Goal: Task Accomplishment & Management: Complete application form

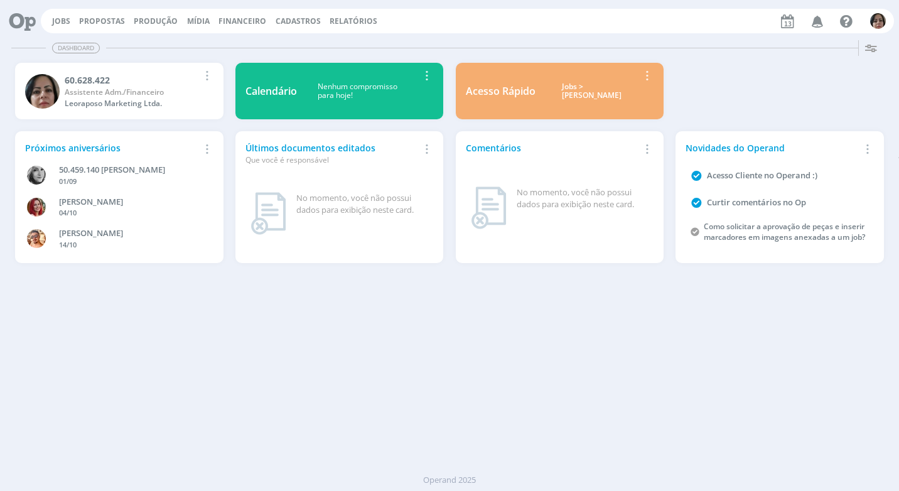
click at [235, 18] on span "Financeiro" at bounding box center [243, 21] width 48 height 11
click at [260, 41] on link "Lançamentos" at bounding box center [244, 42] width 106 height 19
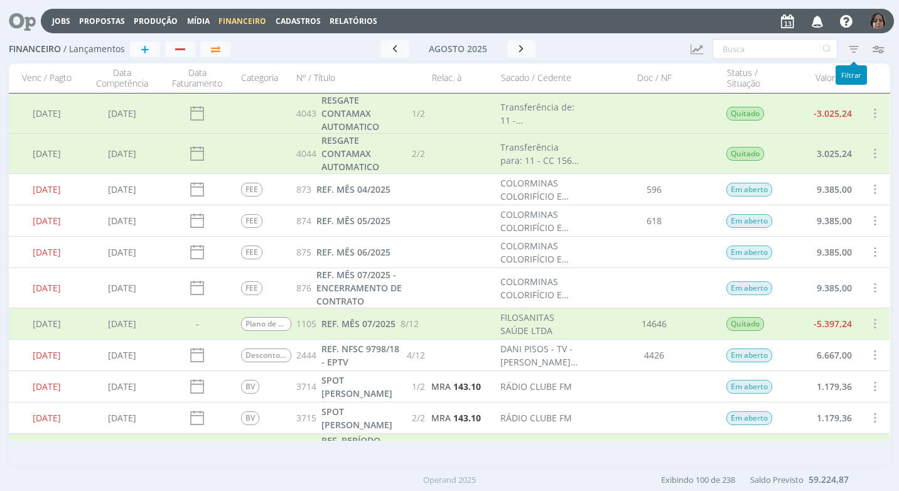
drag, startPoint x: 861, startPoint y: 48, endPoint x: 857, endPoint y: 59, distance: 11.1
click at [861, 49] on icon "button" at bounding box center [854, 49] width 23 height 23
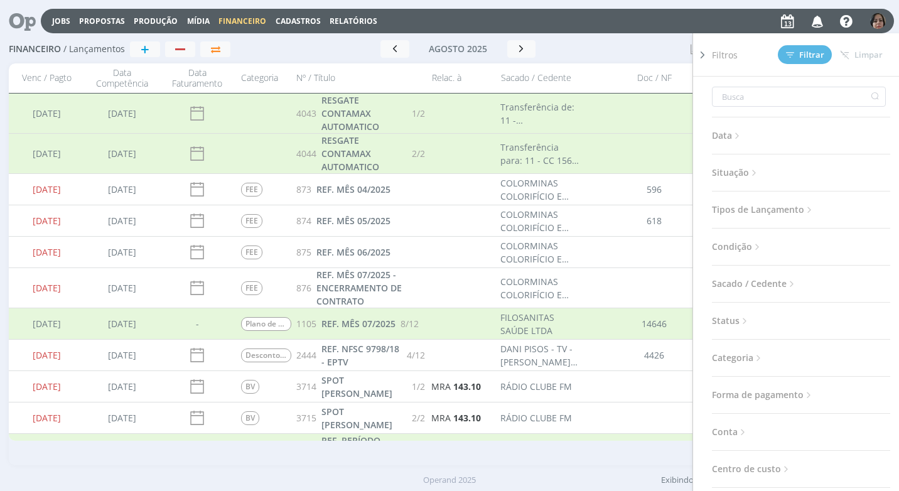
click at [759, 173] on icon at bounding box center [754, 173] width 11 height 11
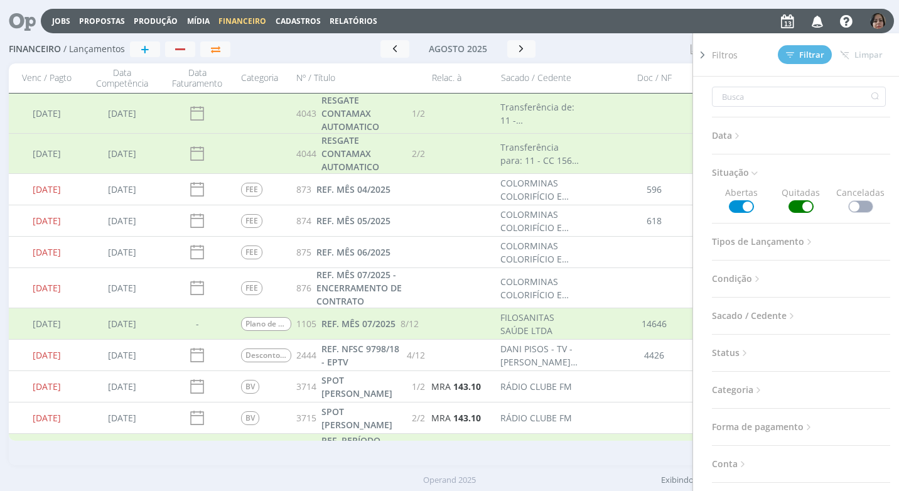
click at [805, 207] on span at bounding box center [801, 206] width 25 height 13
click at [810, 54] on span "Filtrar" at bounding box center [805, 55] width 38 height 8
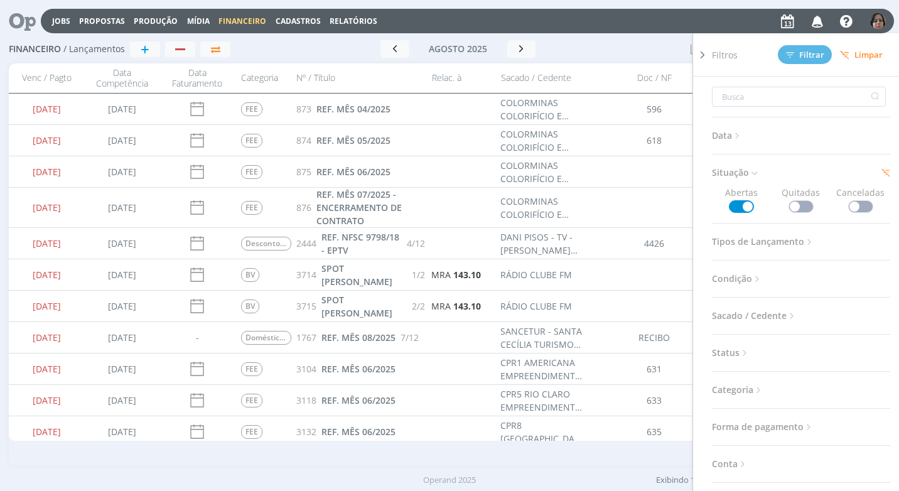
click at [704, 54] on icon at bounding box center [703, 54] width 13 height 13
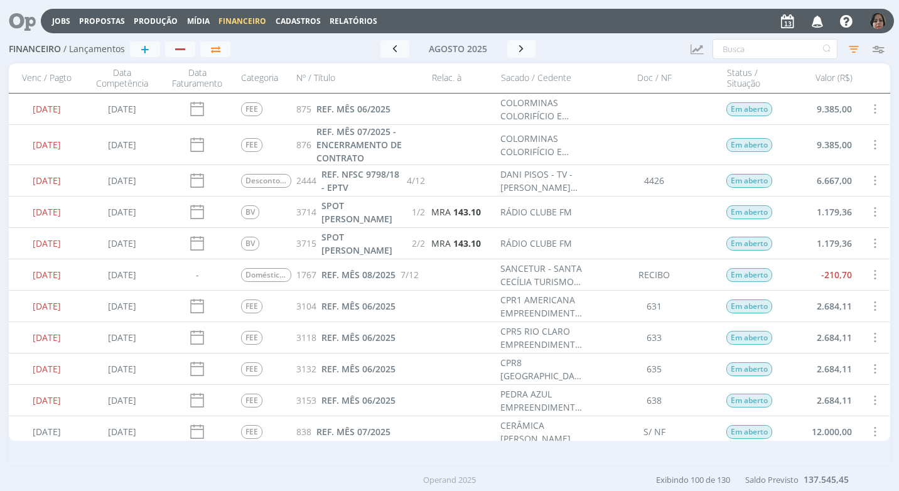
scroll to position [126, 0]
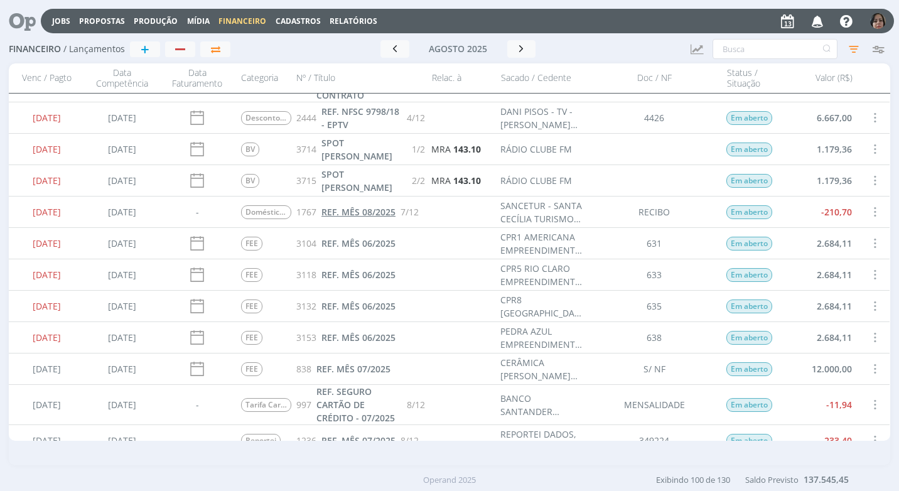
click at [345, 214] on span "REF. MÊS 08/2025" at bounding box center [359, 212] width 74 height 12
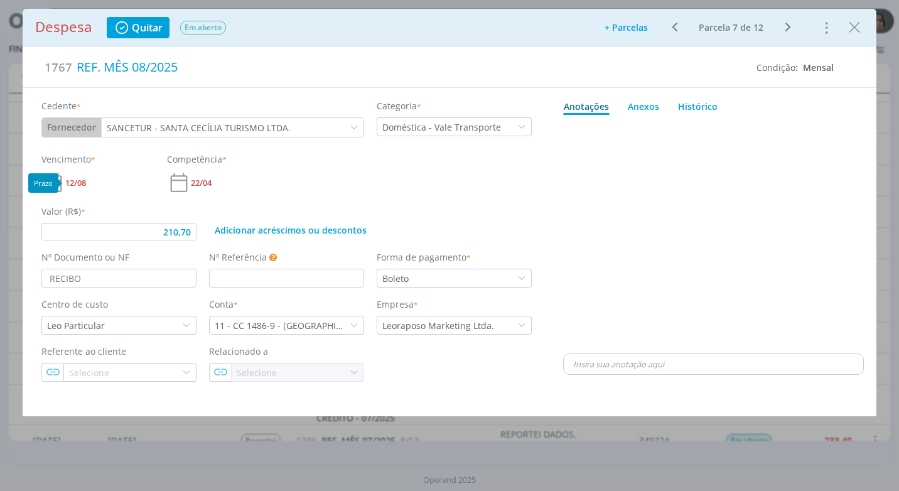
click at [73, 181] on span "12/08" at bounding box center [75, 183] width 21 height 8
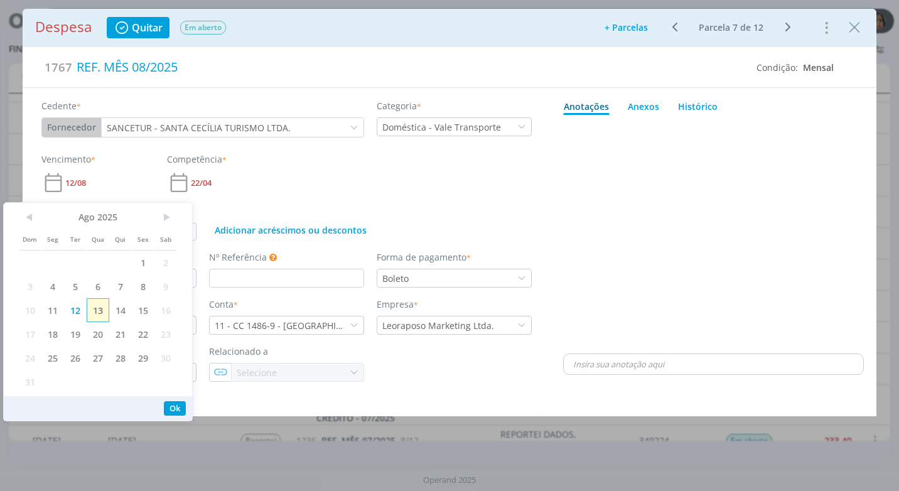
click at [105, 309] on span "13" at bounding box center [98, 310] width 23 height 24
drag, startPoint x: 174, startPoint y: 410, endPoint x: 192, endPoint y: 401, distance: 20.0
click at [174, 408] on button "Ok" at bounding box center [175, 408] width 22 height 14
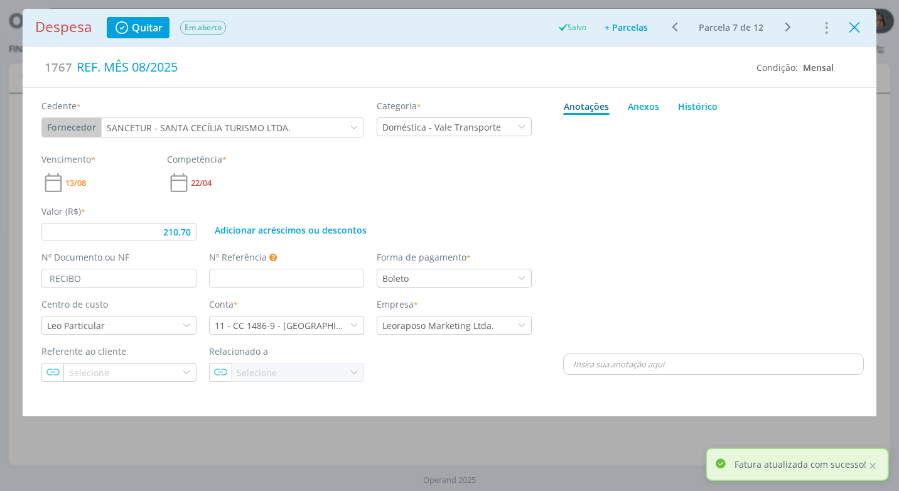
type input "210,70"
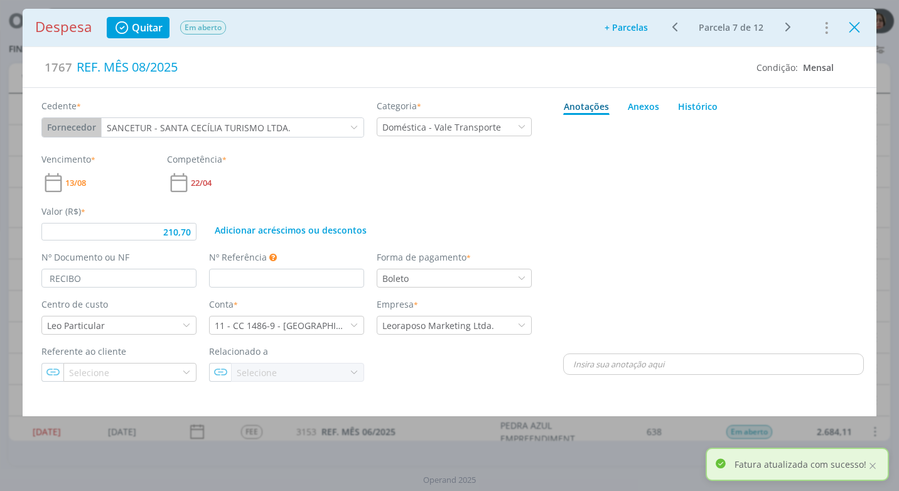
click at [850, 29] on icon "Close" at bounding box center [854, 27] width 19 height 19
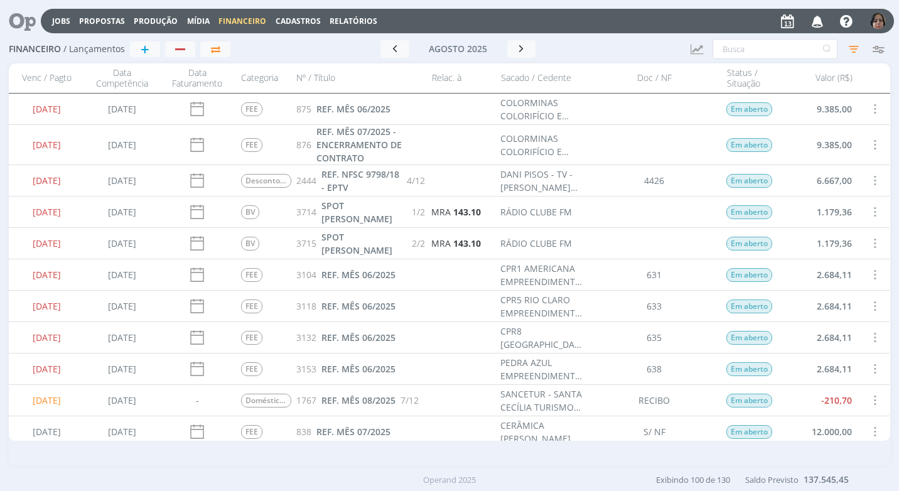
scroll to position [126, 0]
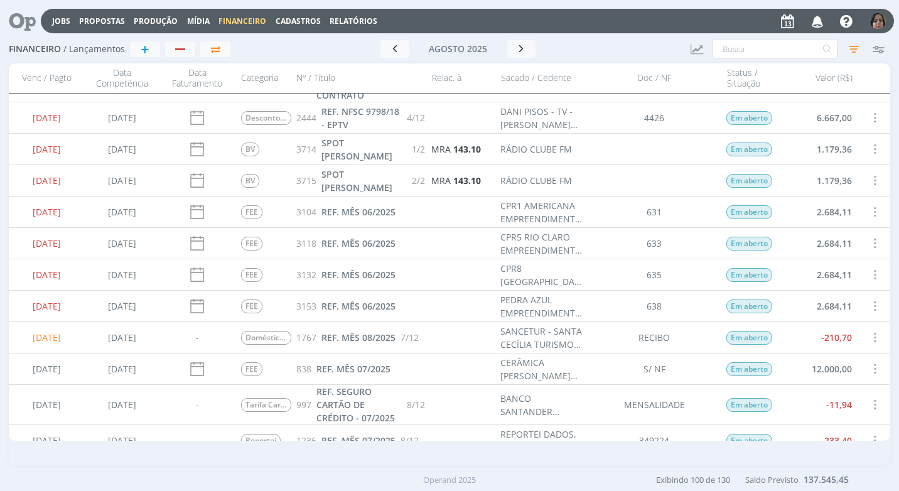
click at [874, 211] on span at bounding box center [875, 212] width 14 height 17
click at [822, 204] on div "Selecionar" at bounding box center [833, 204] width 124 height 18
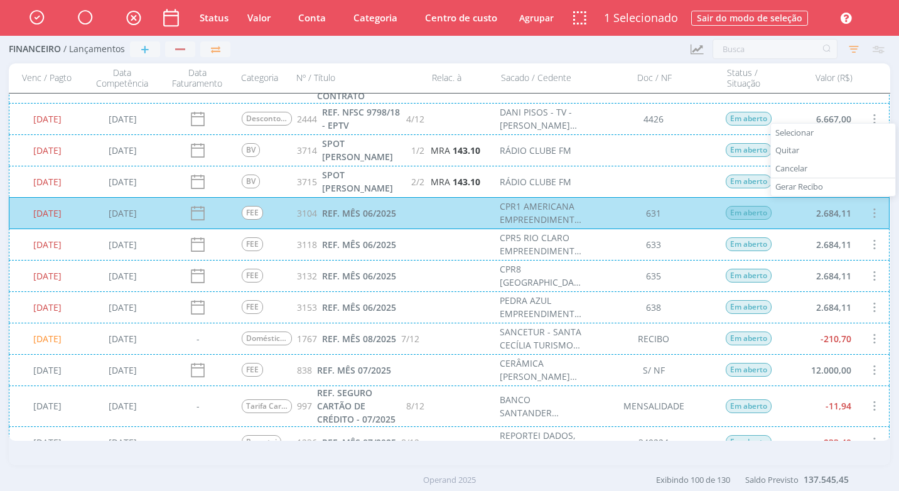
scroll to position [126, 0]
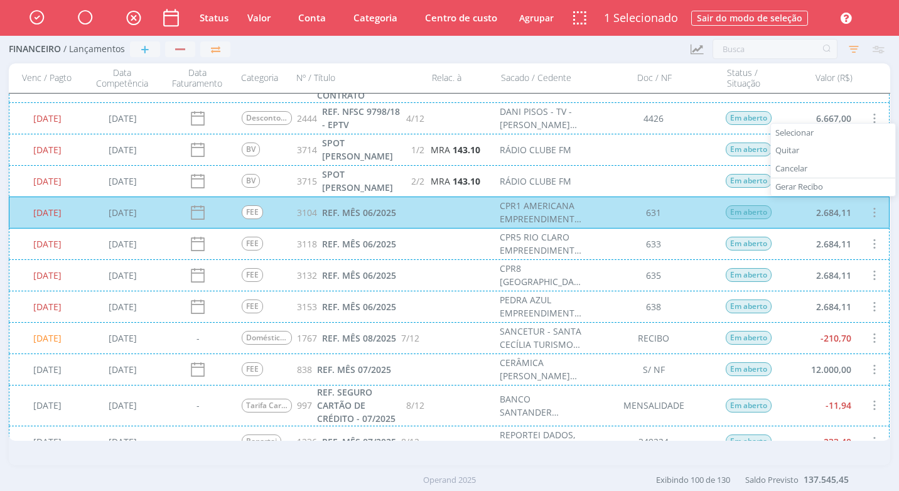
click at [866, 240] on div "12/08/2025 07/04/2025 FEE 3118 REF. MÊS 06/2025 CPR5 RIO CLARO EMPREENDIMENTO I…" at bounding box center [449, 243] width 881 height 31
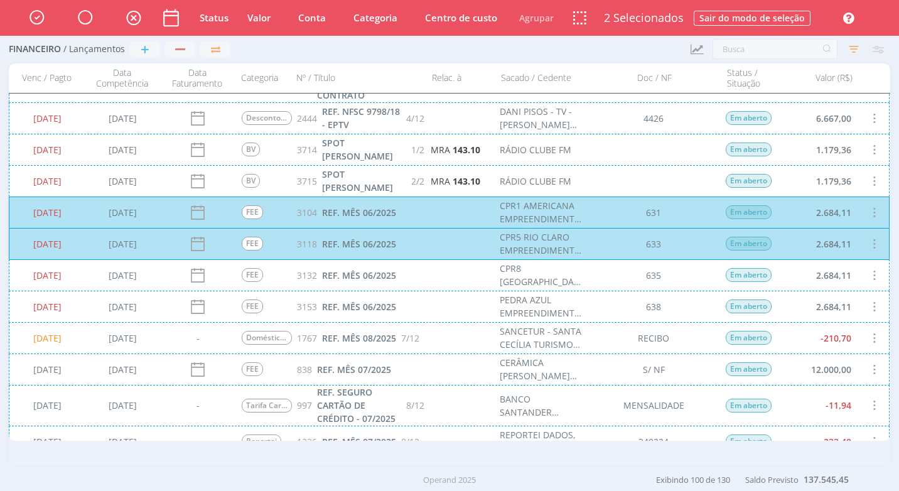
click at [846, 274] on div "12/08/2025 07/04/2025 FEE 3132 REF. MÊS 06/2025 CPR8 SANTA BÁRBARA DO OESTE EMP…" at bounding box center [449, 274] width 881 height 31
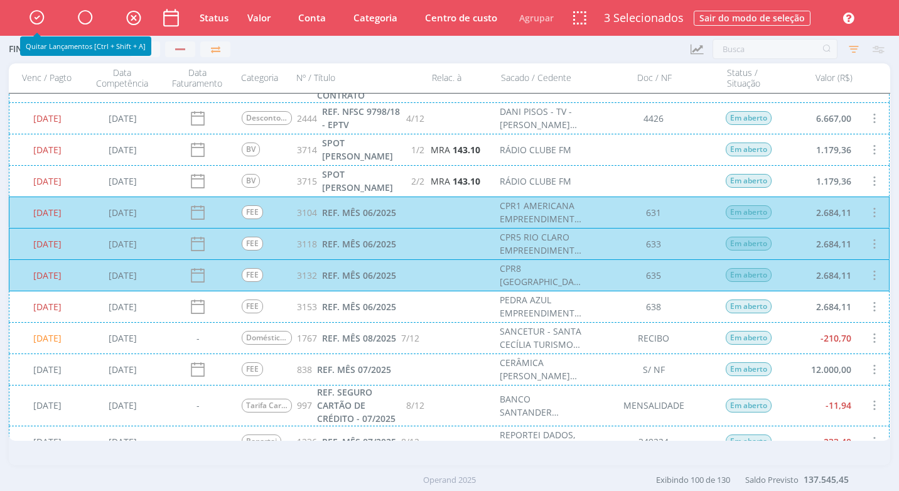
click at [38, 21] on icon "button" at bounding box center [37, 16] width 22 height 21
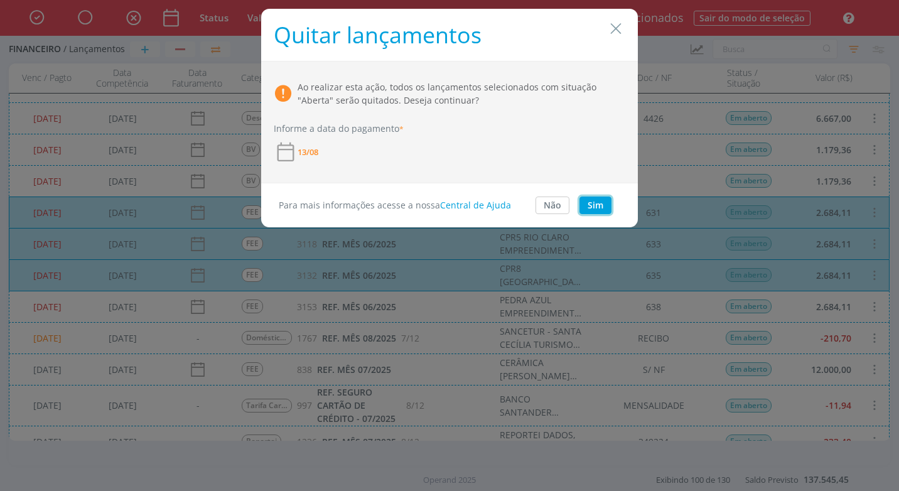
click at [594, 202] on button "Sim" at bounding box center [596, 206] width 32 height 18
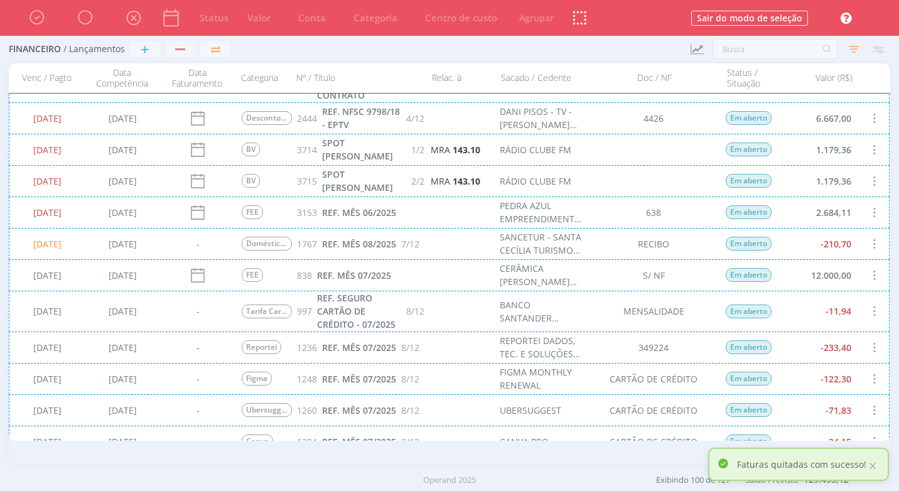
scroll to position [0, 0]
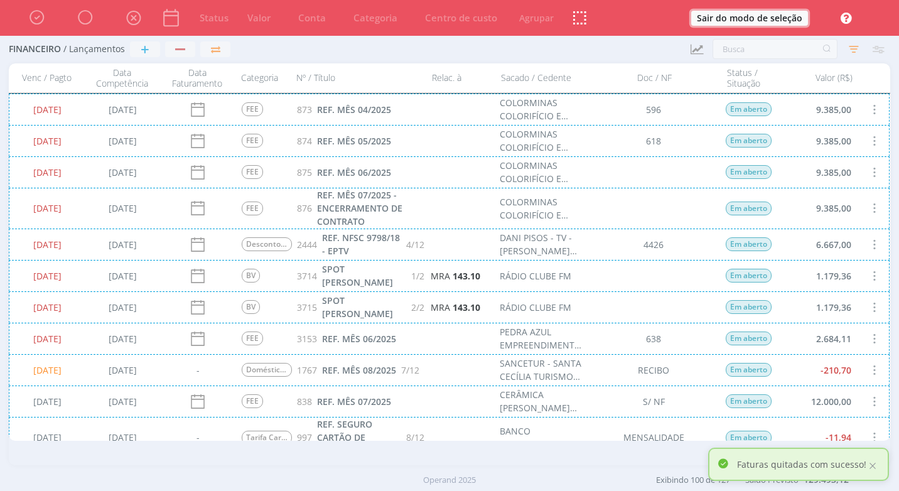
drag, startPoint x: 710, startPoint y: 16, endPoint x: 688, endPoint y: 158, distance: 143.7
click at [710, 16] on button "Sair do modo de seleção" at bounding box center [750, 18] width 117 height 15
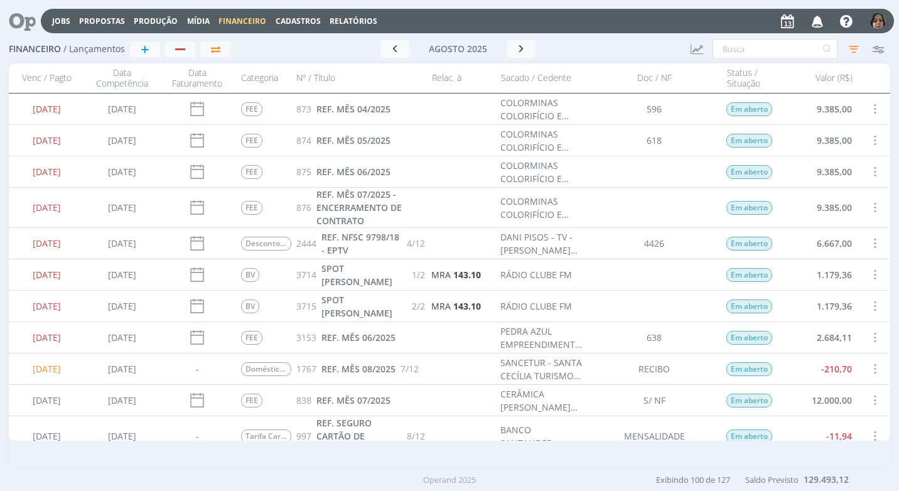
scroll to position [63, 0]
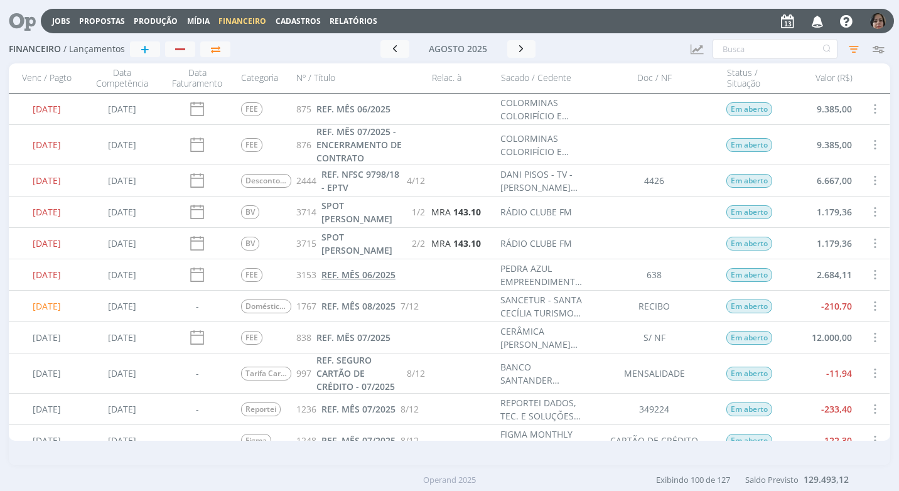
click at [362, 272] on span "REF. MÊS 06/2025" at bounding box center [359, 275] width 74 height 12
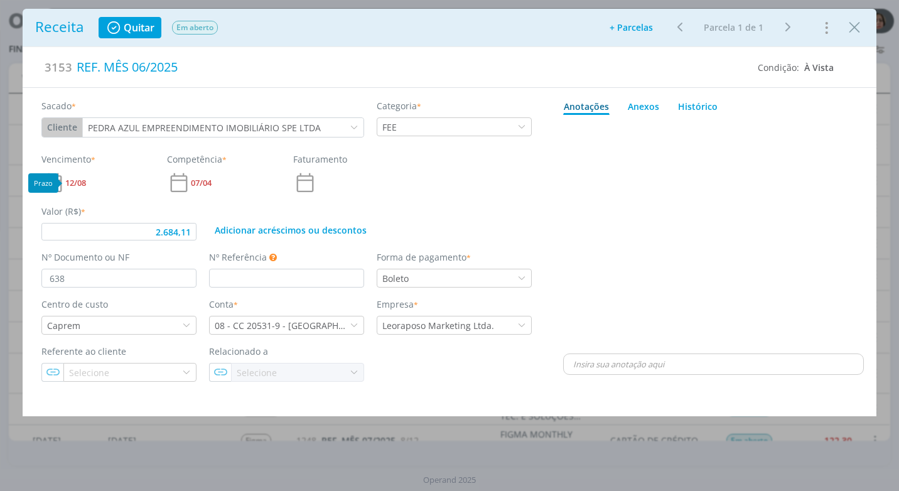
click at [68, 185] on span "12/08" at bounding box center [75, 183] width 21 height 8
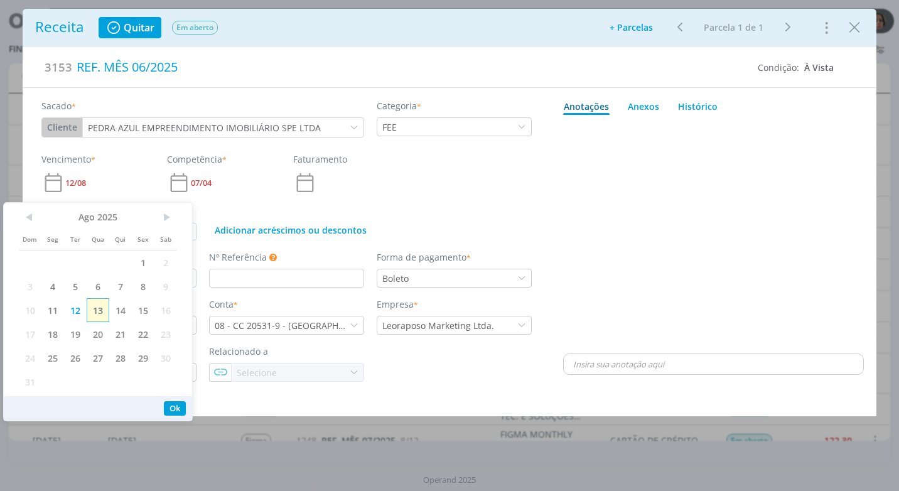
click at [106, 310] on span "13" at bounding box center [98, 310] width 23 height 24
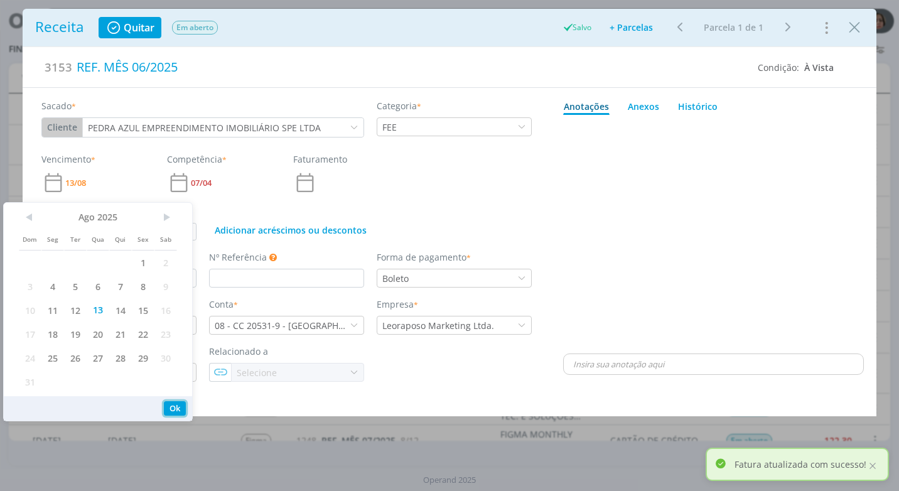
drag, startPoint x: 180, startPoint y: 407, endPoint x: 194, endPoint y: 396, distance: 17.5
click at [178, 407] on button "Ok" at bounding box center [175, 408] width 22 height 14
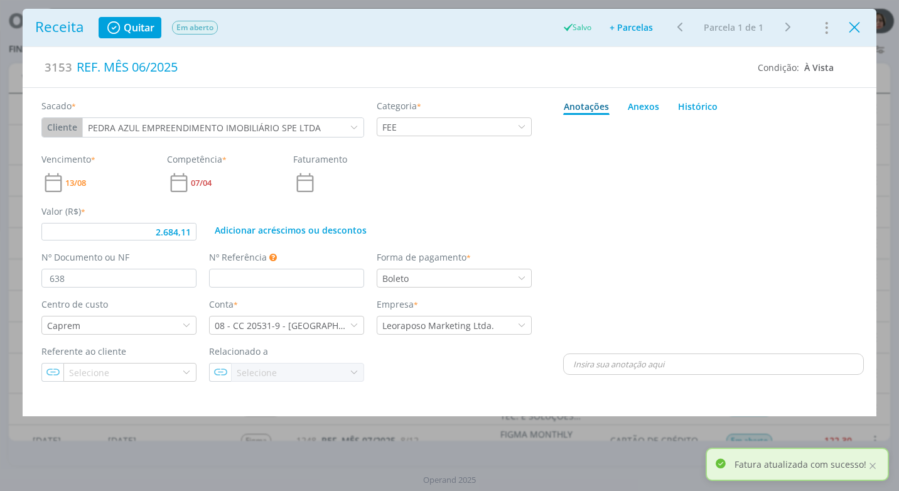
type input "2.684,11"
click at [861, 31] on icon "Close" at bounding box center [854, 27] width 19 height 19
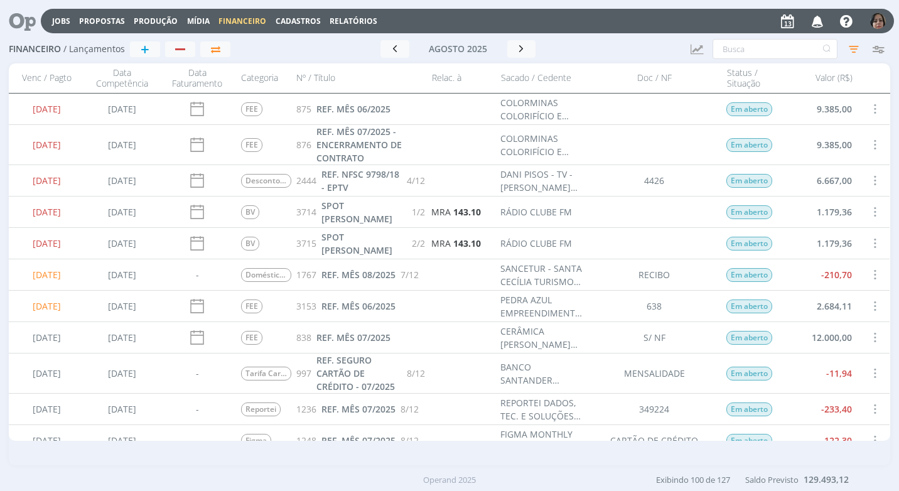
scroll to position [126, 0]
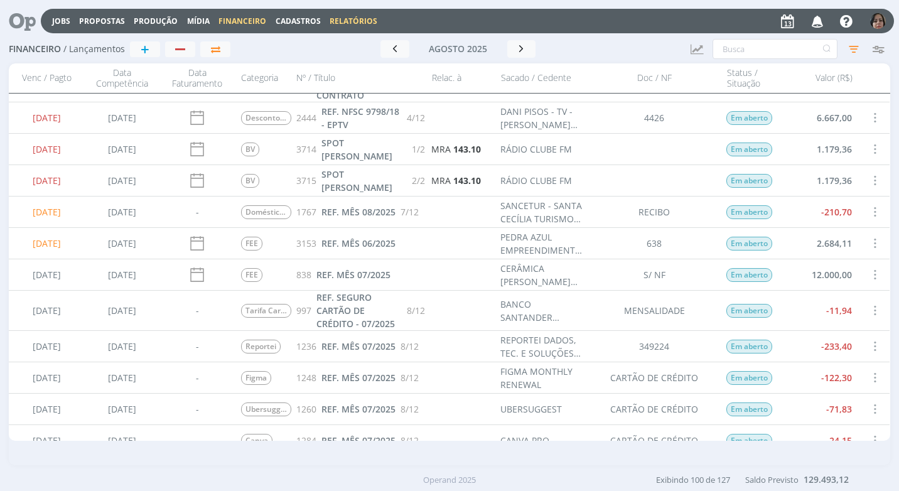
click at [345, 21] on link "Relatórios" at bounding box center [354, 21] width 48 height 11
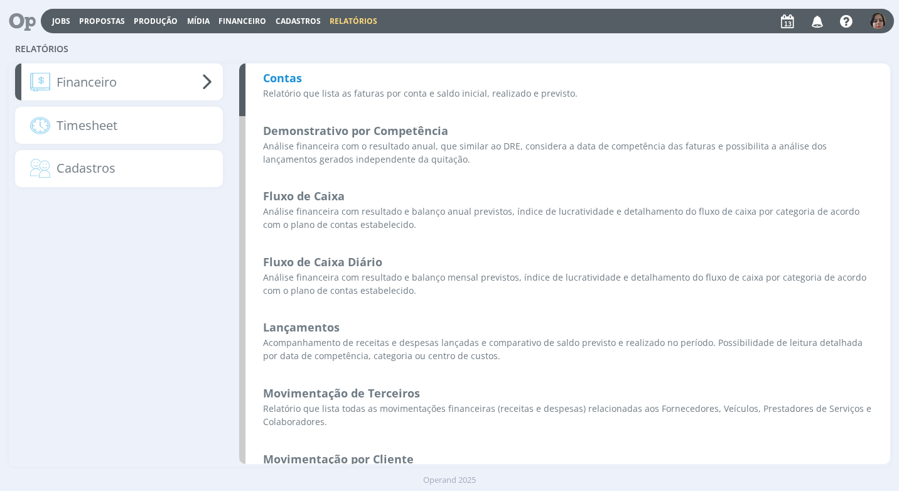
click at [296, 75] on b "Contas" at bounding box center [282, 77] width 39 height 15
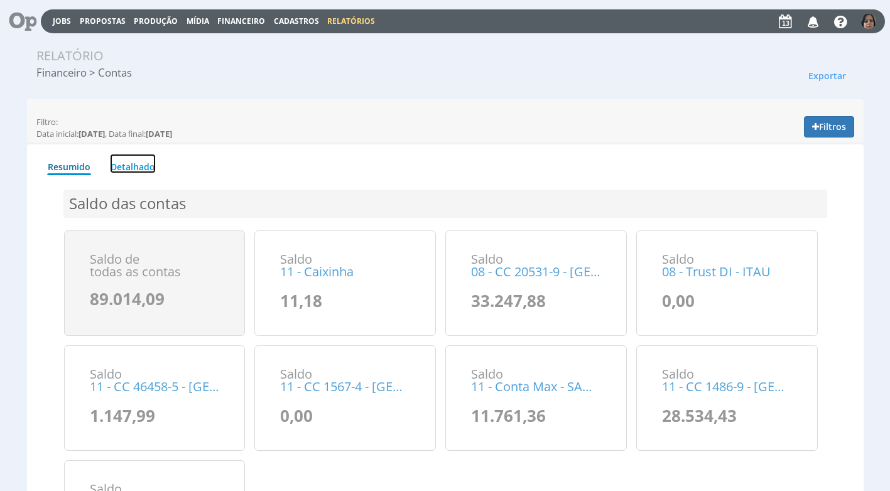
click at [140, 165] on link "Detalhado" at bounding box center [133, 163] width 46 height 19
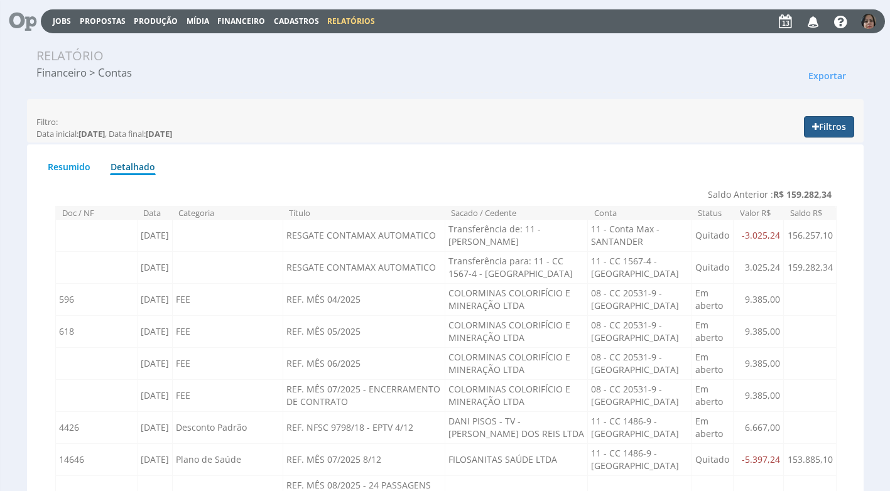
click at [819, 128] on button "Filtros" at bounding box center [829, 126] width 50 height 21
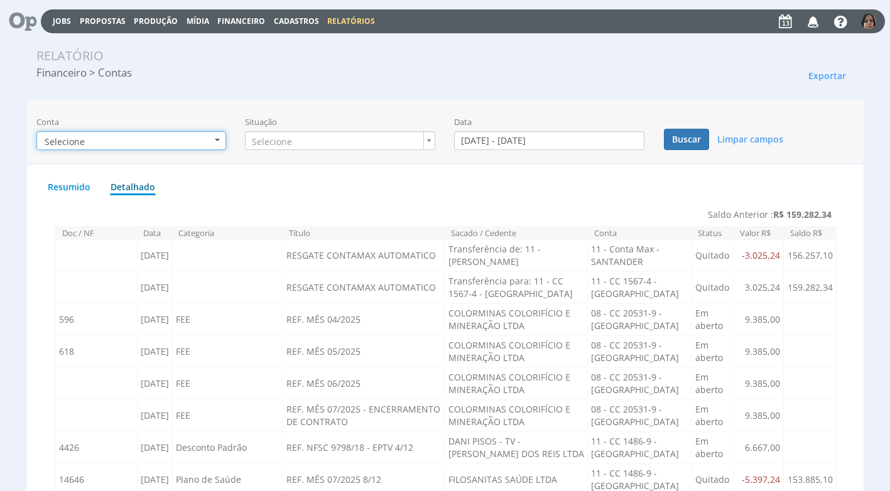
click at [217, 139] on b "button" at bounding box center [217, 140] width 5 height 3
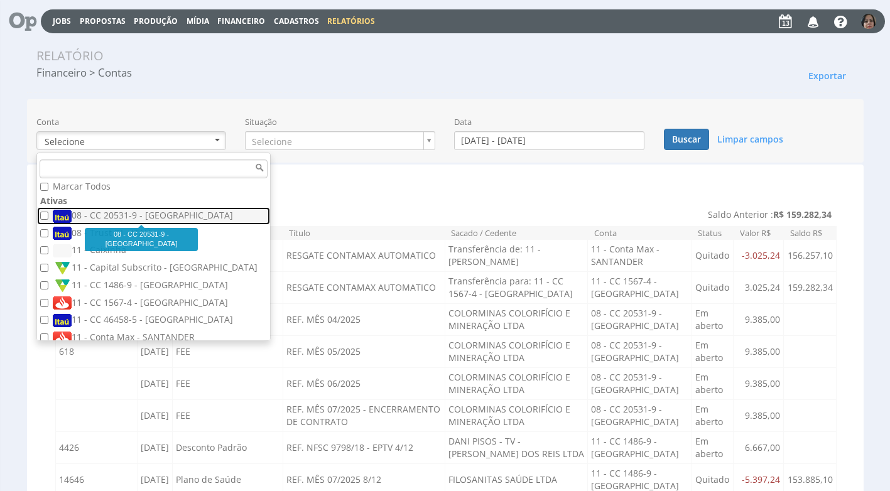
click at [150, 214] on label "08 - CC 20531-9 - [GEOGRAPHIC_DATA]" at bounding box center [155, 216] width 205 height 14
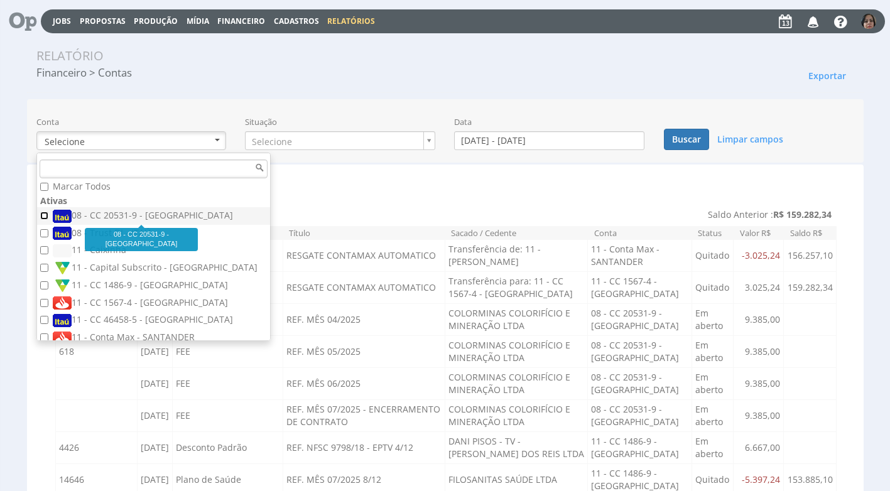
click at [48, 214] on input "08 - CC 20531-9 - [GEOGRAPHIC_DATA]" at bounding box center [44, 216] width 8 height 8
checkbox input "true"
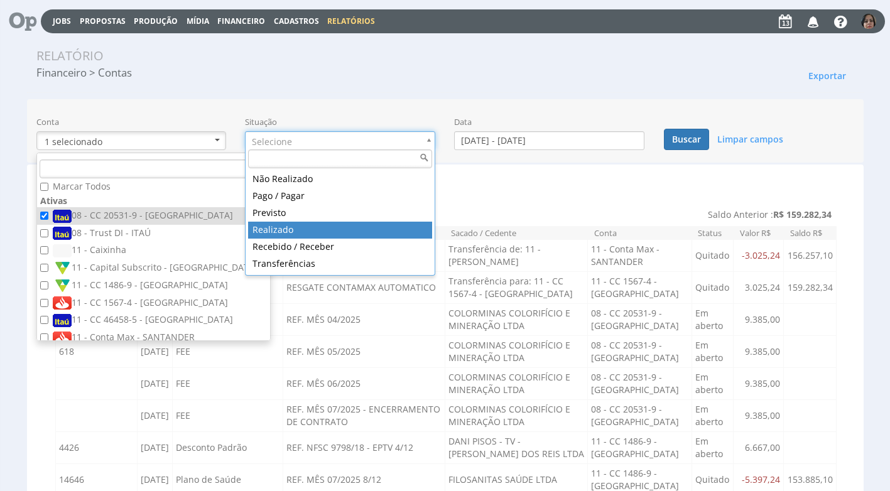
type input "realizado"
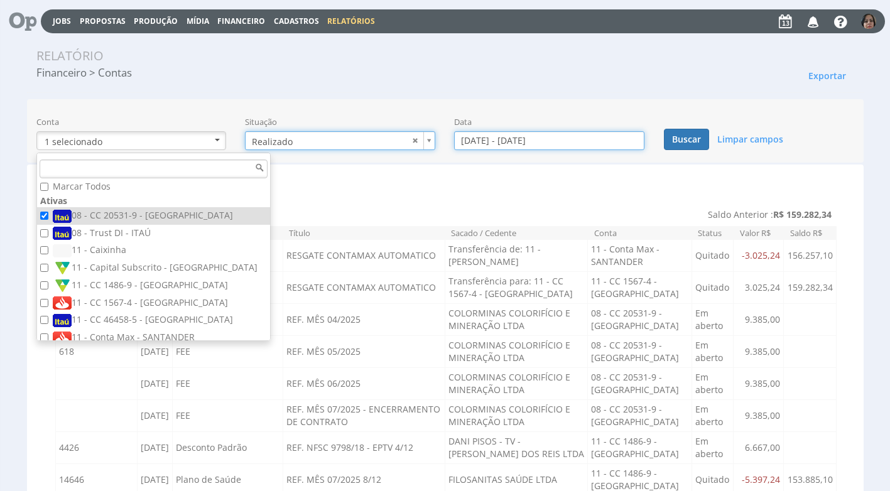
click at [464, 143] on input "01/08/2025 - 31/08/2025" at bounding box center [549, 140] width 190 height 19
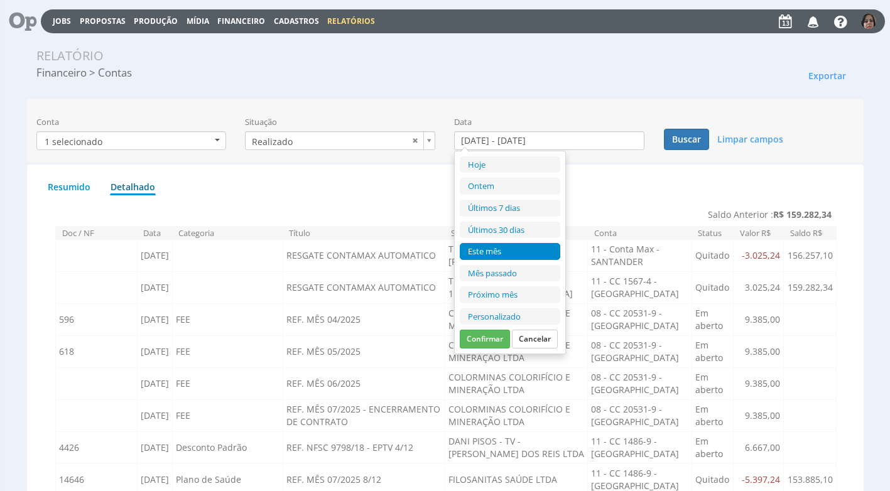
click at [500, 316] on li "Personalizado" at bounding box center [510, 316] width 100 height 17
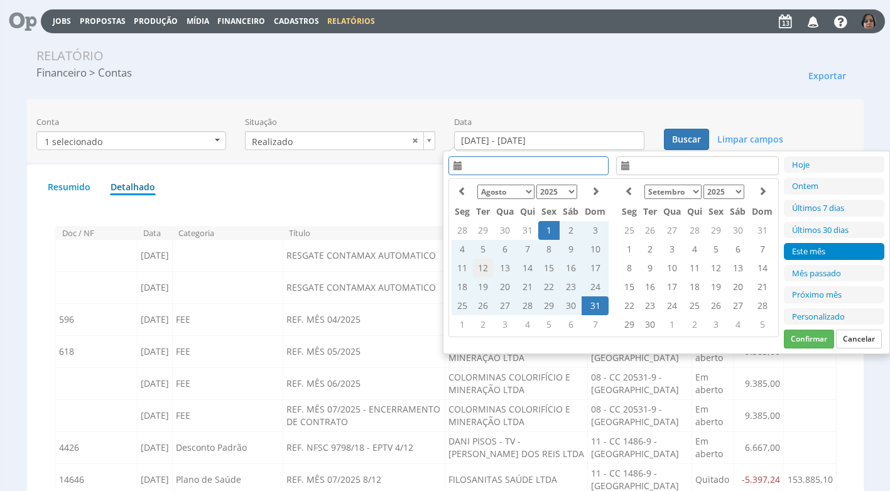
drag, startPoint x: 500, startPoint y: 313, endPoint x: 485, endPoint y: 269, distance: 46.5
click at [485, 269] on td "12" at bounding box center [483, 268] width 20 height 19
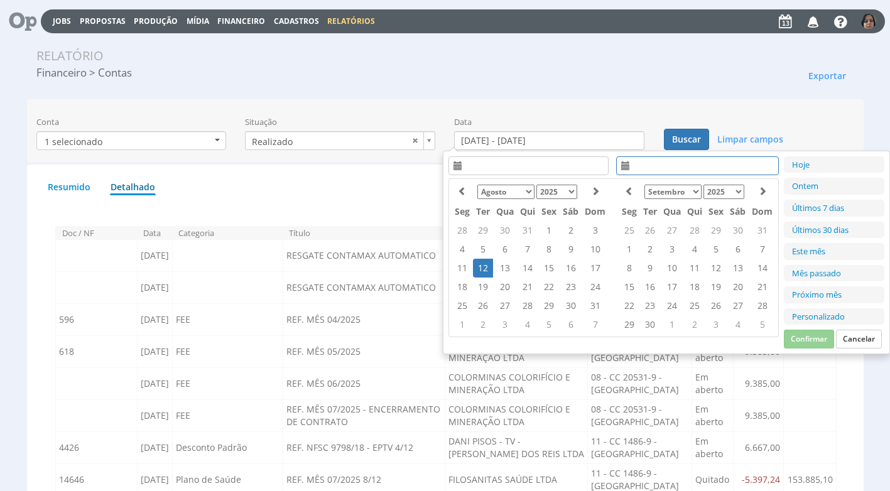
click at [485, 269] on td "12" at bounding box center [483, 268] width 20 height 19
click at [814, 333] on button "Confirmar" at bounding box center [809, 339] width 50 height 19
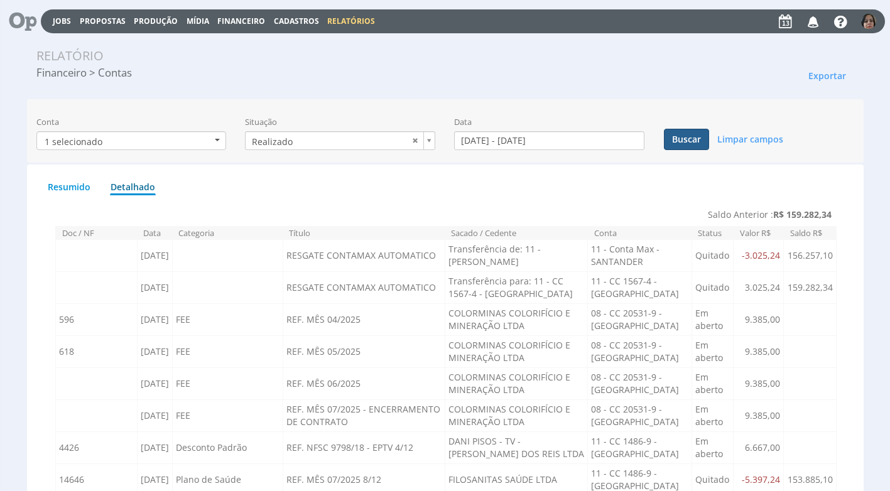
click at [692, 139] on button "Buscar" at bounding box center [686, 139] width 45 height 21
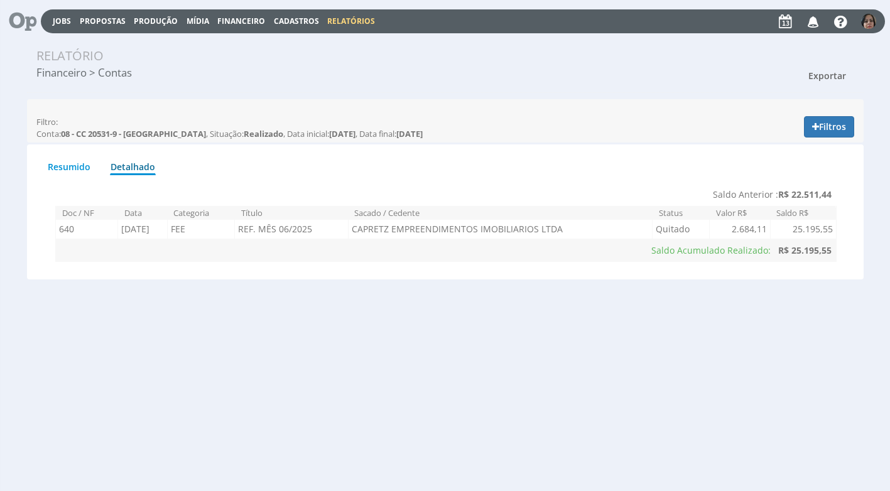
click at [831, 73] on span "Exportar" at bounding box center [827, 76] width 38 height 12
click at [797, 126] on link "Imprimir" at bounding box center [803, 132] width 99 height 16
click at [828, 128] on button "Filtros" at bounding box center [829, 126] width 50 height 21
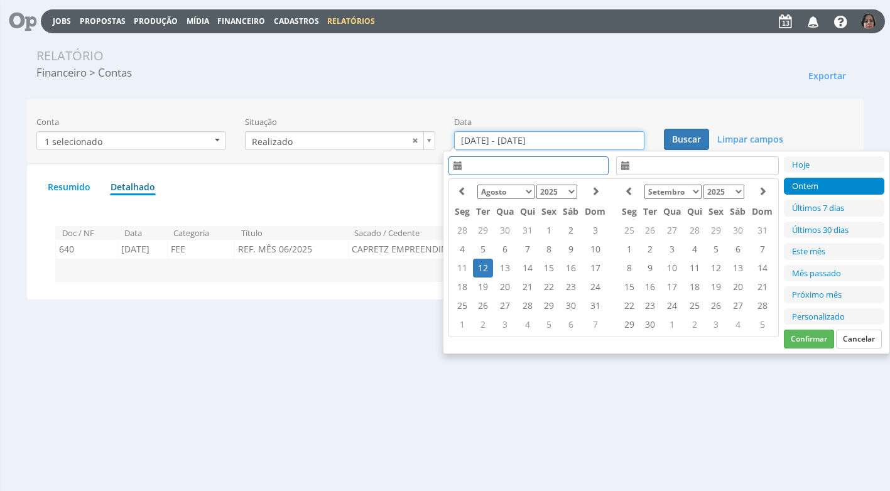
click at [495, 144] on input "12/08/2025 - 12/08/2025" at bounding box center [549, 140] width 190 height 19
click at [508, 269] on td "13" at bounding box center [505, 268] width 24 height 19
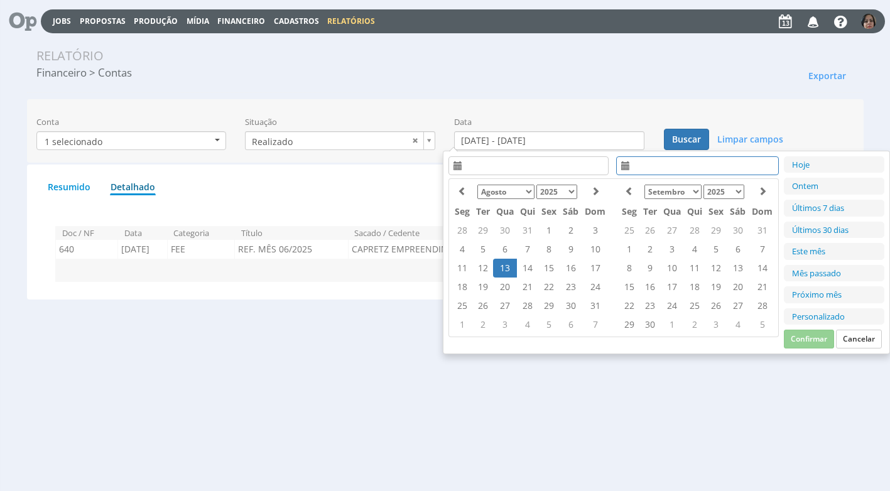
click at [508, 268] on td "13" at bounding box center [505, 268] width 24 height 19
click at [798, 334] on button "Confirmar" at bounding box center [809, 339] width 50 height 19
type input "13/08/2025 - 13/08/2025"
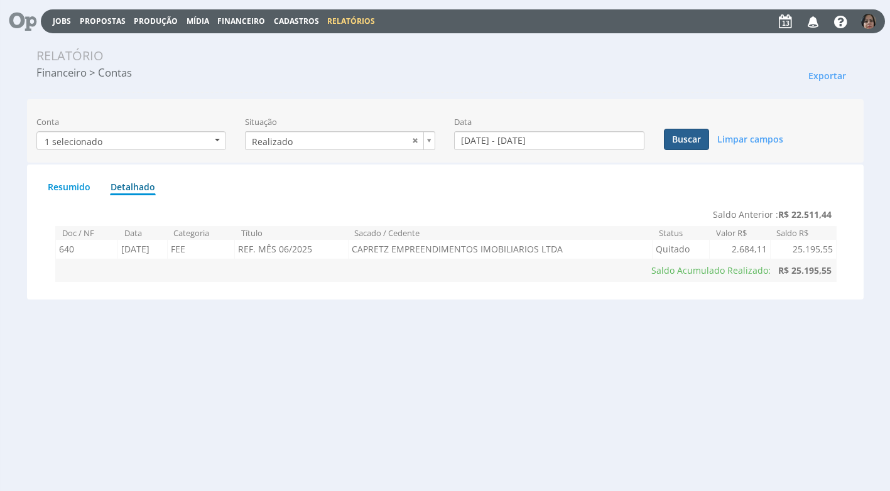
click at [678, 139] on button "Buscar" at bounding box center [686, 139] width 45 height 21
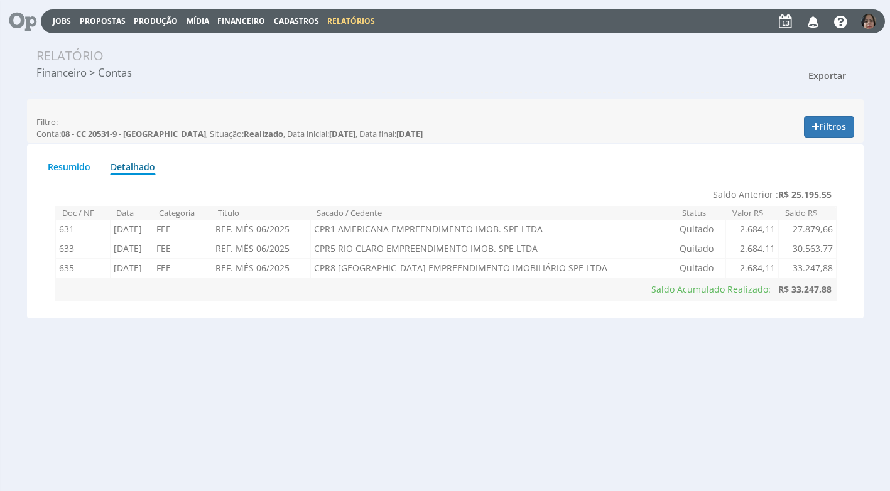
click at [825, 68] on button "Exportar" at bounding box center [827, 75] width 54 height 21
click at [685, 64] on div "Relatório" at bounding box center [445, 55] width 837 height 19
click at [823, 70] on span "Exportar" at bounding box center [827, 76] width 38 height 12
click at [788, 133] on link "Imprimir" at bounding box center [803, 132] width 99 height 16
click at [249, 20] on span "Financeiro" at bounding box center [241, 21] width 48 height 11
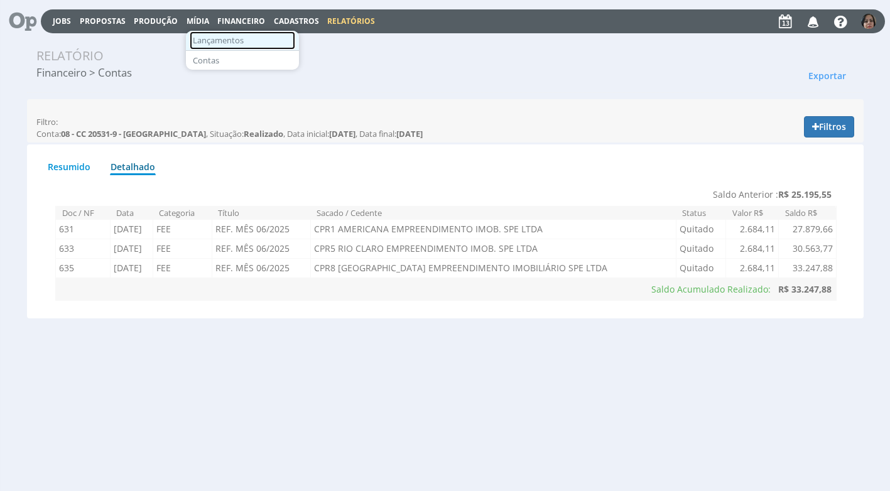
click at [228, 41] on link "Lançamentos" at bounding box center [243, 40] width 106 height 18
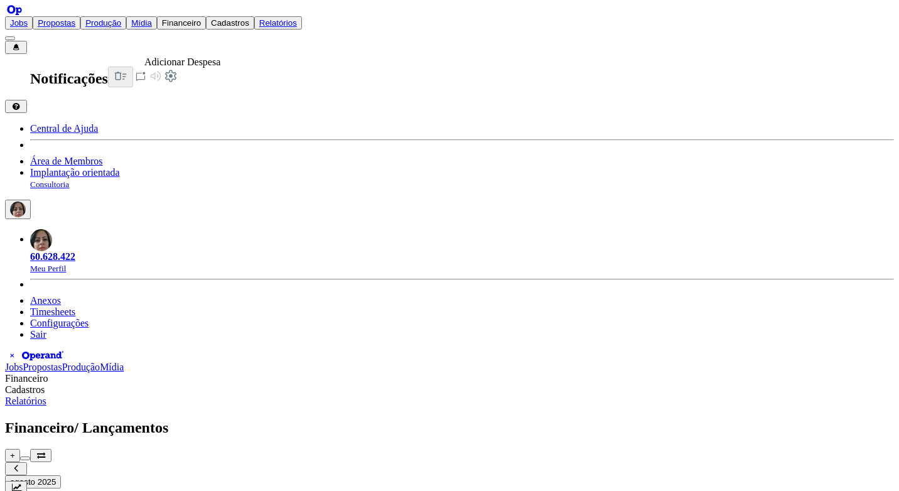
click at [25, 459] on div "button" at bounding box center [25, 459] width 0 height 0
drag, startPoint x: 634, startPoint y: 26, endPoint x: 513, endPoint y: 102, distance: 143.4
type input "0,00"
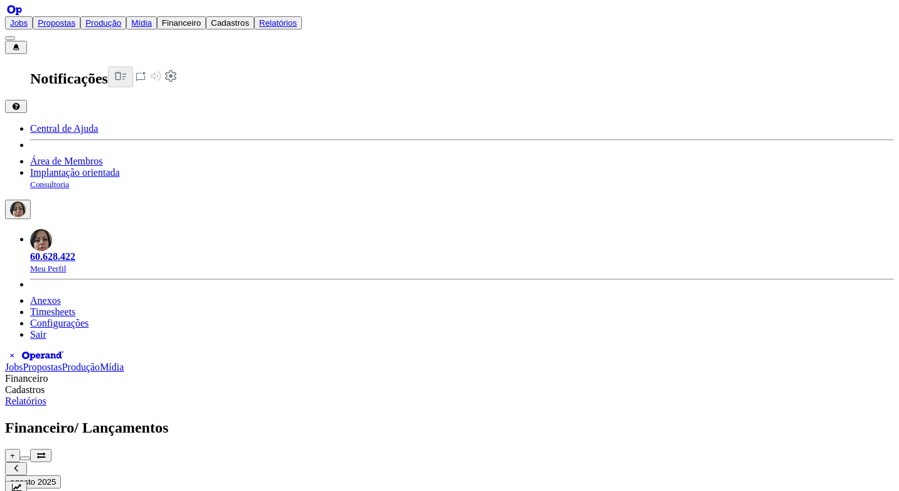
type input "t"
type input "0,00"
type input "ta"
type input "0,00"
type input "tar"
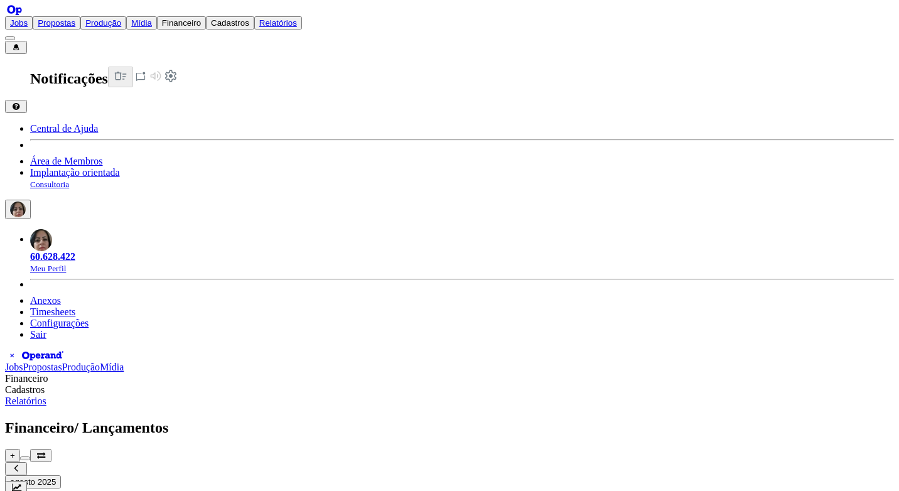
type input "0,00"
type input "tari"
type input "0,00"
type input "tarif"
type input "0,00"
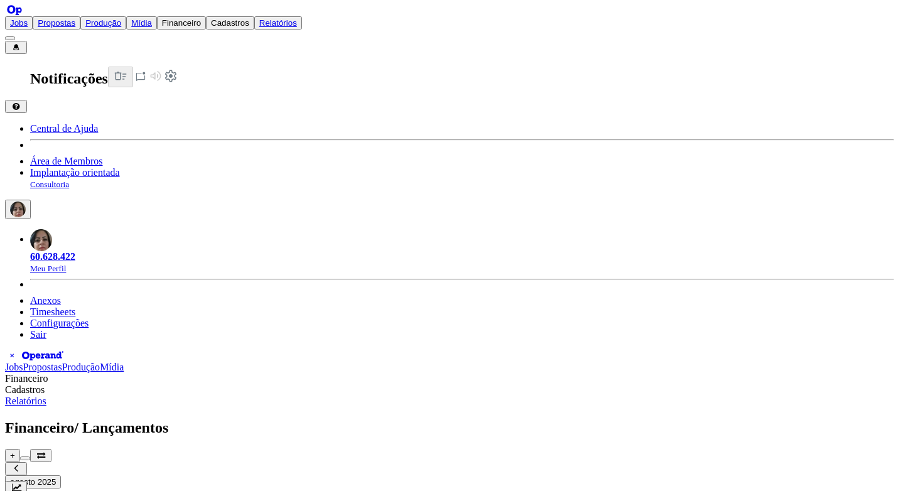
type input "tarifa"
type input "0,00"
type input "tarif"
type input "0,00"
type input "tari"
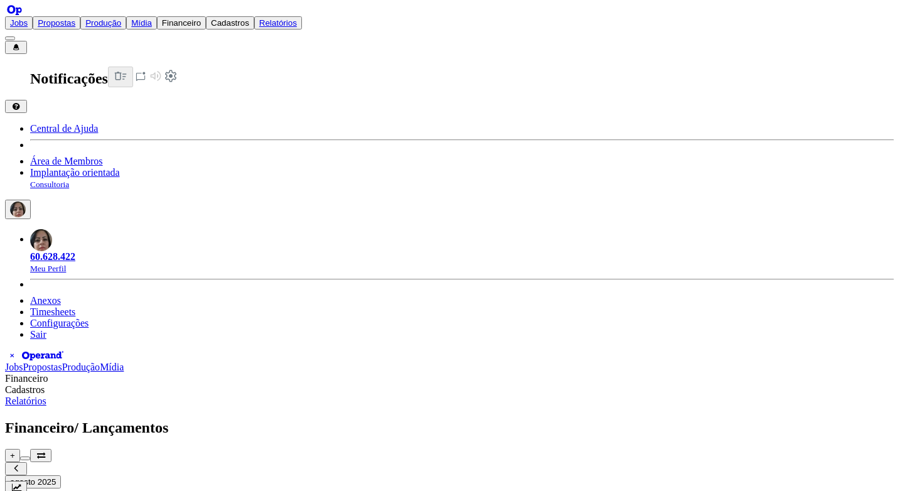
type input "0,00"
type input "tar"
type input "0,00"
type input "ta"
type input "0,00"
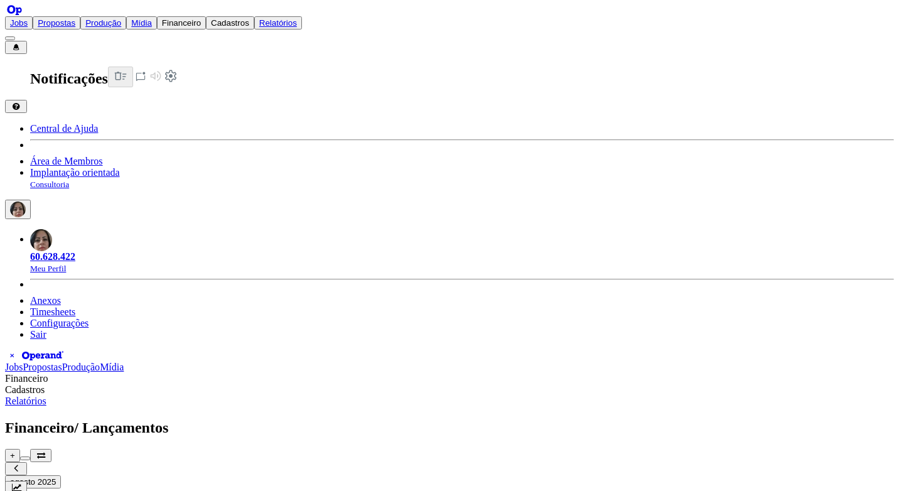
type input "t"
type input "0,00"
type input "T"
type input "0,00"
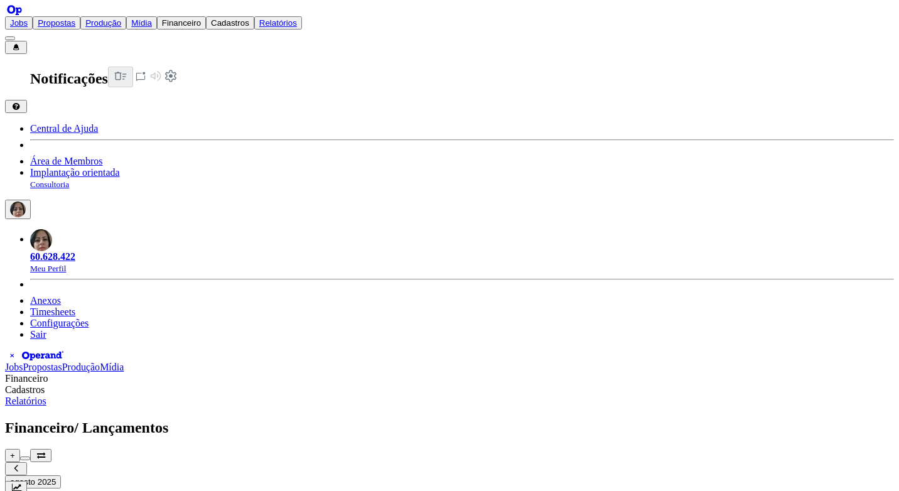
type input "TA"
type input "0,00"
type input "TAR"
type input "0,00"
type input "TARI"
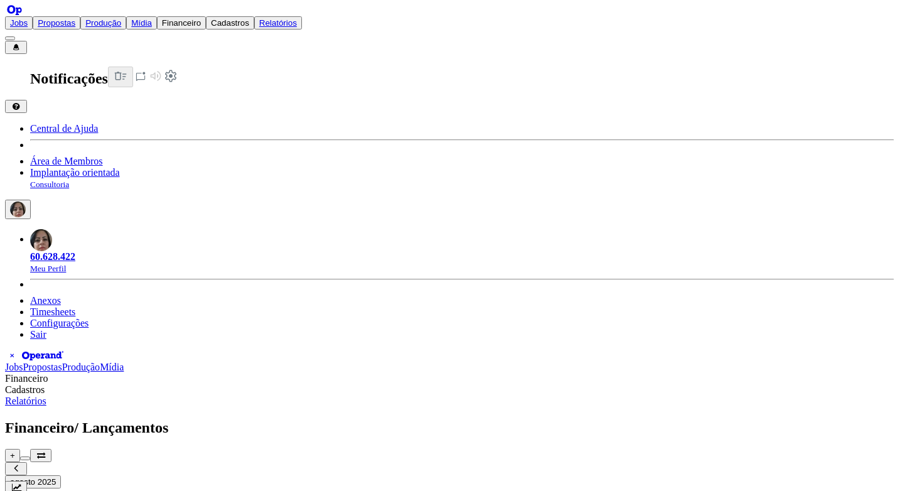
type input "0,00"
type input "TARIF"
type input "0,00"
type input "TARIFA"
type input "0,00"
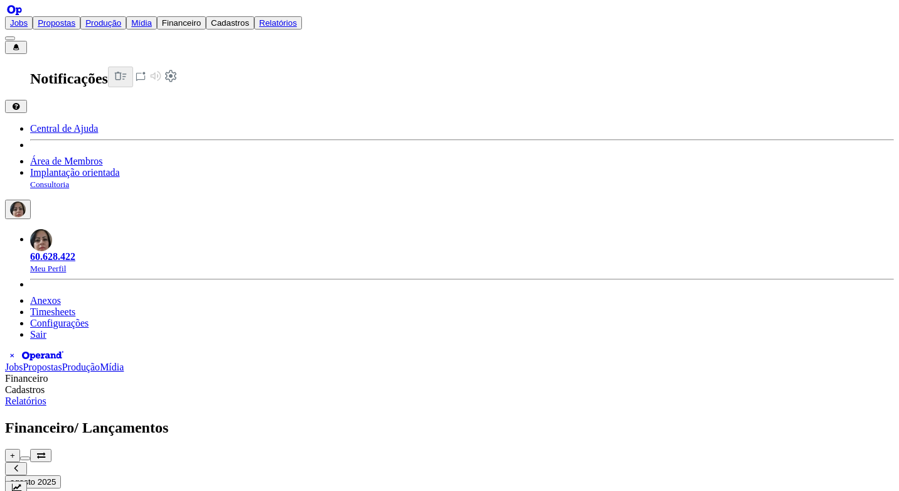
type input "TARIFA"
type input "0,00"
type input "TARIFA C"
type input "0,00"
type input "TARIFA CO"
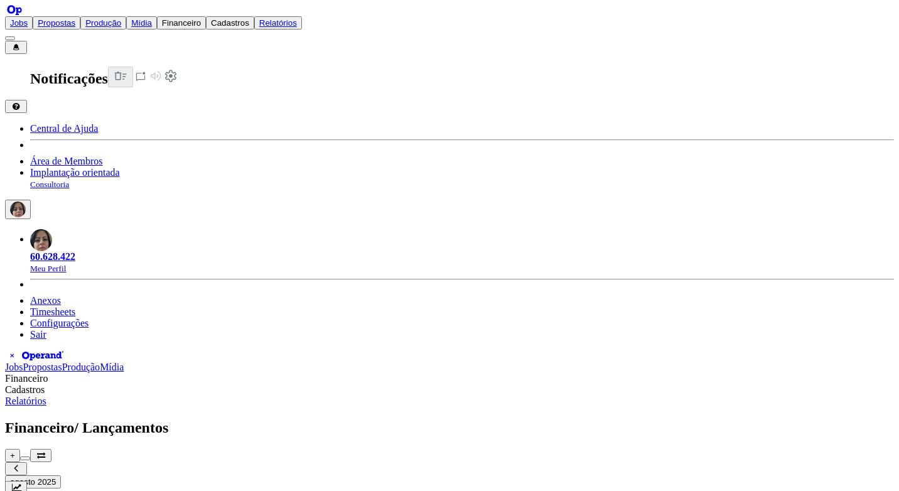
type input "0,00"
type input "TARIFA COB"
type input "0,00"
type input "TARIFA COBR"
type input "0,00"
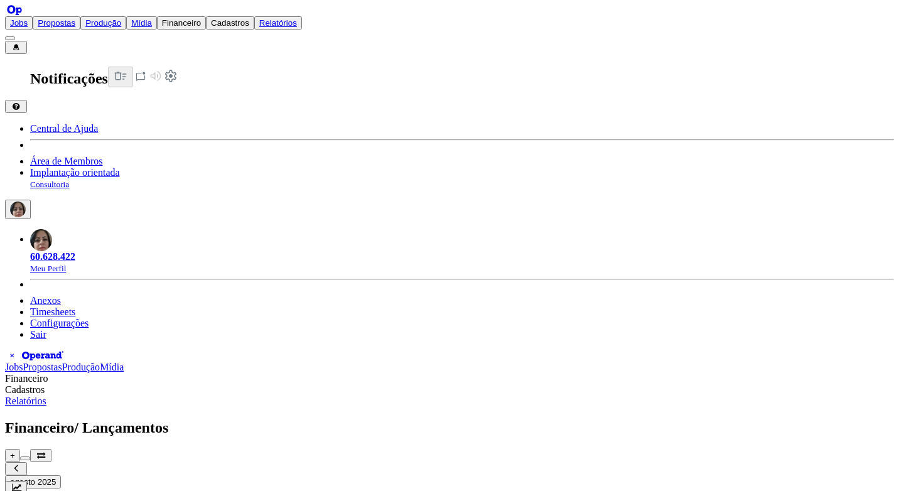
type input "TARIFA COBRA"
type input "0,00"
type input "TARIFA COBRAN"
type input "0,00"
type input "TARIFA COBRANÇ"
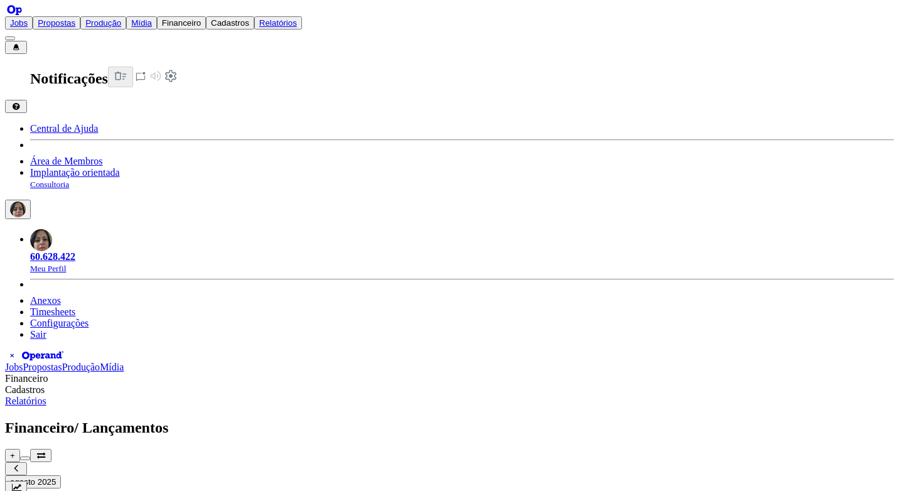
type input "0,00"
type input "TARIFA COBRANÇA"
type input "0,00"
type input "TARIFA COBRANÇA"
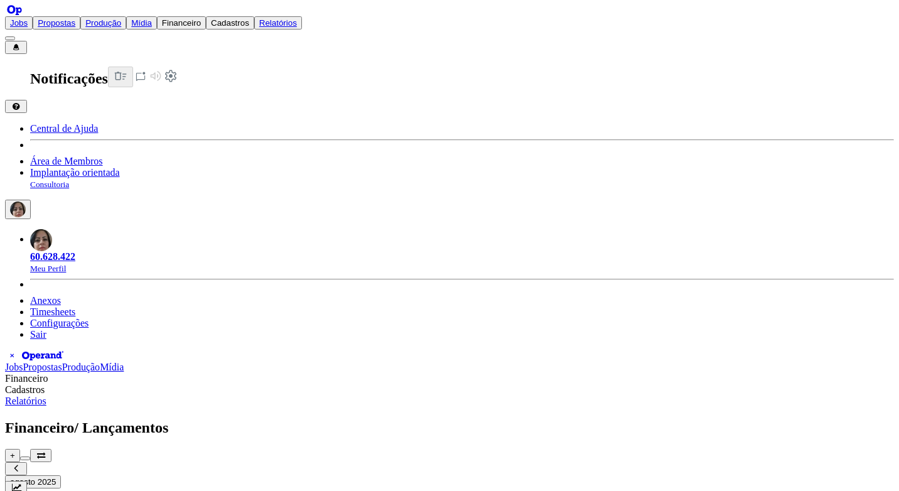
type input "0,00"
type input "D"
type input "0,00"
type input "D"
type input "0,00"
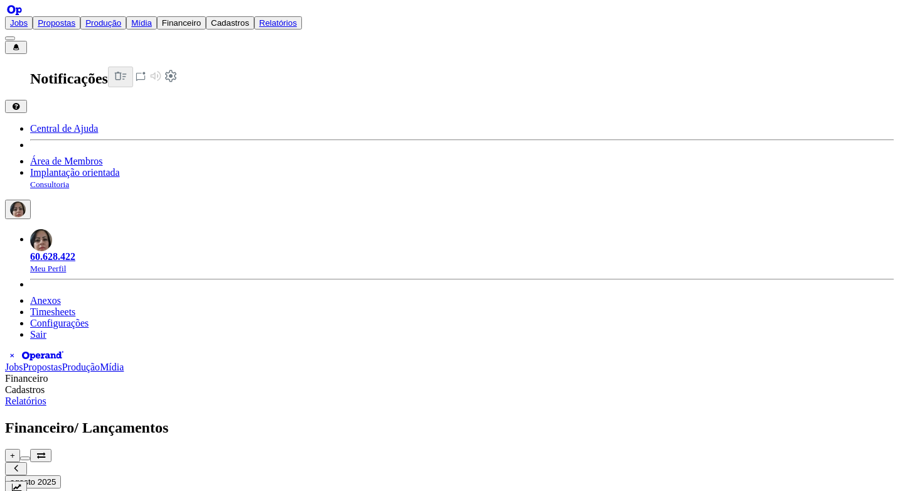
type input "DÉ"
type input "0,00"
type input "DÉB"
type input "0,00"
type input "DÉB"
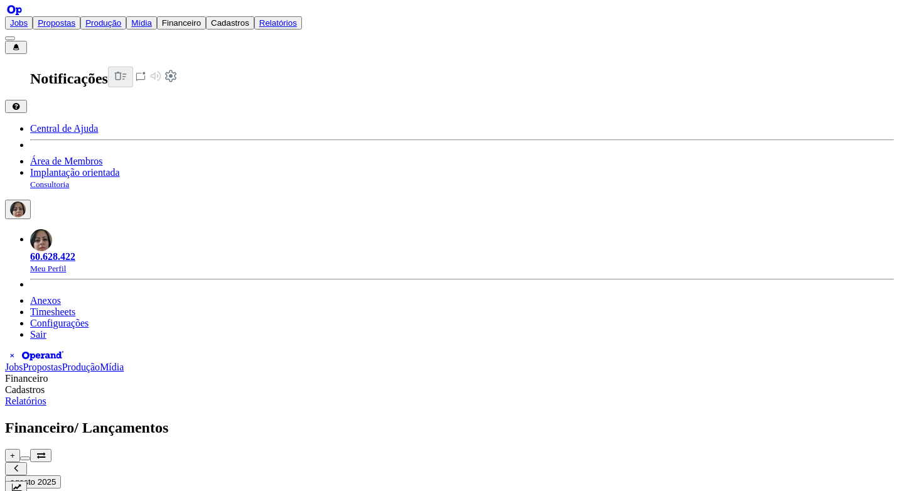
type input "0,00"
type input "DÉB A"
type input "0,00"
type input "DÉB AU"
type input "0,00"
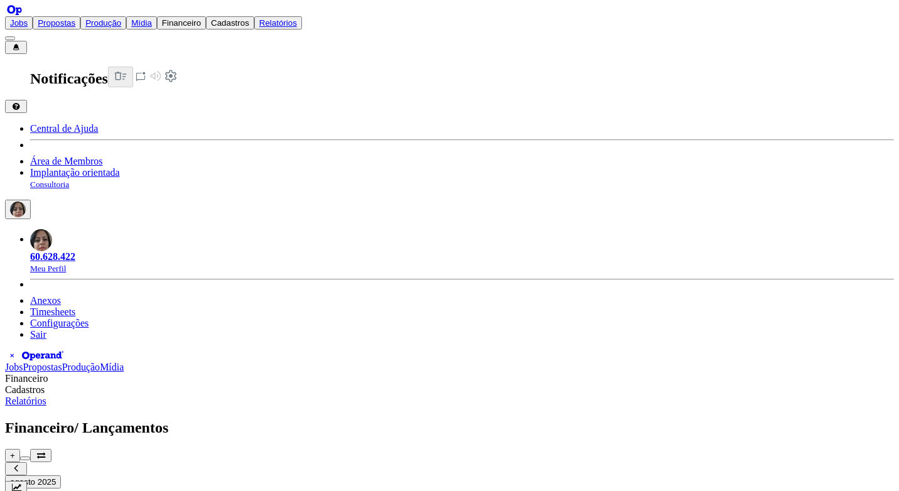
type input "DÉB AUT"
type input "0,00"
type input "DÉB AUTOM"
type input "0,00"
type input "DÉB AUTOMÁ"
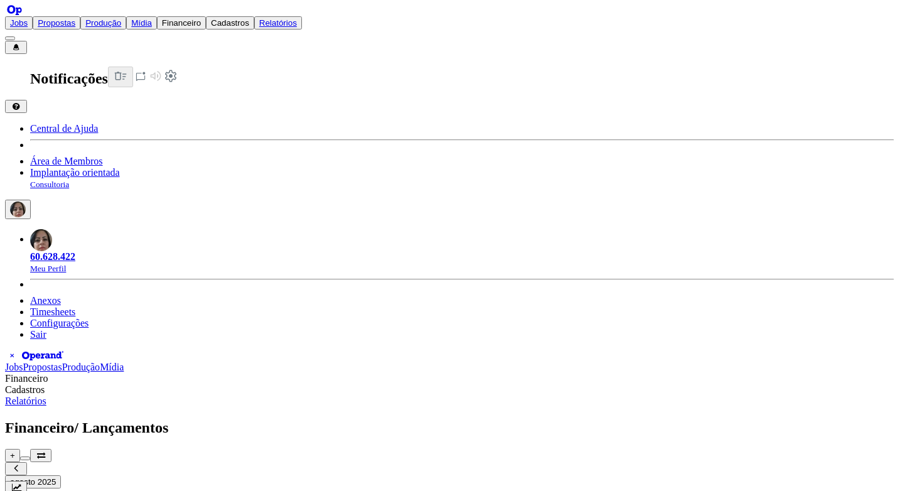
type input "0,00"
type input "DÉB AUTOMÁT"
type input "0,00"
type input "DÉB AUTOMÁTIC"
type input "0,00"
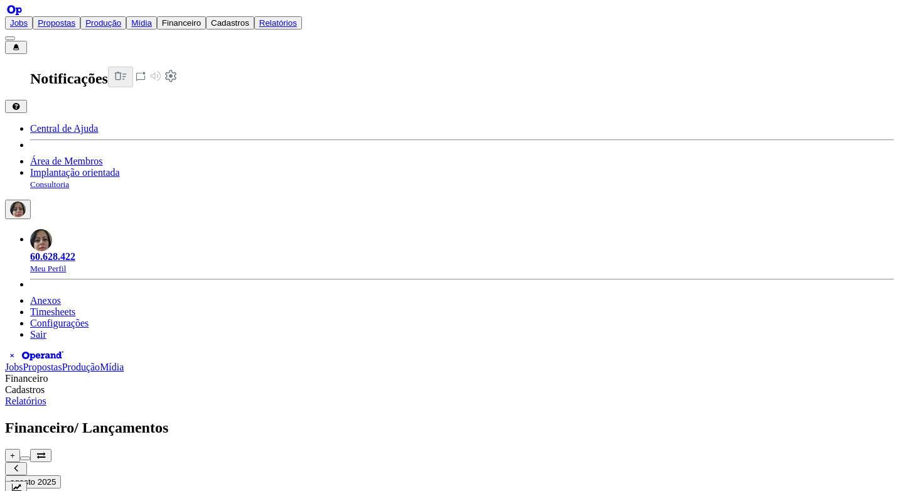
type input "DÉB AUTOMÁTICO"
type input "0,00"
type input "DÉB. AUTOMÁTICO"
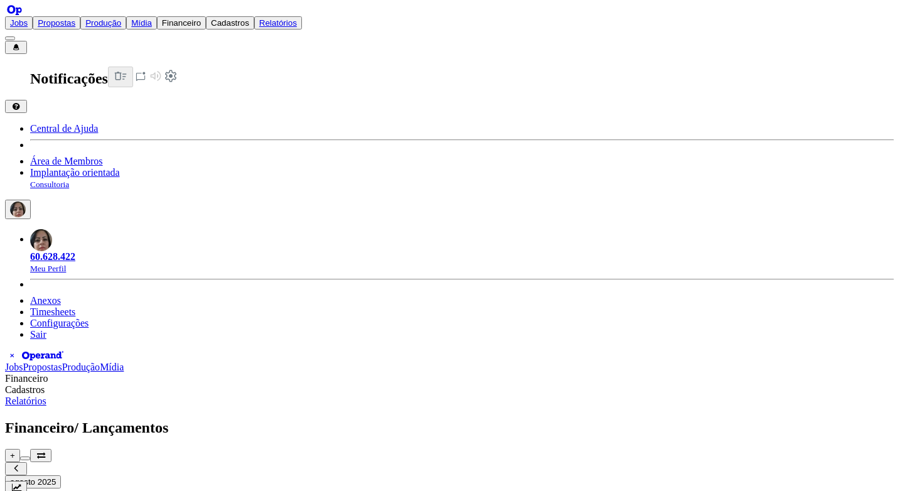
scroll to position [70, 0]
click at [71, 51] on link "Fornecedor" at bounding box center [48, 45] width 46 height 11
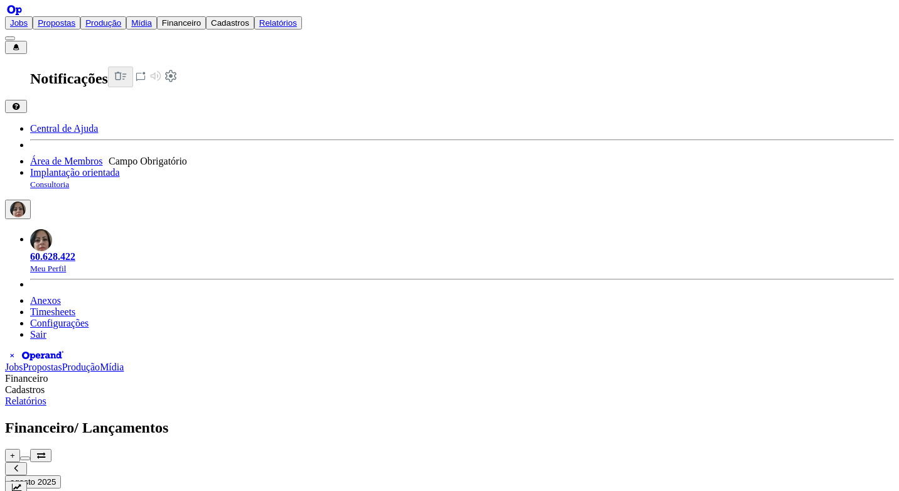
type input "0,00"
type input "SICO"
type input "0,00"
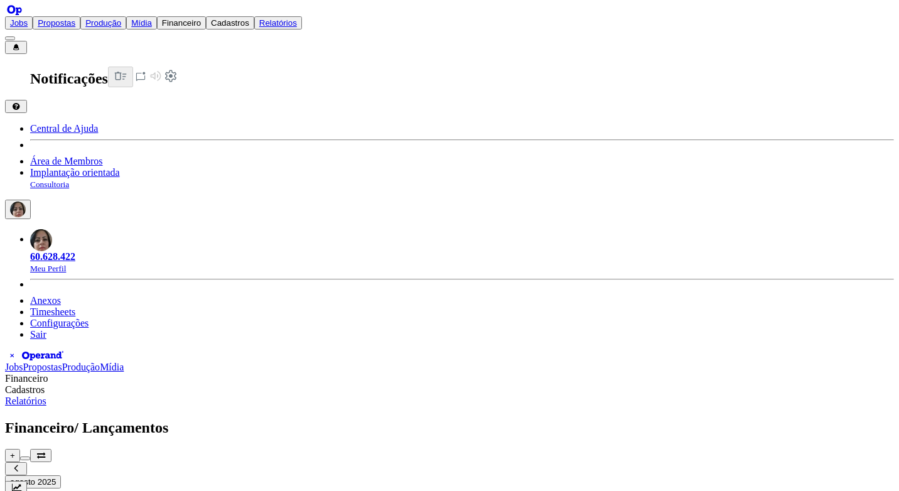
type input "TARIFA"
type input "0,00"
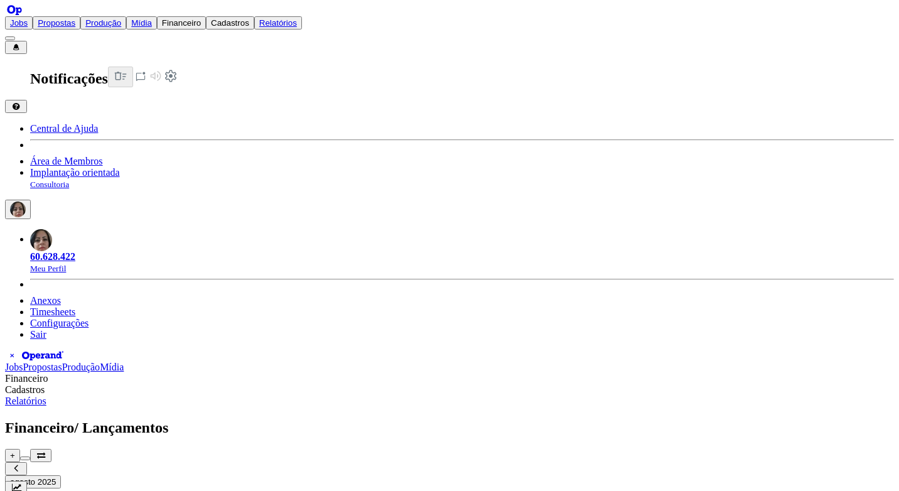
type input "BANCO"
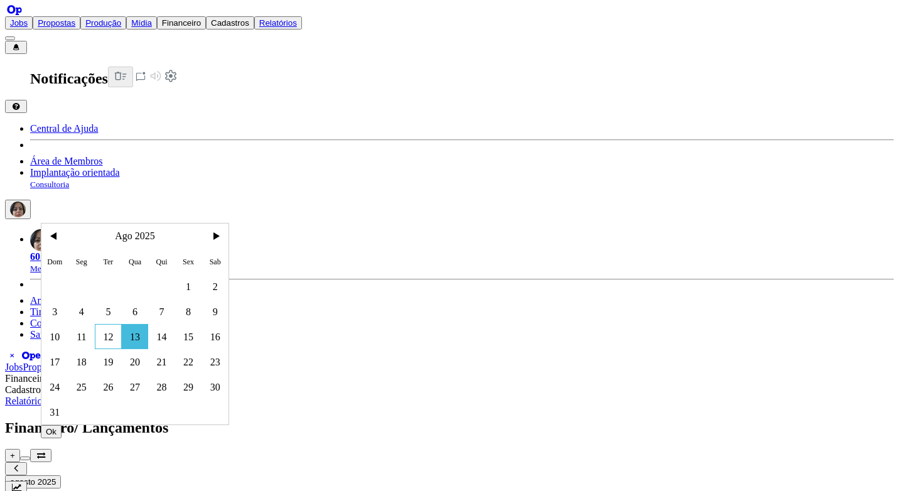
click at [117, 340] on span "12" at bounding box center [108, 336] width 27 height 25
drag, startPoint x: 209, startPoint y: 432, endPoint x: 212, endPoint y: 393, distance: 39.7
click at [62, 432] on button "Ok" at bounding box center [51, 431] width 21 height 13
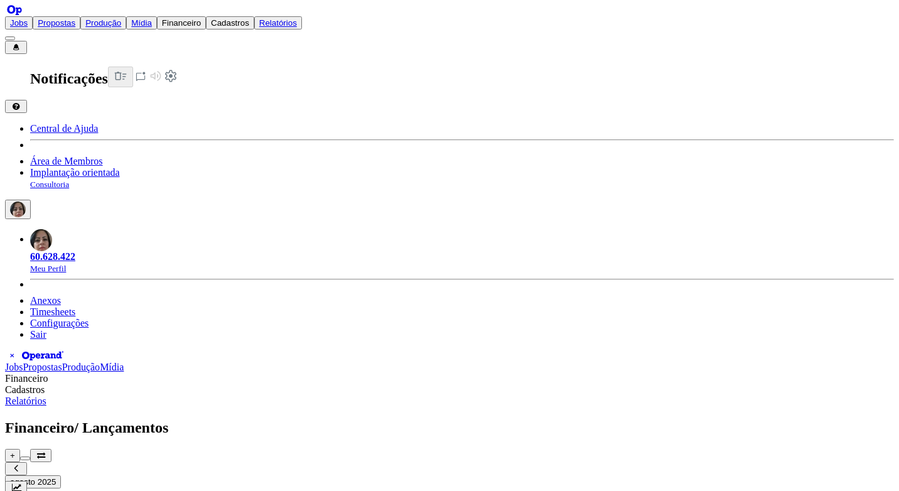
type input "1,52"
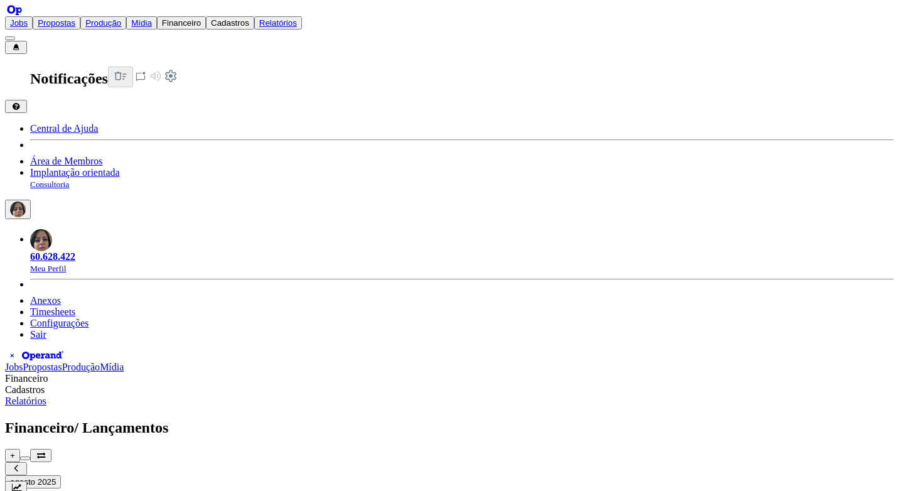
click at [790, 217] on div "Quitar" at bounding box center [780, 211] width 19 height 11
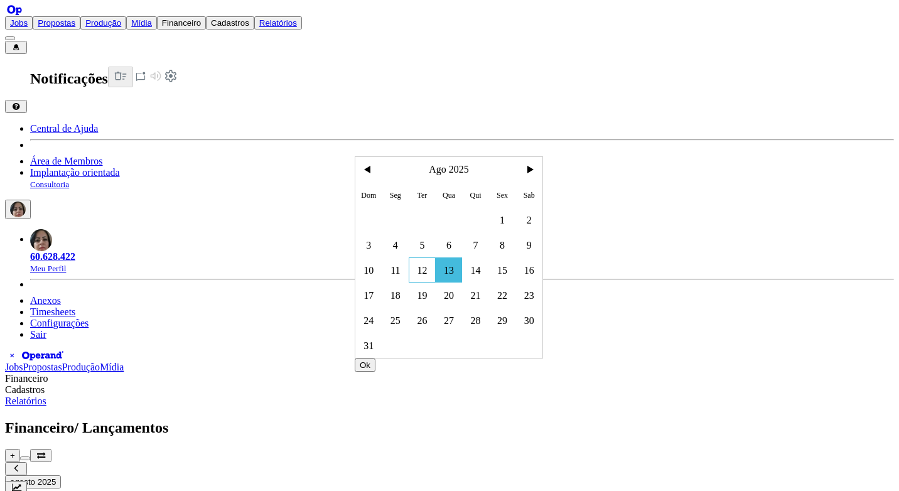
click at [428, 264] on span "12" at bounding box center [422, 270] width 27 height 25
drag, startPoint x: 528, startPoint y: 369, endPoint x: 529, endPoint y: 361, distance: 8.3
click at [376, 368] on button "Ok" at bounding box center [365, 365] width 21 height 13
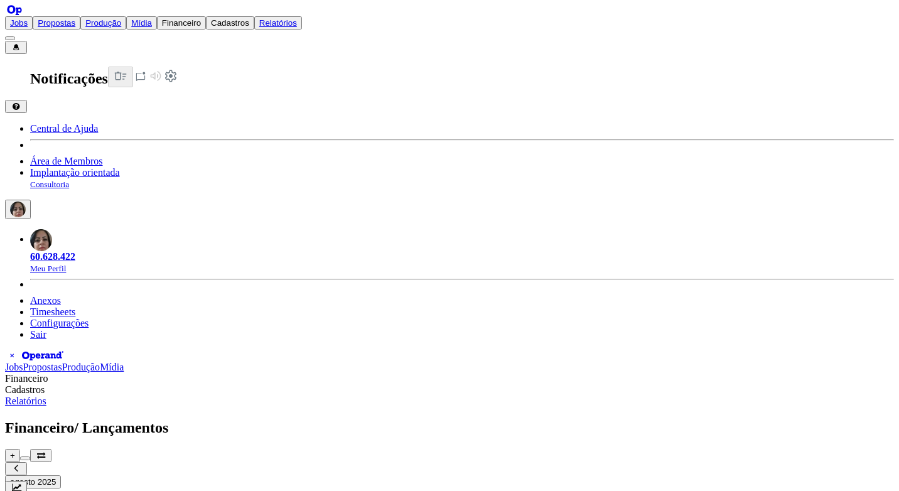
click at [360, 16] on div "Jobs Propostas Produção Mídia Financeiro Cadastros Relatórios Notificações Cent…" at bounding box center [449, 178] width 889 height 324
click at [297, 19] on link "Relatórios" at bounding box center [278, 22] width 38 height 9
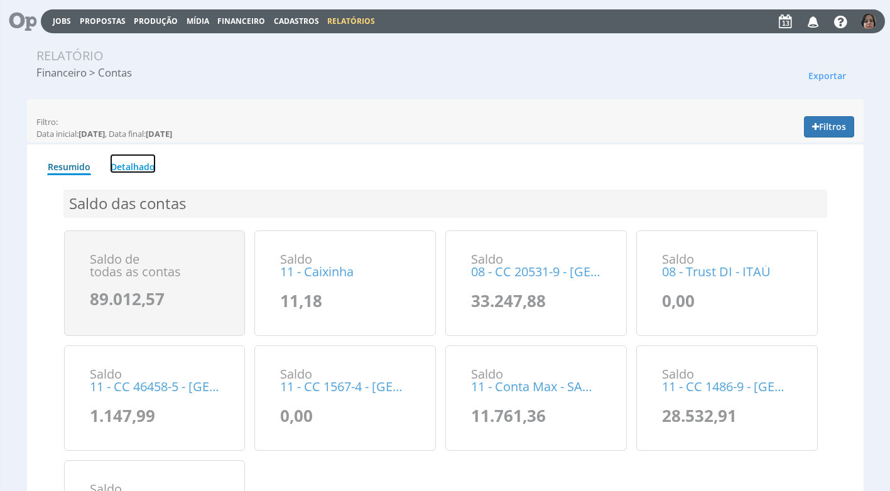
click at [148, 166] on link "Detalhado" at bounding box center [133, 163] width 46 height 19
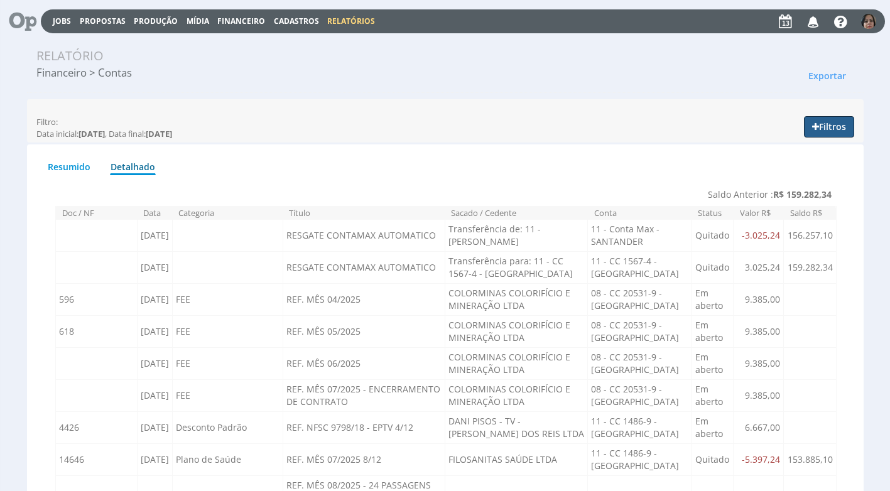
click at [825, 123] on button "Filtros" at bounding box center [829, 126] width 50 height 21
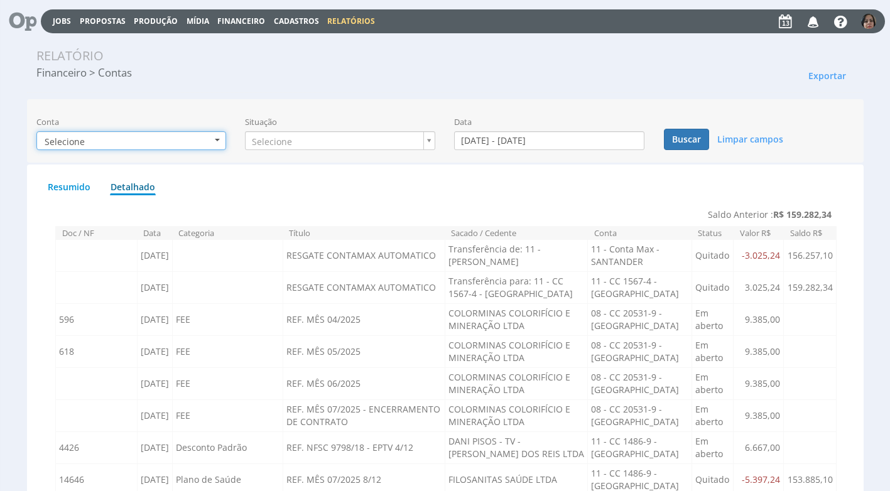
click at [217, 141] on b "button" at bounding box center [217, 140] width 5 height 3
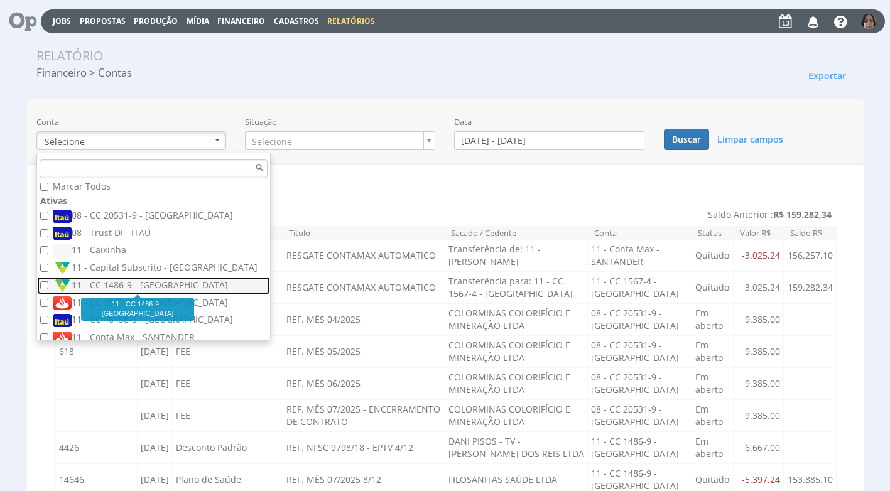
click at [144, 285] on label "11 - CC 1486-9 - [GEOGRAPHIC_DATA]" at bounding box center [155, 286] width 205 height 14
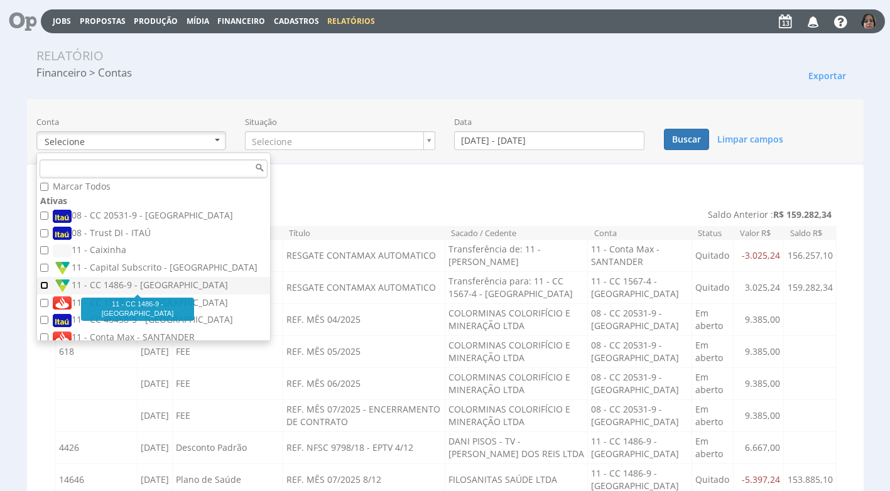
click at [48, 285] on input "11 - CC 1486-9 - [GEOGRAPHIC_DATA]" at bounding box center [44, 285] width 8 height 8
checkbox input "true"
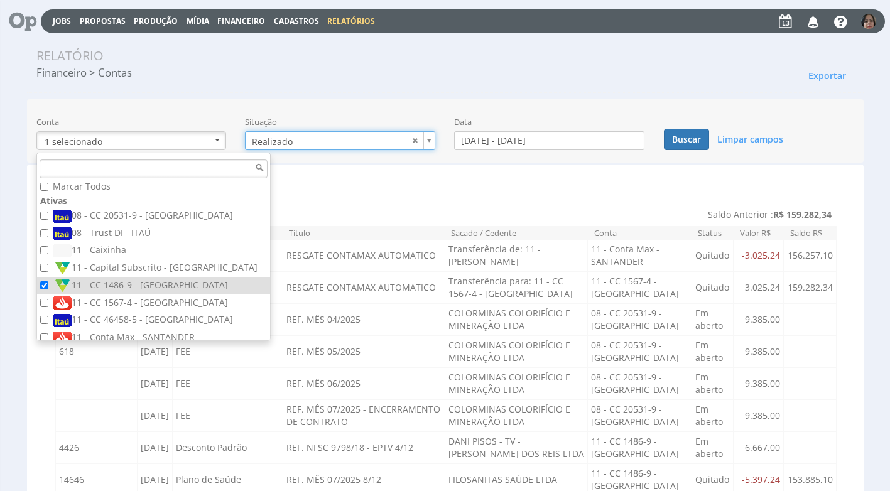
type input "realizado"
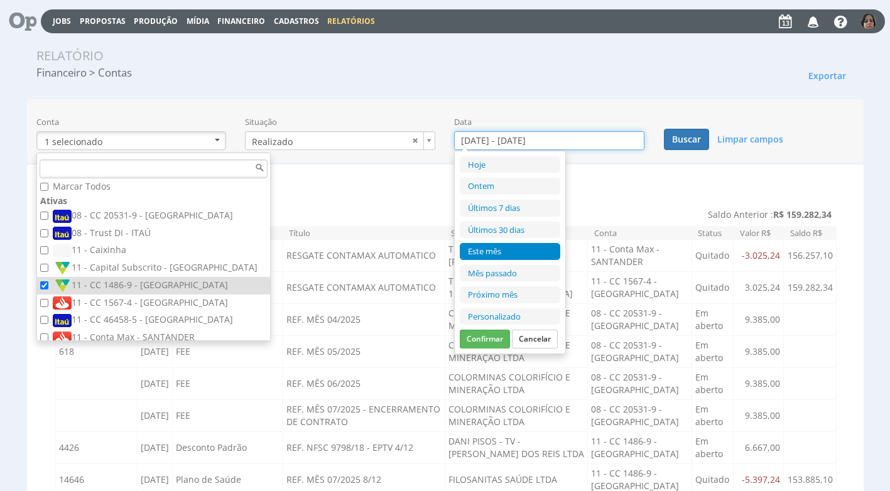
click at [464, 136] on input "[DATE] - [DATE]" at bounding box center [549, 140] width 190 height 19
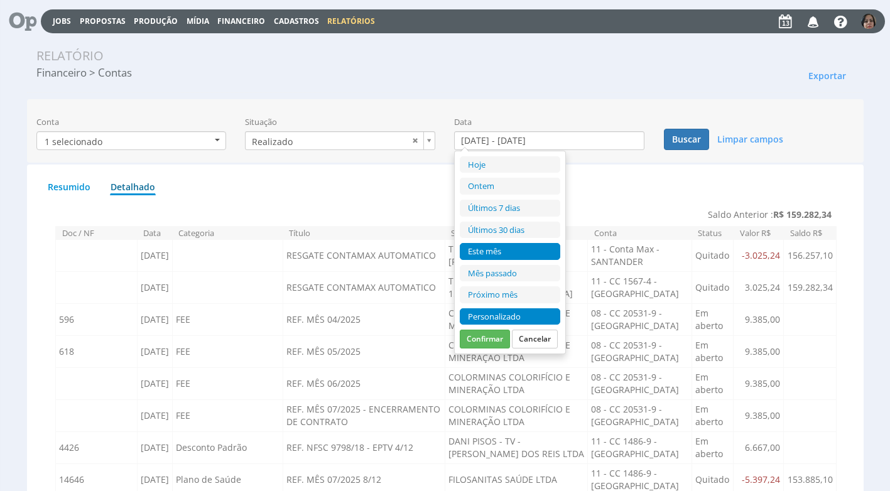
click at [529, 313] on li "Personalizado" at bounding box center [510, 316] width 100 height 17
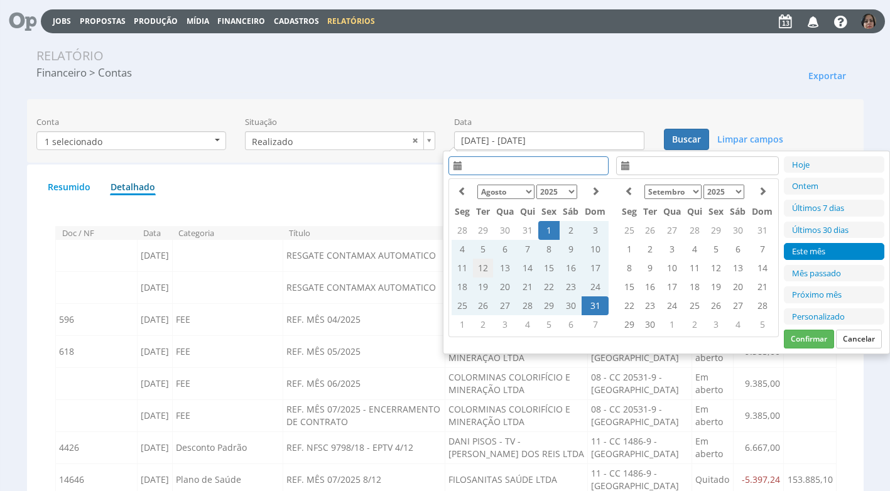
click at [477, 266] on td "12" at bounding box center [483, 268] width 20 height 19
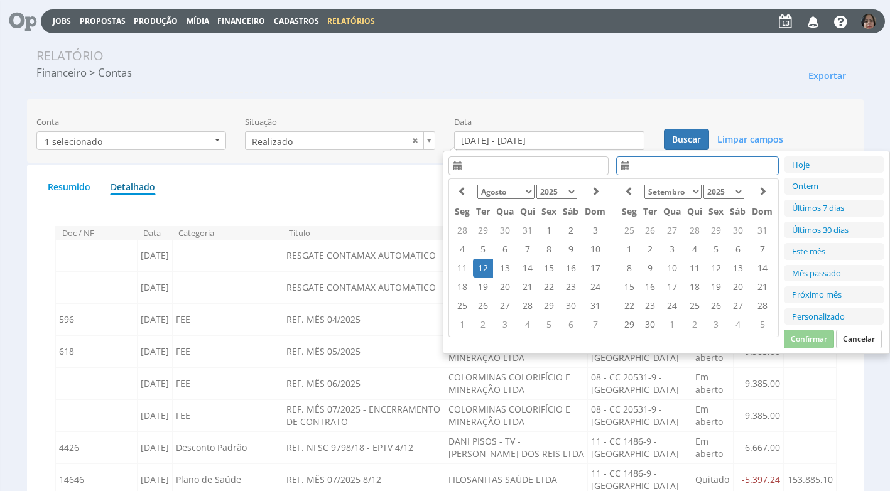
click at [478, 264] on td "12" at bounding box center [483, 268] width 20 height 19
click at [812, 339] on button "Confirmar" at bounding box center [809, 339] width 50 height 19
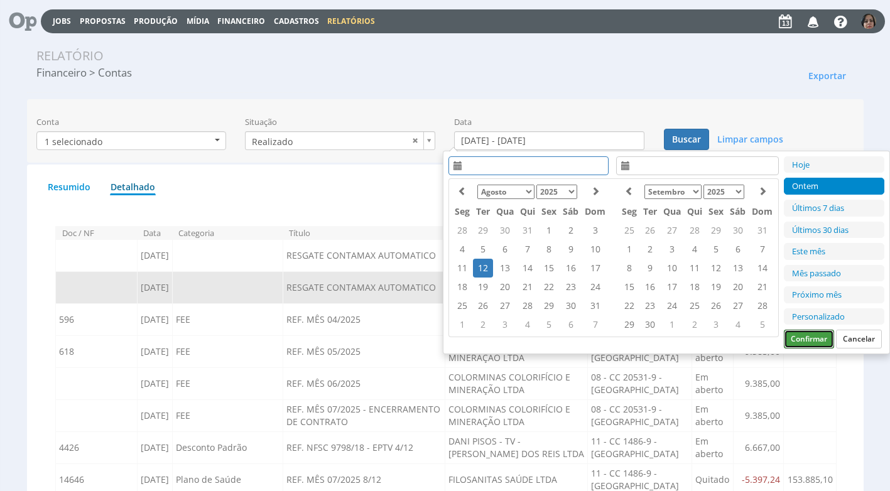
type input "[DATE] - [DATE]"
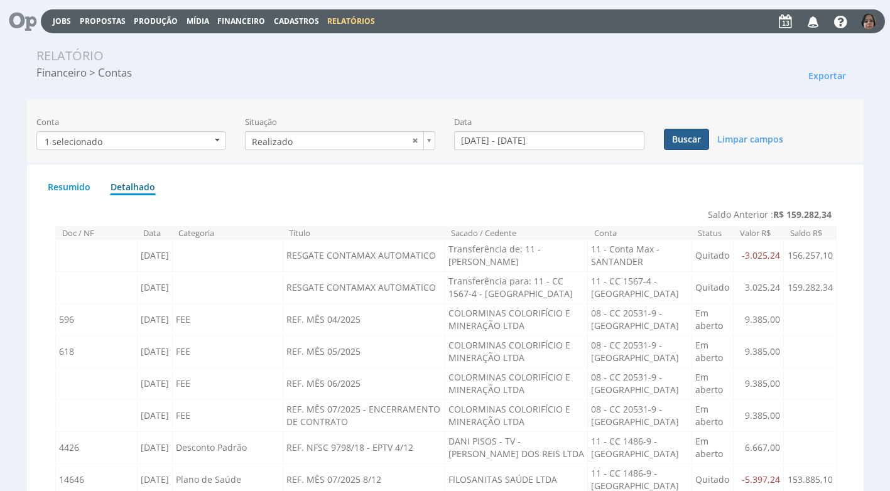
click at [694, 141] on button "Buscar" at bounding box center [686, 139] width 45 height 21
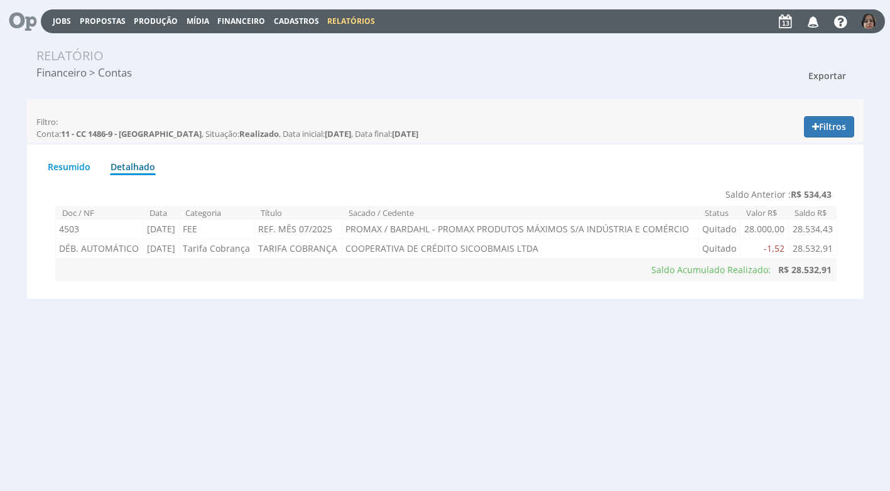
click at [839, 76] on span "Exportar" at bounding box center [827, 76] width 38 height 12
click at [790, 131] on link "Imprimir" at bounding box center [803, 132] width 99 height 16
click at [244, 18] on span "Financeiro" at bounding box center [241, 21] width 48 height 11
click at [247, 43] on link "Lançamentos" at bounding box center [243, 40] width 106 height 18
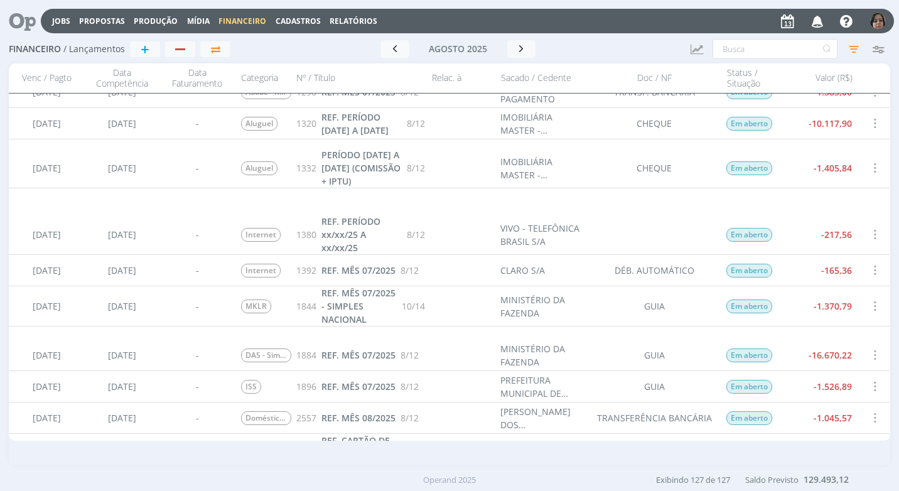
scroll to position [2512, 0]
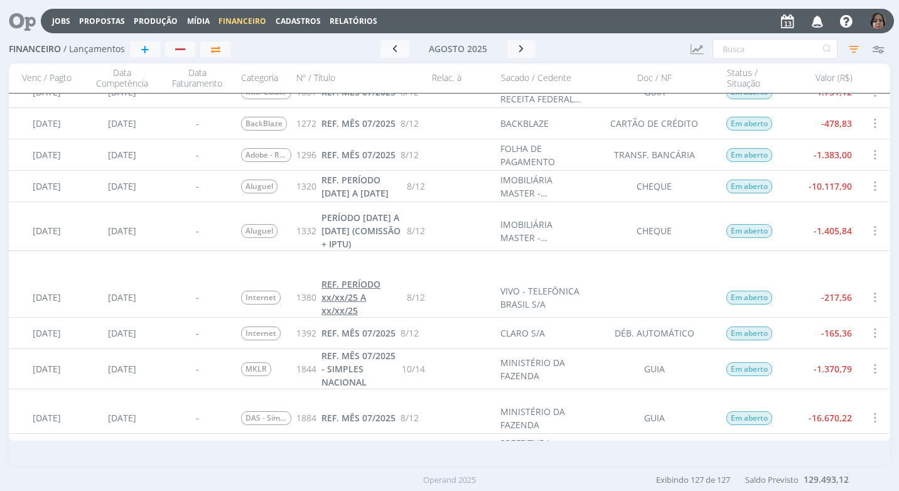
click at [349, 301] on span "REF. PERÍODO xx/xx/25 A xx/xx/25" at bounding box center [351, 297] width 59 height 38
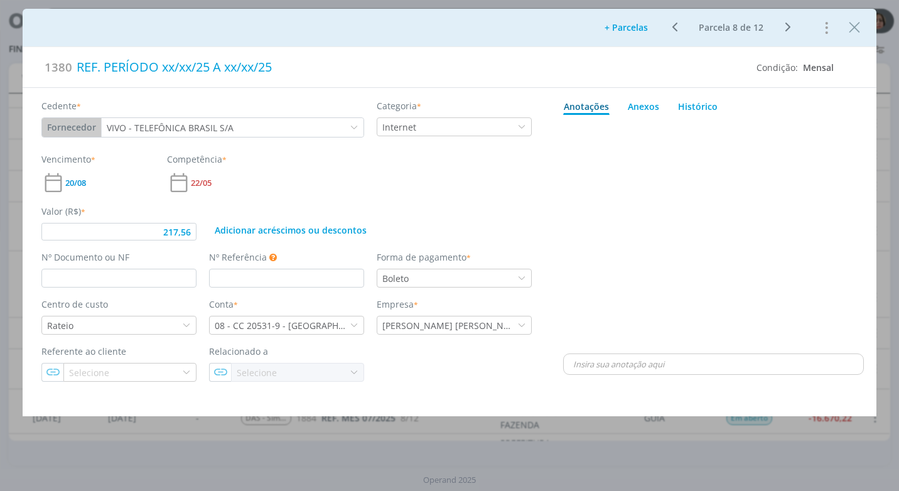
type input "217,56"
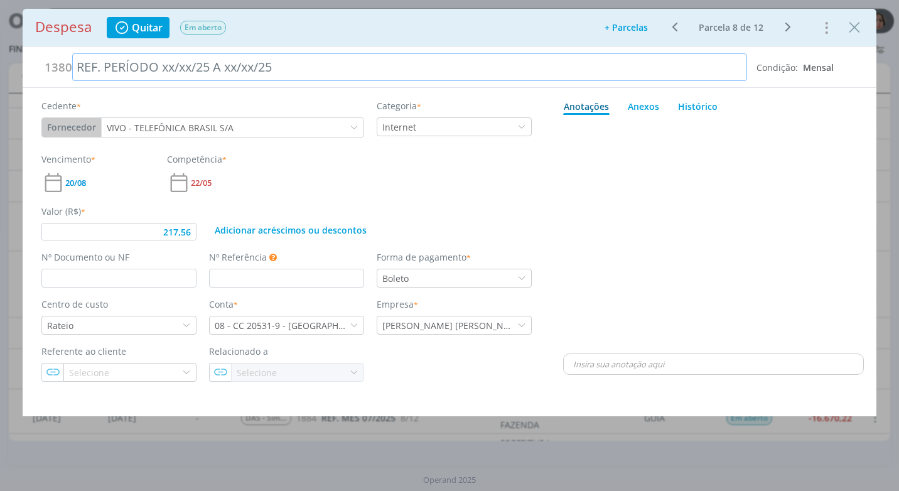
drag, startPoint x: 195, startPoint y: 68, endPoint x: 195, endPoint y: 95, distance: 27.0
click at [195, 80] on div "REF. PERÍODO xx/xx/25 A xx/xx/25" at bounding box center [409, 67] width 675 height 28
drag, startPoint x: 190, startPoint y: 67, endPoint x: 191, endPoint y: 120, distance: 53.4
click at [191, 79] on div "REF. PERÍODO xx/xx/25 A xx/xx/25" at bounding box center [409, 67] width 675 height 28
drag, startPoint x: 258, startPoint y: 68, endPoint x: 259, endPoint y: 96, distance: 28.3
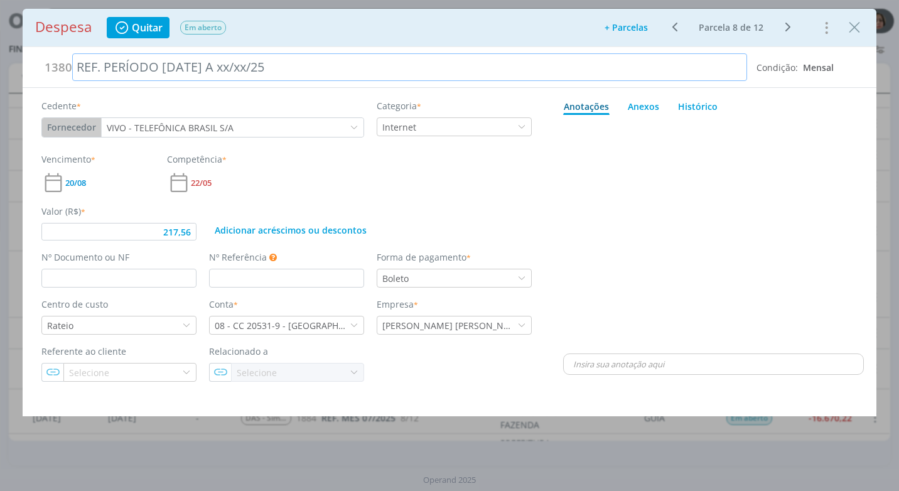
click at [259, 79] on div "REF. PERÍODO [DATE] A xx/xx/25" at bounding box center [409, 67] width 675 height 28
click at [249, 142] on div "Cedente * Fornecedor Cliente Fornecedor Veículo Prestador Colaborador VIVO - TE…" at bounding box center [287, 125] width 504 height 53
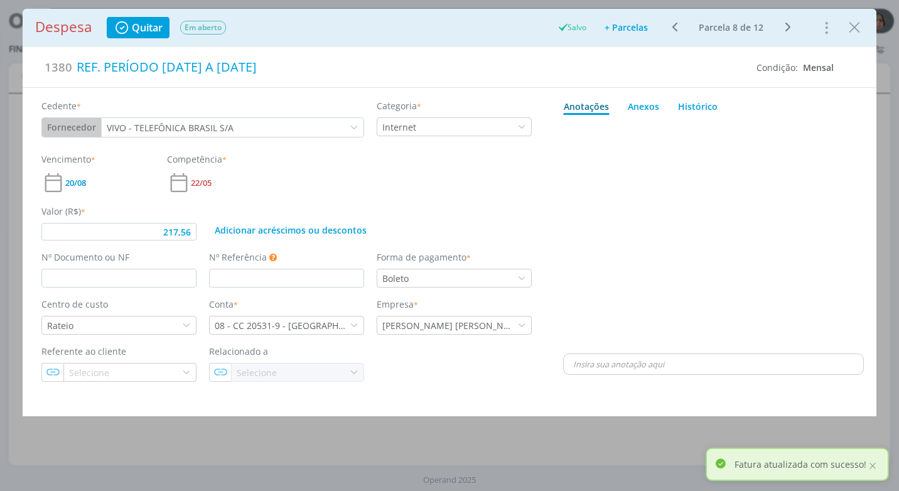
type input "217,56"
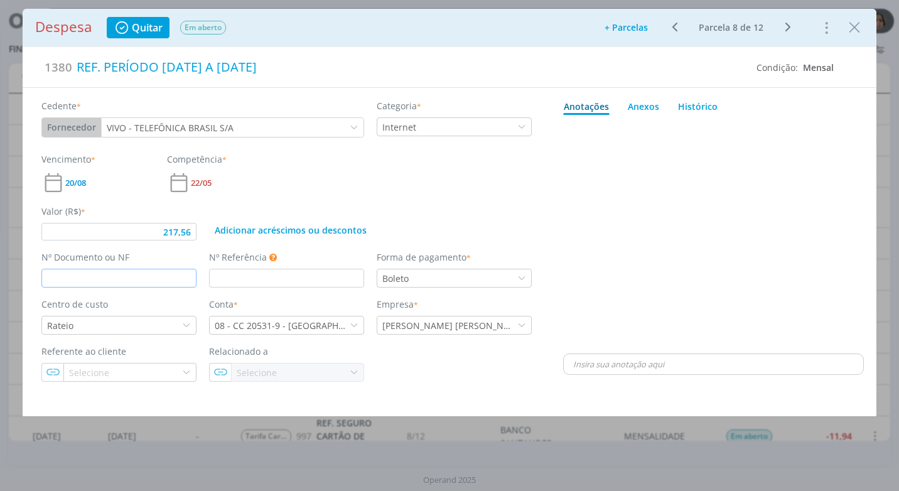
drag, startPoint x: 53, startPoint y: 281, endPoint x: 53, endPoint y: 290, distance: 8.8
click at [53, 280] on input "dialog" at bounding box center [118, 278] width 155 height 19
type input "19804"
type input "217,56"
type input "198042"
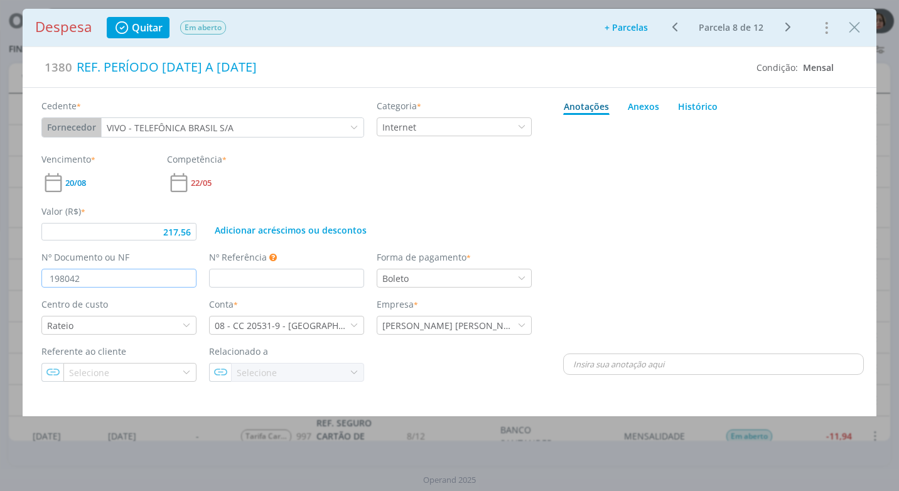
type input "217,56"
type input "1980424"
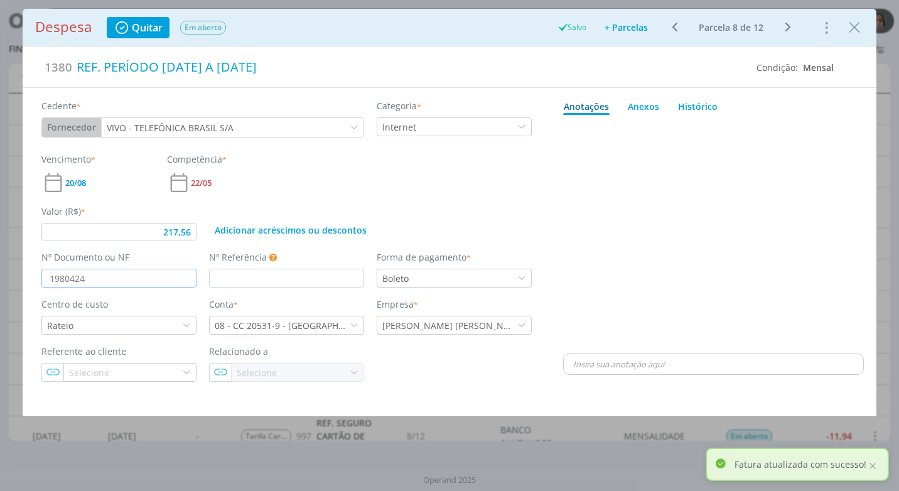
type input "217,56"
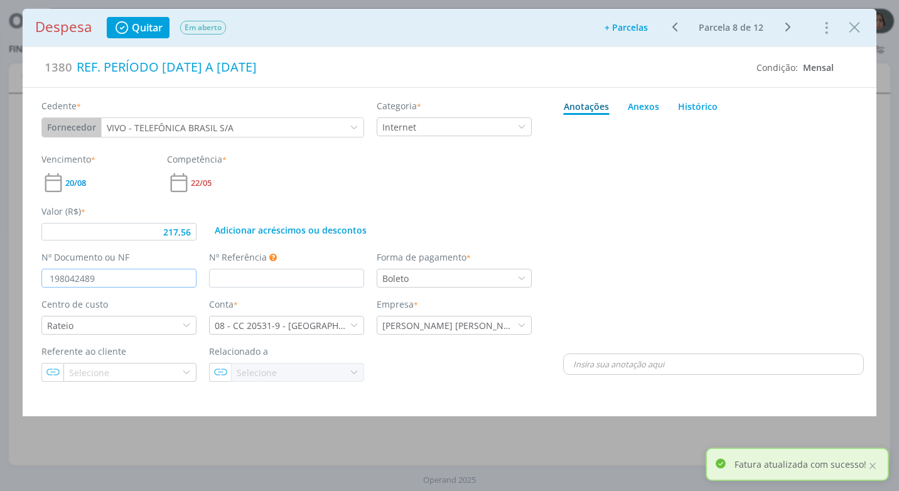
type input "1980424891"
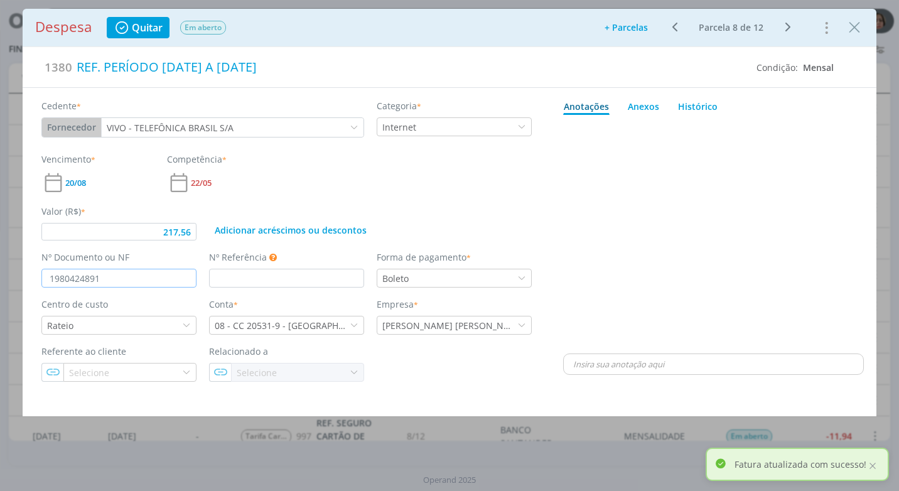
type input "217,56"
type input "1980424891-"
type input "217,56"
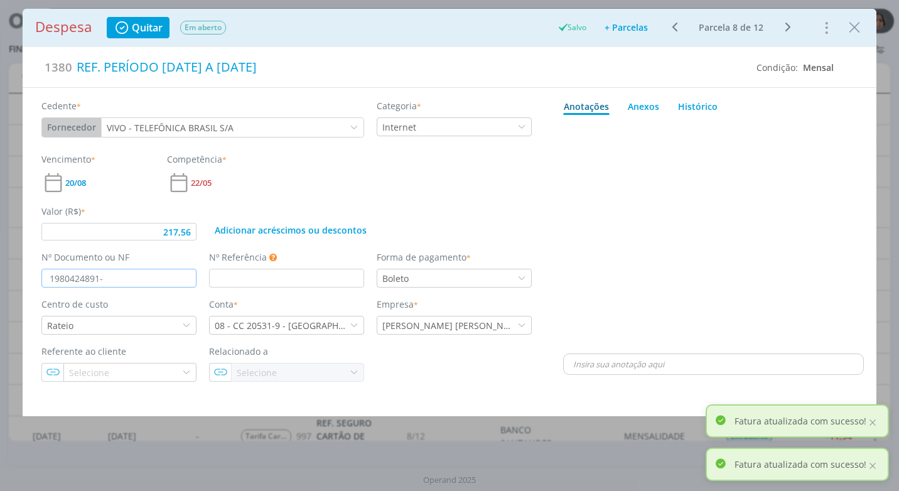
type input "1980424891-0"
type input "217,56"
type input "1980424891-0"
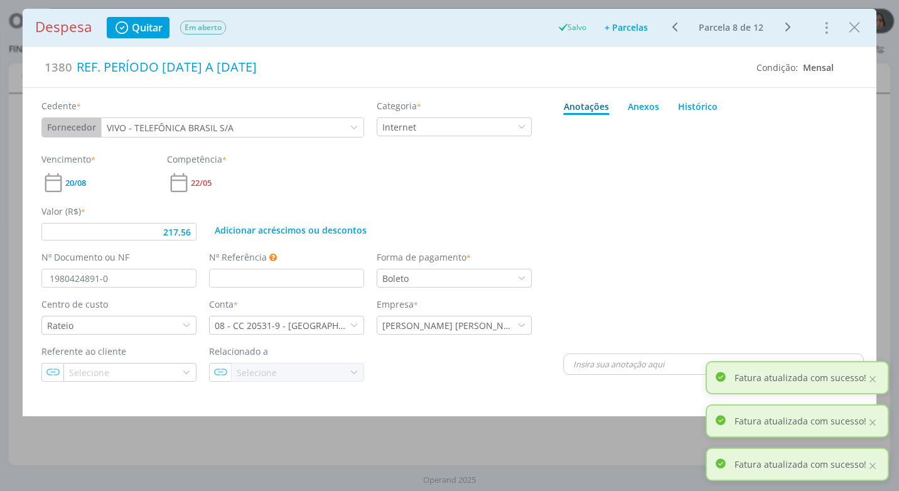
click at [606, 236] on div "dialog" at bounding box center [713, 235] width 301 height 231
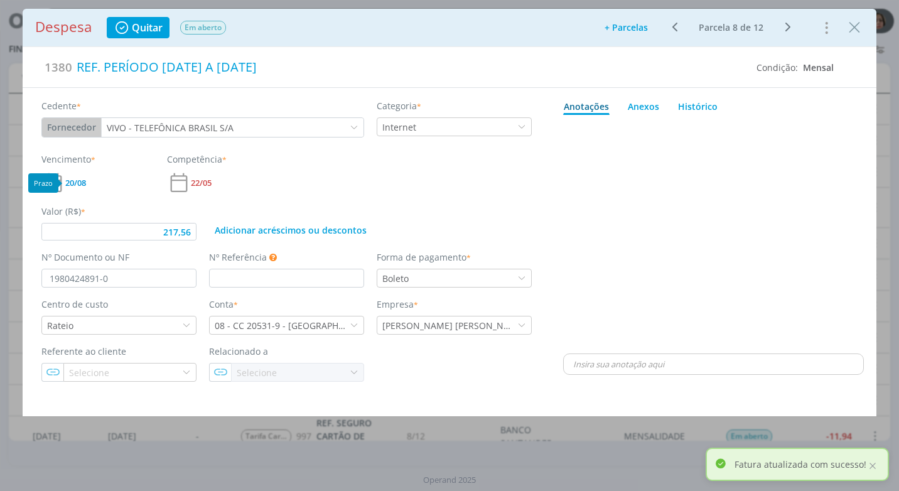
click at [72, 181] on span "20/08" at bounding box center [75, 183] width 21 height 8
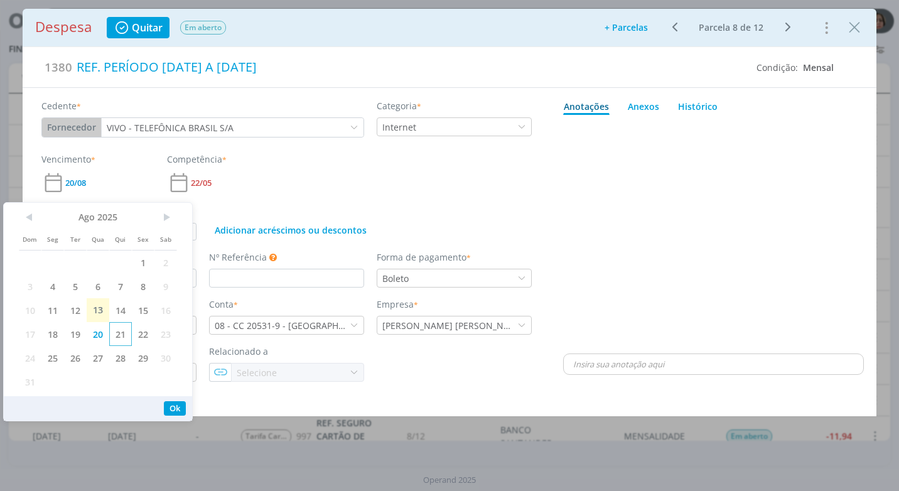
click at [117, 334] on span "21" at bounding box center [120, 334] width 23 height 24
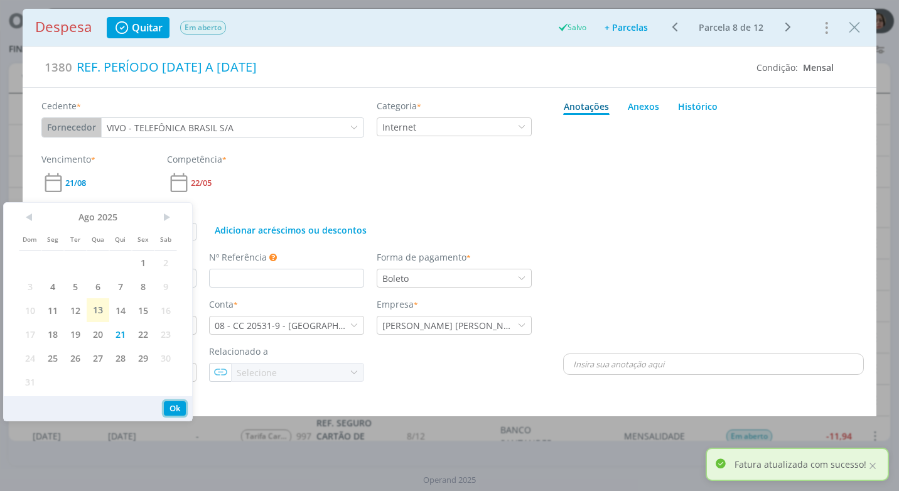
click at [180, 406] on button "Ok" at bounding box center [175, 408] width 22 height 14
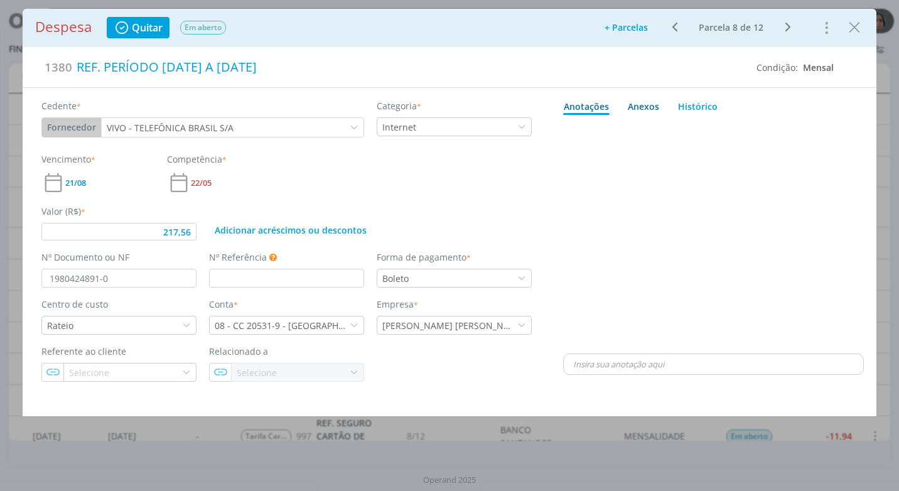
click at [643, 107] on div "Anexos 0" at bounding box center [643, 106] width 31 height 13
type input "217,56"
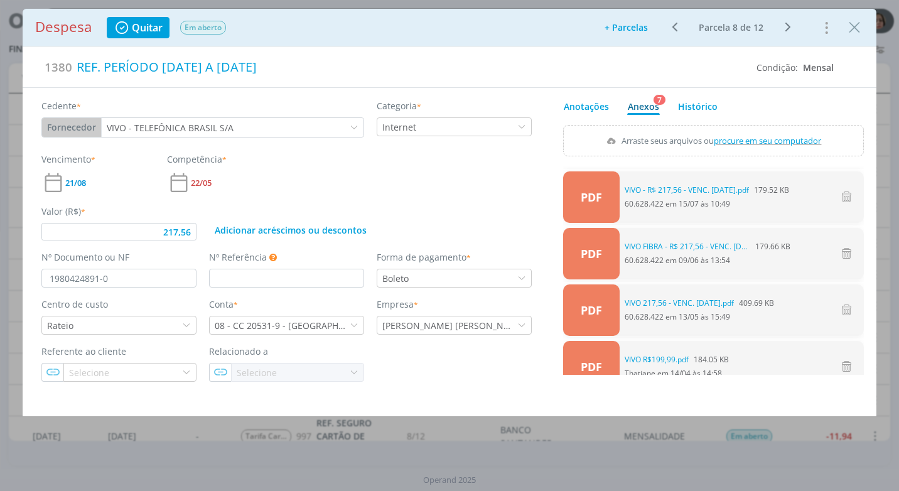
click at [773, 142] on span "procure em seu computador" at bounding box center [768, 140] width 107 height 11
click at [773, 129] on input "Arraste seus arquivos ou procure em seu computador" at bounding box center [713, 127] width 301 height 4
type input "C:\fakepath\FATURA VIVO - R$ 217,56 - VCTO. 21-08-25.pdf"
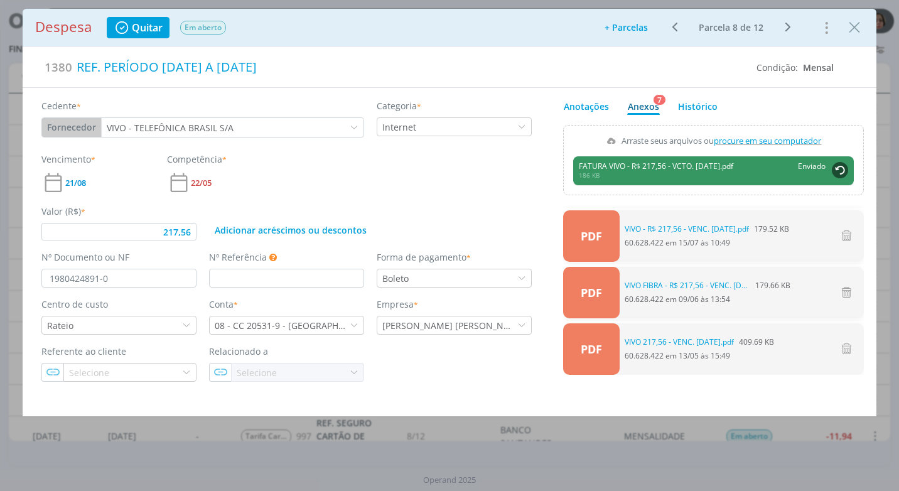
type input "217,56"
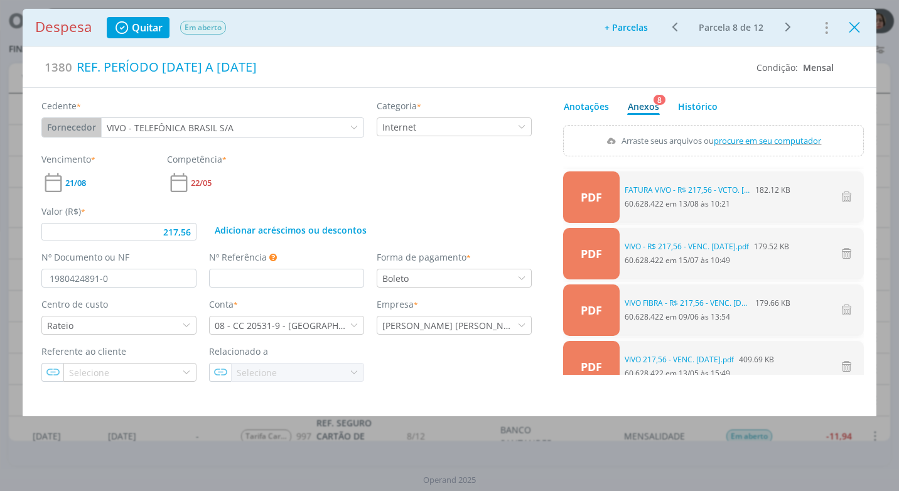
click at [863, 26] on icon "Close" at bounding box center [854, 27] width 19 height 19
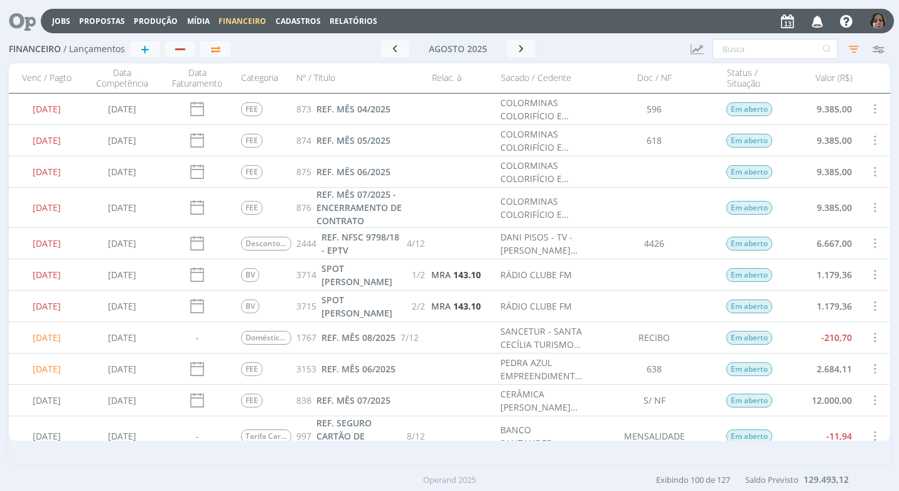
click at [281, 22] on span "Cadastros" at bounding box center [298, 21] width 45 height 11
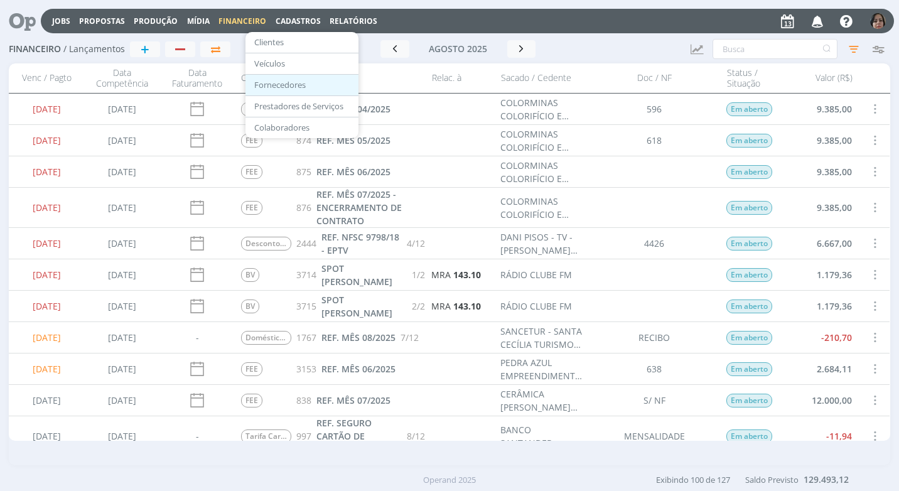
click at [308, 82] on link "Fornecedores" at bounding box center [302, 84] width 106 height 19
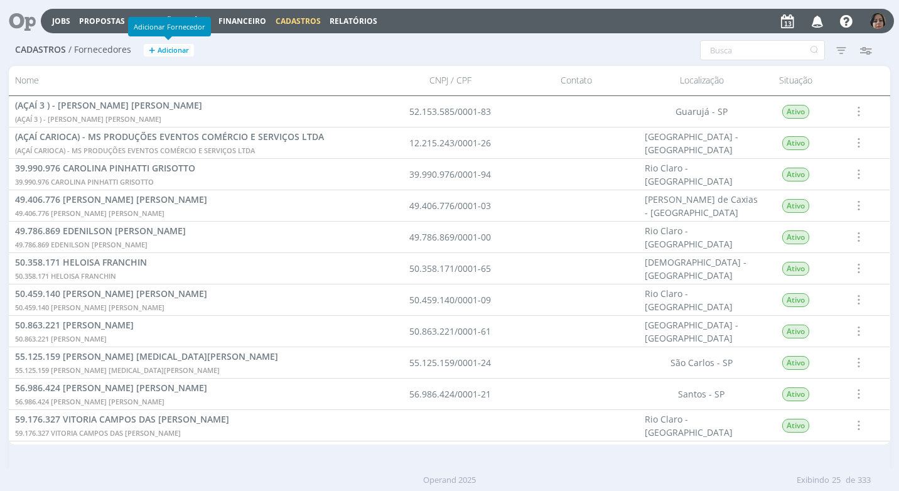
click at [187, 48] on span "Adicionar" at bounding box center [173, 50] width 31 height 8
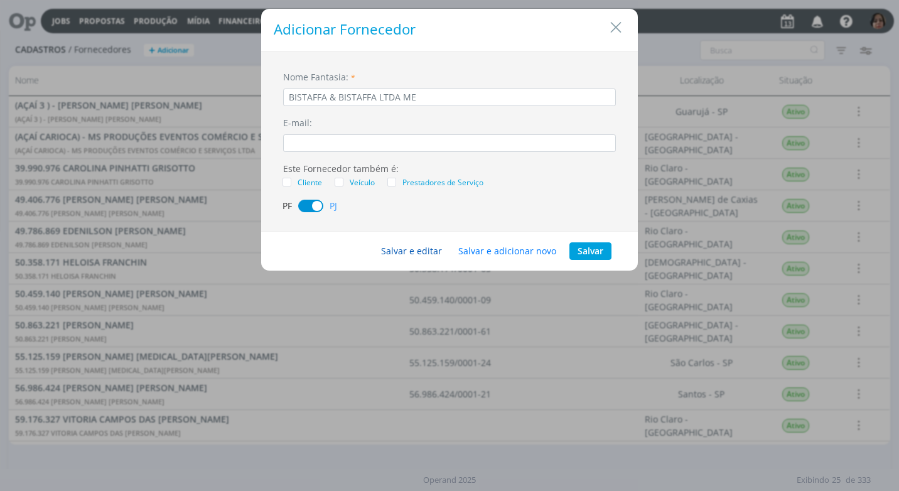
type input "BISTAFFA & BISTAFFA LTDA ME"
click at [398, 251] on button "Salvar e editar" at bounding box center [411, 251] width 77 height 18
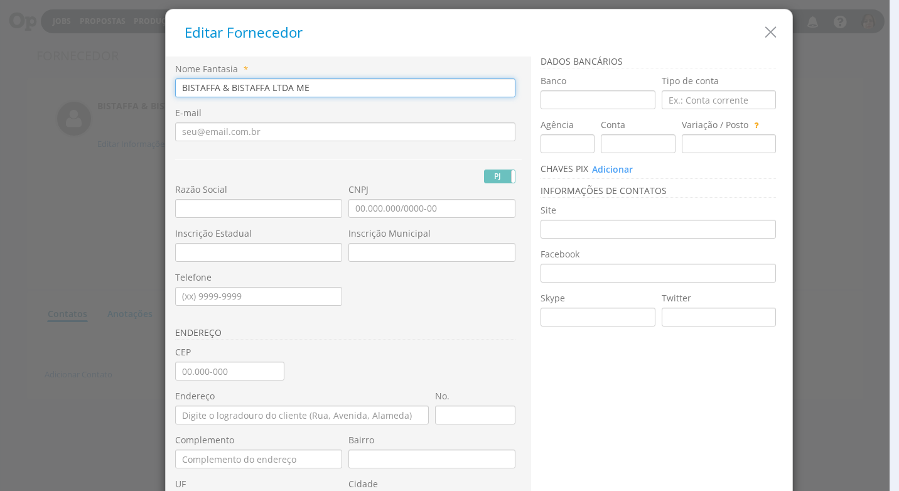
drag, startPoint x: 310, startPoint y: 85, endPoint x: 146, endPoint y: 87, distance: 163.9
click at [147, 86] on div "Editar Fornecedor Nome Fantasia * BISTAFFA & BISTAFFA LTDA ME E-mail PJ PF RG R…" at bounding box center [449, 245] width 899 height 491
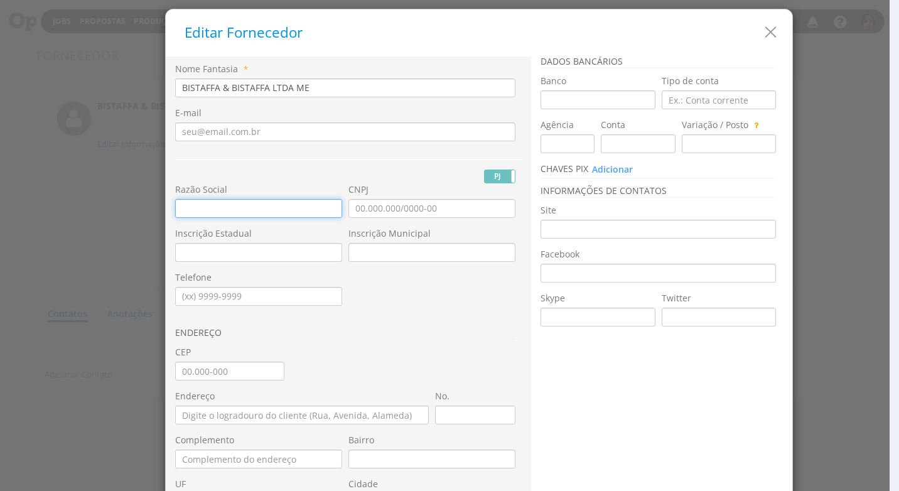
click at [175, 209] on input "text" at bounding box center [258, 208] width 167 height 19
paste input "BISTAFFA & BISTAFFA LTDA ME"
type input "BISTAFFA & BISTAFFA LTDA ME"
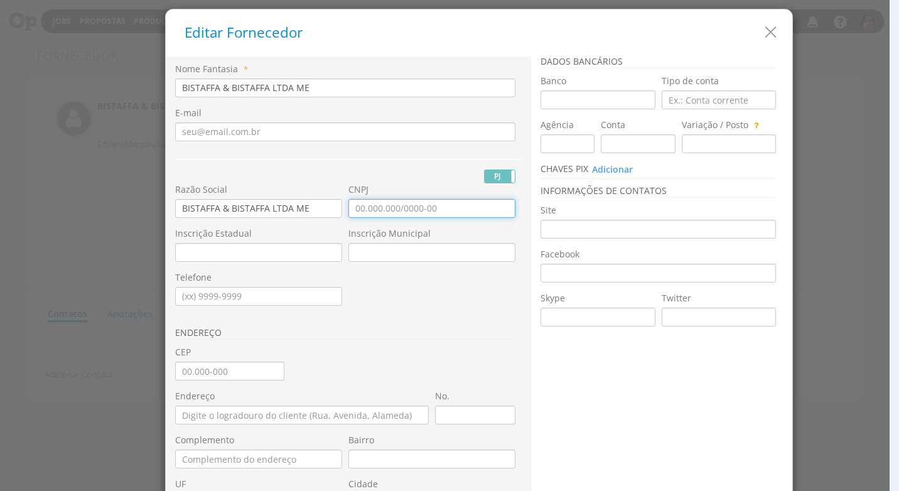
click at [349, 212] on input "CNPJ" at bounding box center [432, 208] width 167 height 19
type input "00.735.525/0001-75"
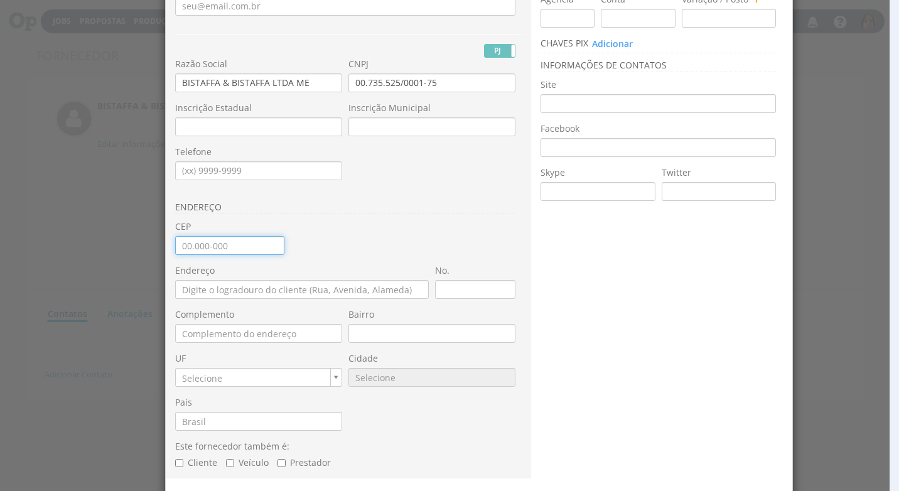
click at [178, 253] on input "CEP" at bounding box center [229, 245] width 109 height 19
type input "13.528-095"
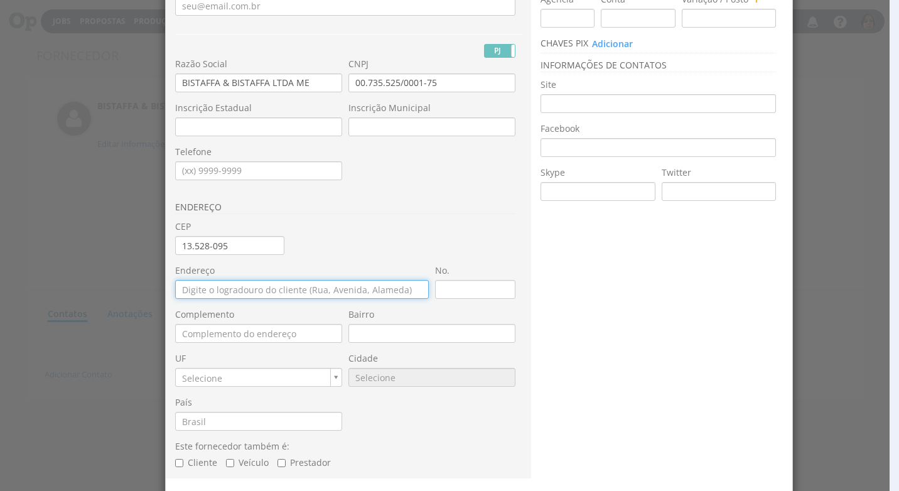
click at [187, 293] on input "Endereço" at bounding box center [302, 289] width 254 height 19
click at [252, 291] on input "RUA [PERSON_NAME]" at bounding box center [302, 289] width 254 height 19
type input "RUA [PERSON_NAME]"
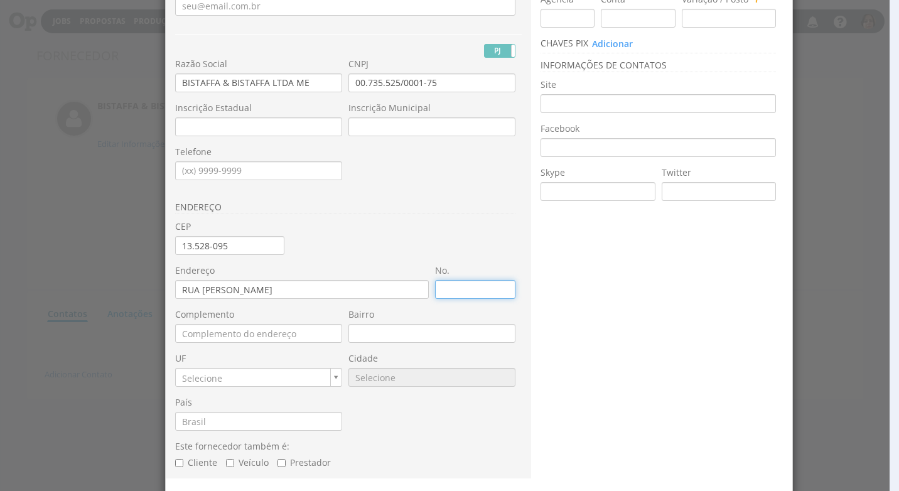
type input "7"
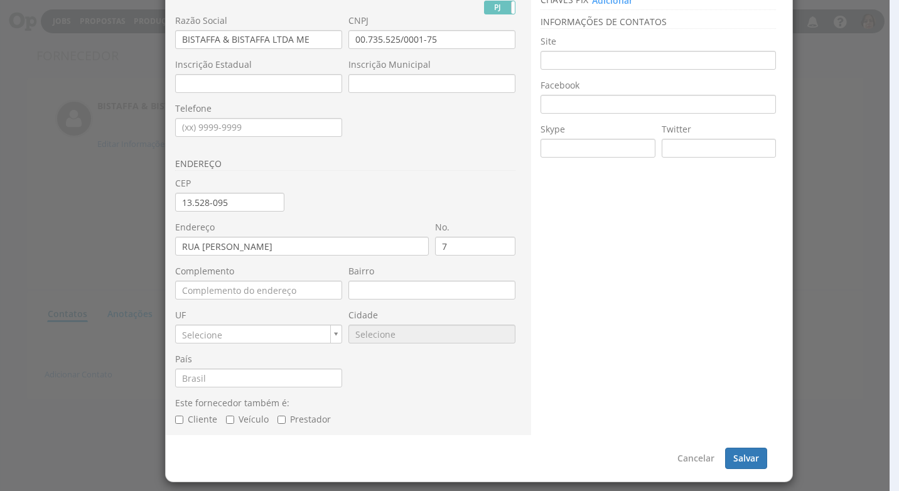
click at [338, 389] on div "País" at bounding box center [261, 375] width 173 height 44
click at [239, 198] on input "13.528-095" at bounding box center [229, 202] width 109 height 19
type input "CENTRO"
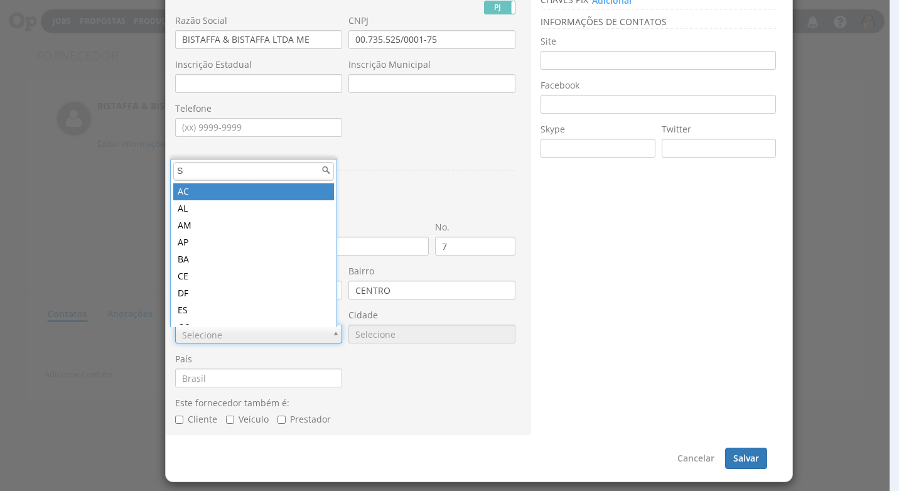
type input "SP"
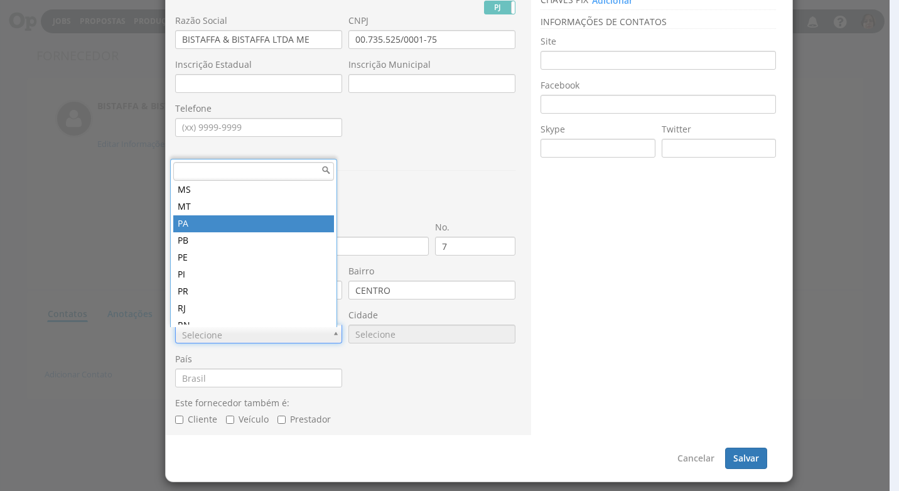
scroll to position [317, 0]
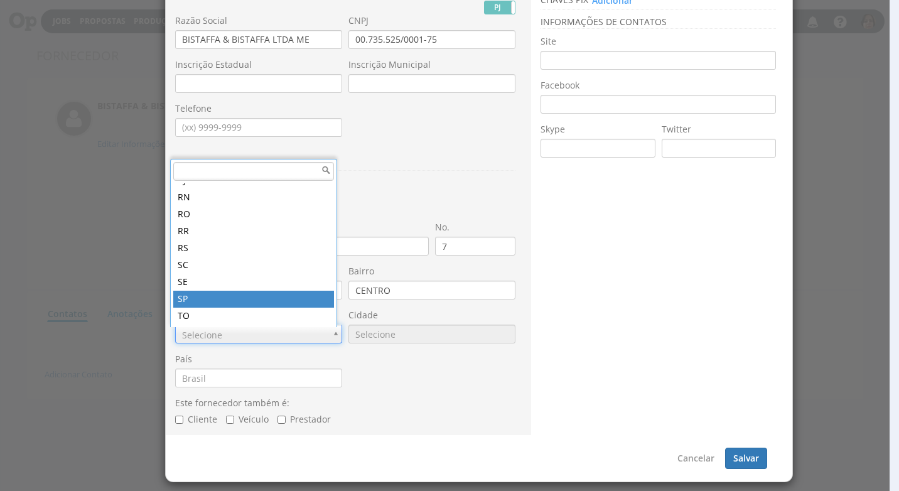
type input "SP"
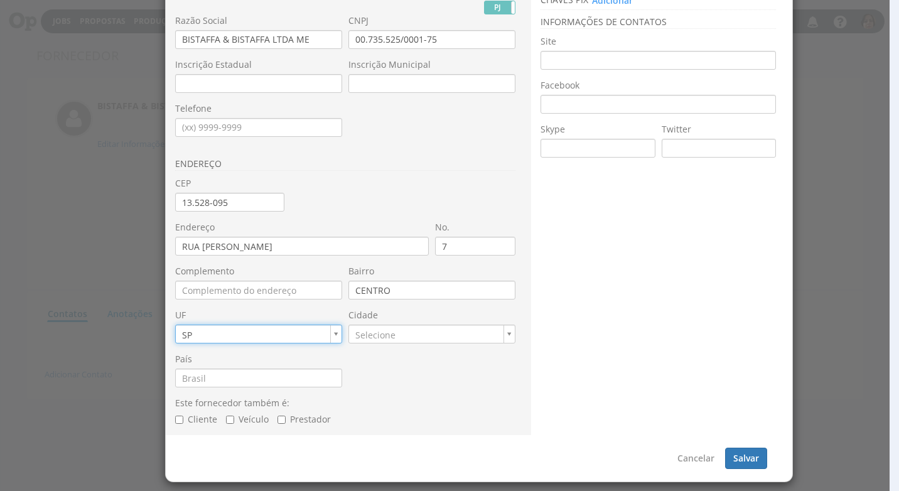
click at [377, 344] on div "Cidade Selecione [GEOGRAPHIC_DATA]" at bounding box center [435, 331] width 173 height 44
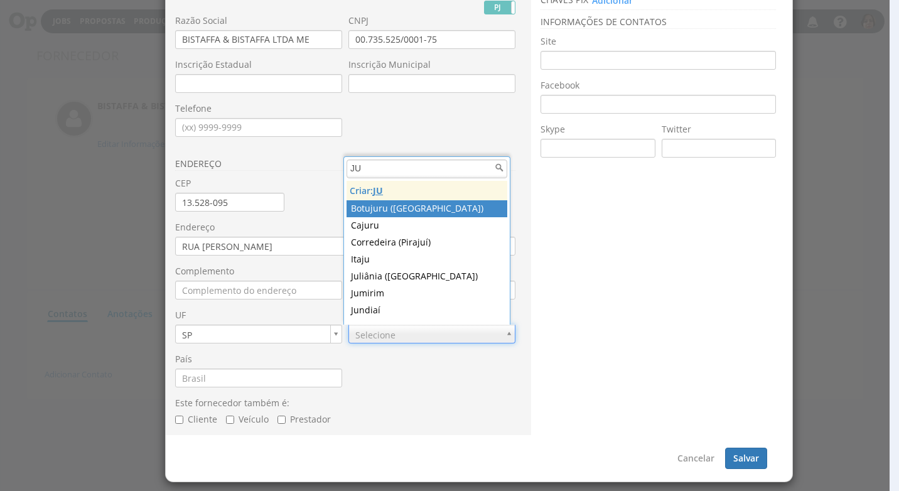
type input "J"
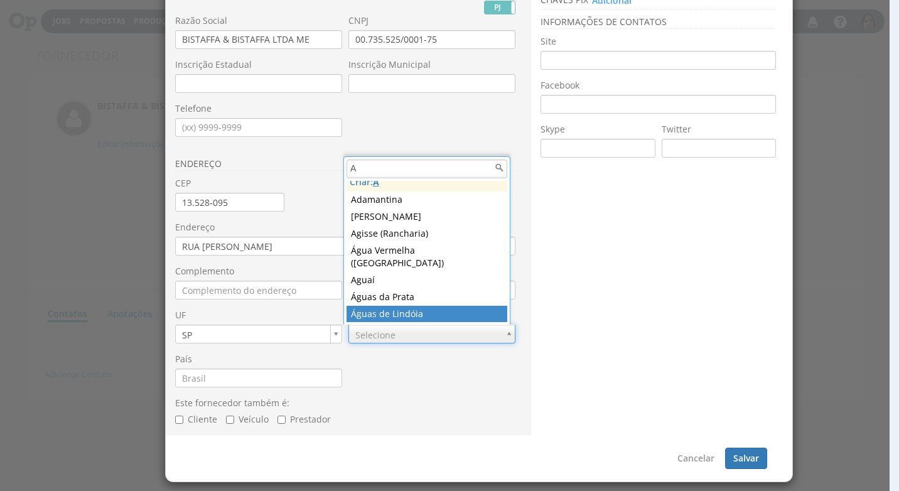
scroll to position [72, 0]
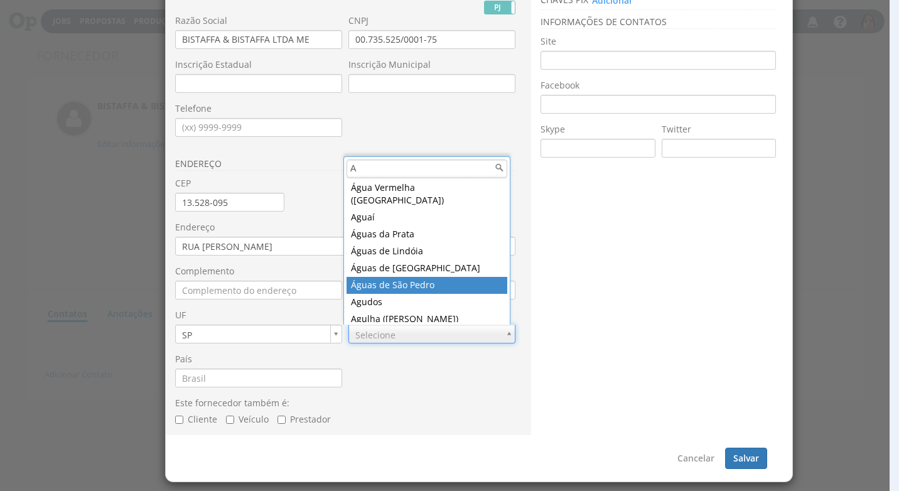
type input "A"
type input "8861"
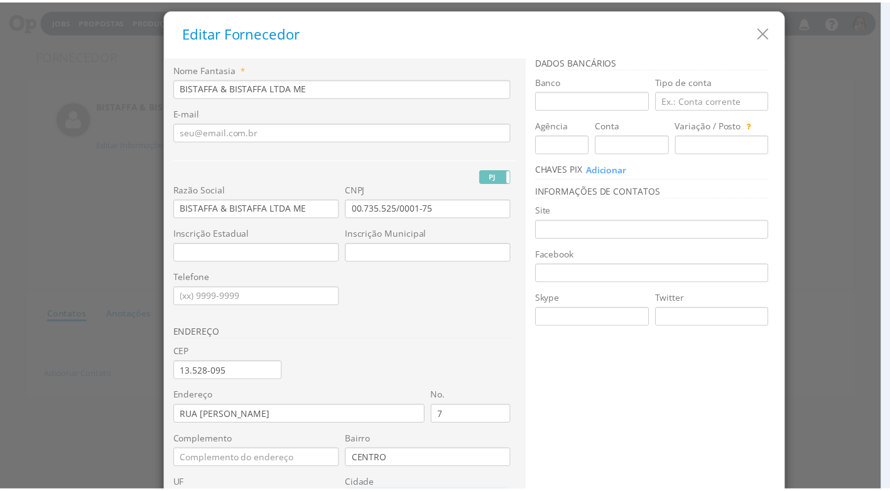
scroll to position [169, 0]
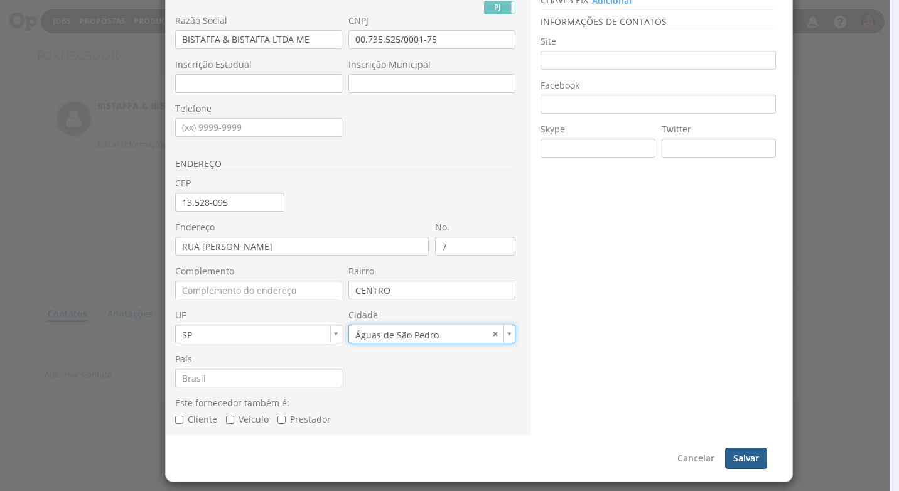
click at [757, 454] on button "Salvar" at bounding box center [746, 458] width 42 height 21
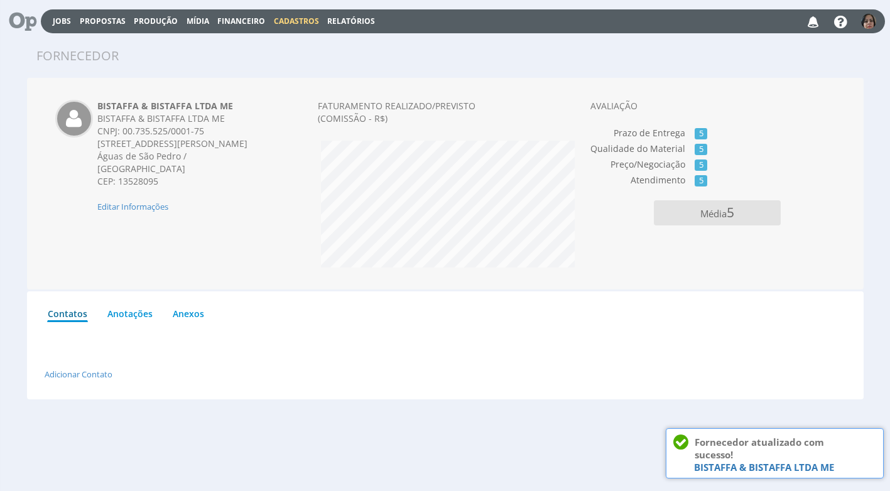
click at [285, 19] on span "Cadastros" at bounding box center [296, 21] width 45 height 11
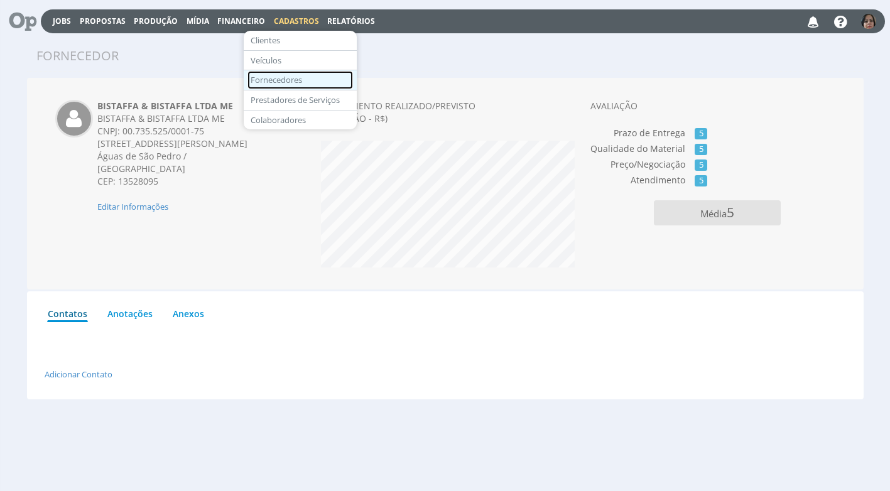
click at [295, 75] on link "Fornecedores" at bounding box center [300, 80] width 106 height 18
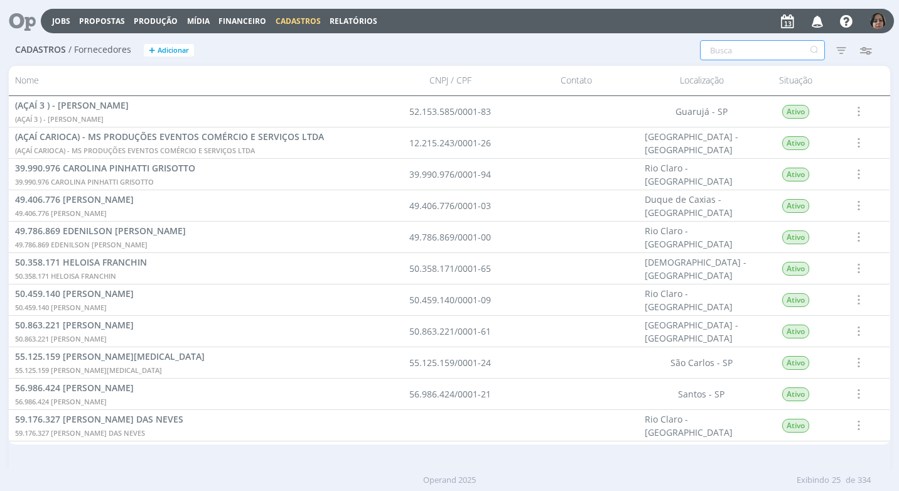
click at [727, 51] on input "text" at bounding box center [762, 50] width 125 height 20
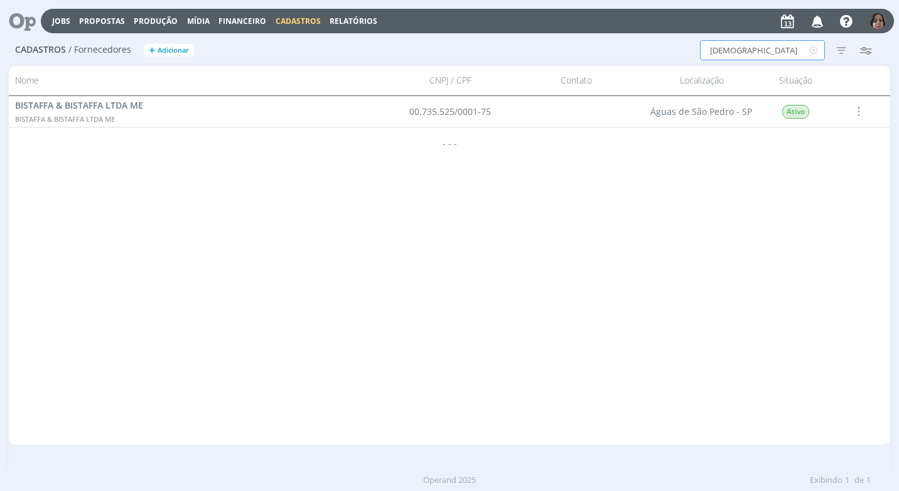
type input "[DEMOGRAPHIC_DATA]"
click at [237, 21] on span "Financeiro" at bounding box center [243, 21] width 48 height 11
click at [221, 44] on link "Lançamentos" at bounding box center [244, 42] width 106 height 19
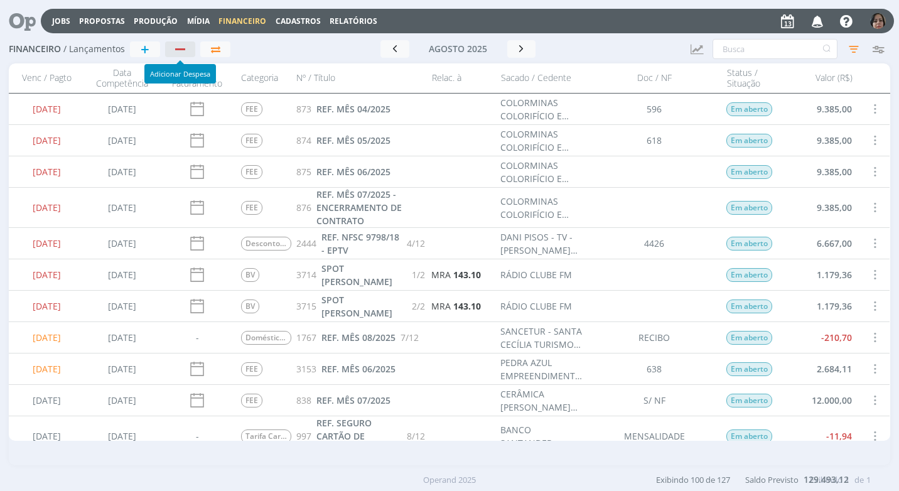
click at [182, 48] on div "button" at bounding box center [180, 49] width 10 height 2
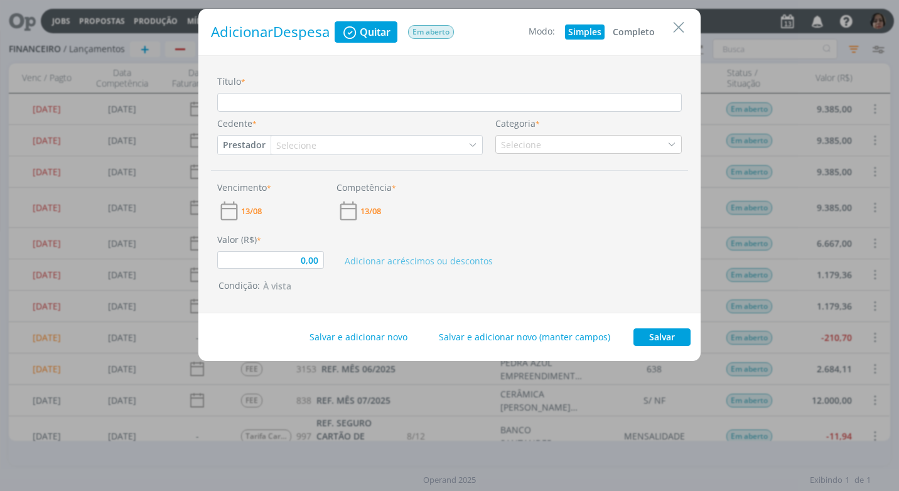
click at [644, 31] on button "Completo" at bounding box center [634, 31] width 48 height 15
type input "0,00"
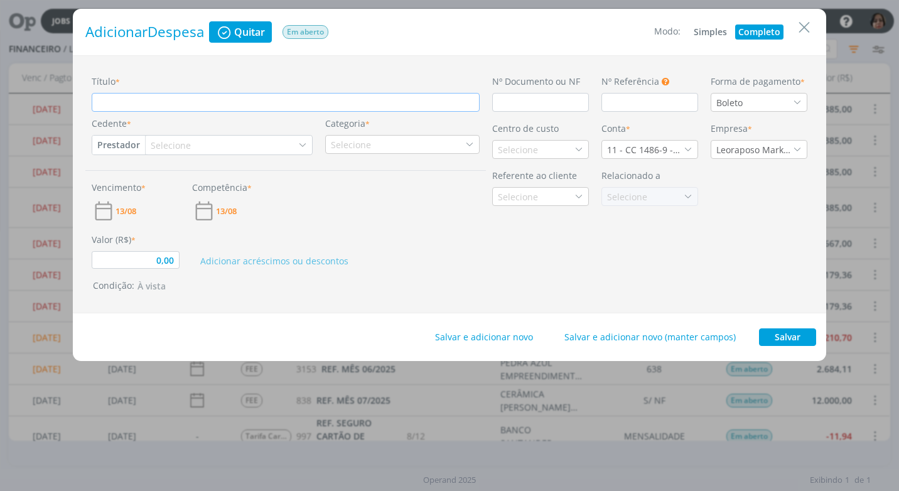
click at [116, 103] on input "Título *" at bounding box center [286, 102] width 388 height 19
type input "R"
type input "0,00"
type input "RE"
type input "0,00"
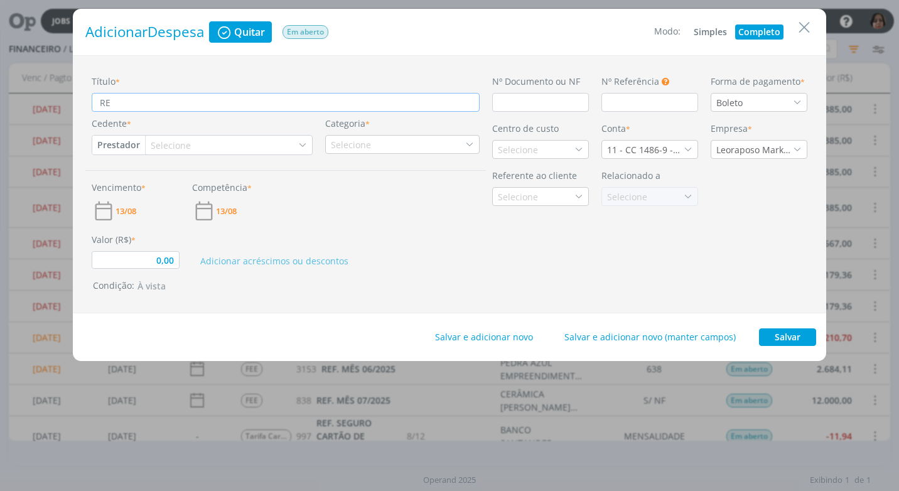
type input "REF"
type input "0,00"
type input "REF."
type input "0,00"
type input "REF."
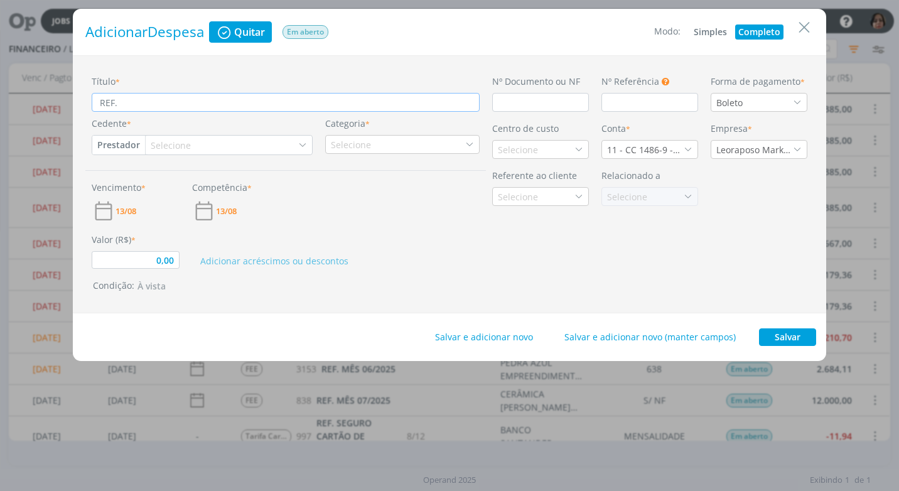
type input "0,00"
type input "REF. A"
type input "0,00"
type input "REF. AG"
type input "0,00"
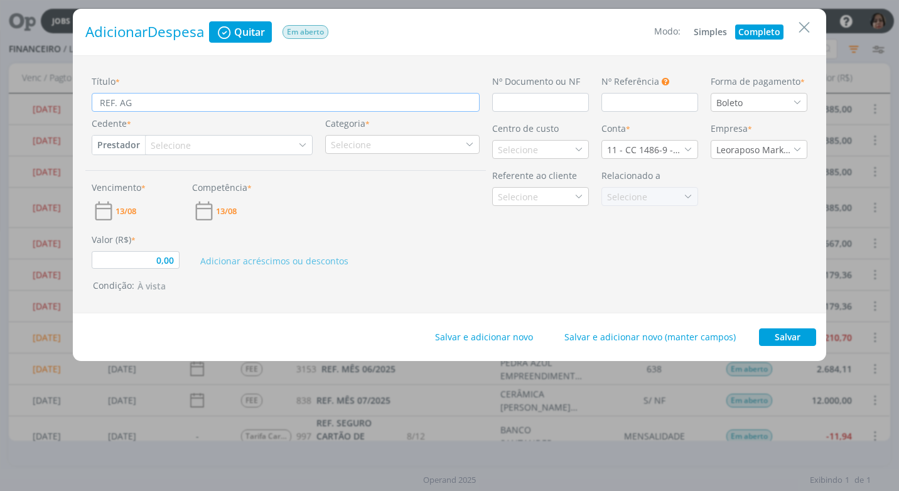
type input "REF. [GEOGRAPHIC_DATA]"
type input "0,00"
type input "REF. AGUA"
type input "0,00"
type input "REF. AGUA"
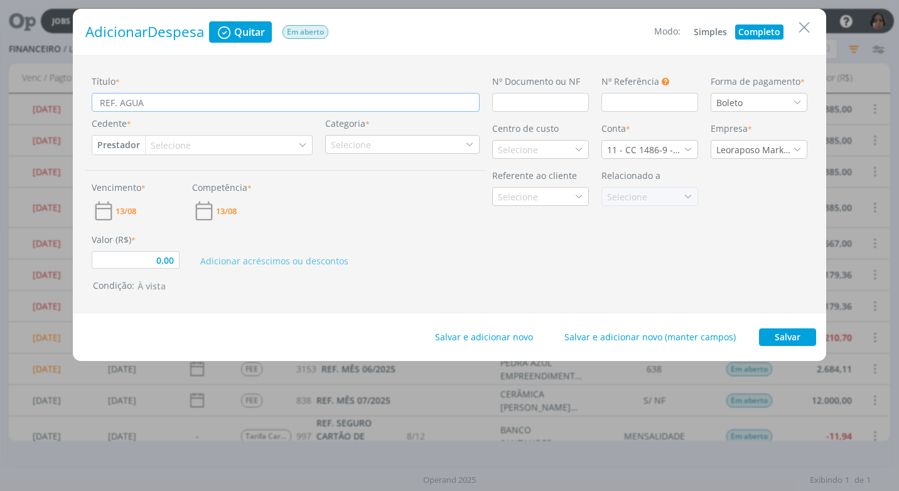
type input "0,00"
type input "REF. AGUA D"
type input "0,00"
type input "REF. AGUA DI"
type input "0,00"
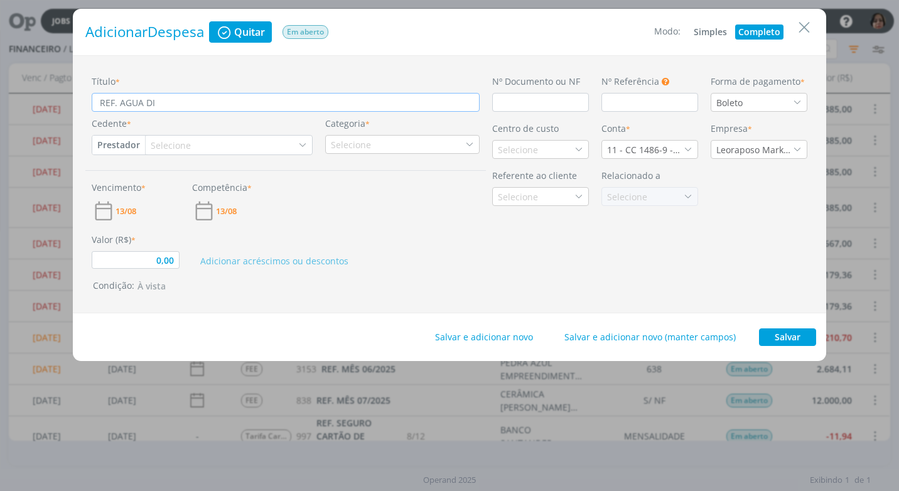
type input "REF. AGUA DIA"
type input "0,00"
type input "REF. AGUA DIA"
type input "0,00"
type input "REF. AGUA DIA 1"
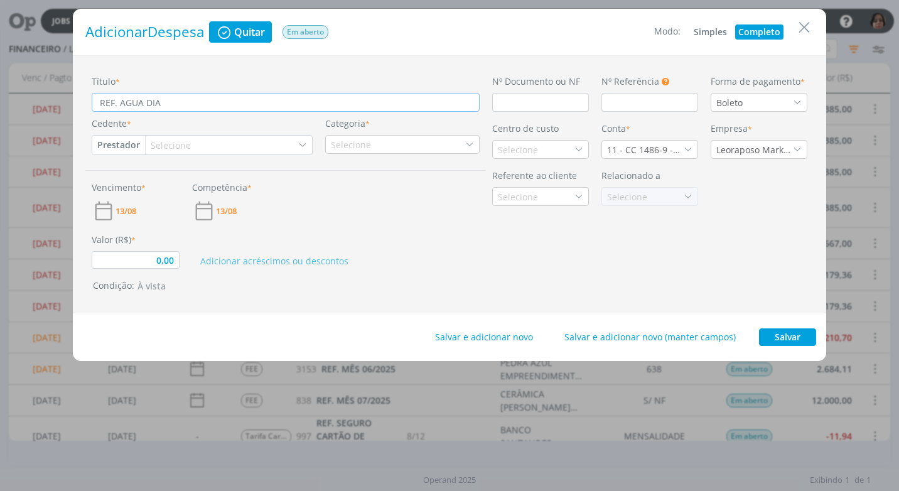
type input "0,00"
type input "REF. AGUA DIA 11"
type input "0,00"
type input "REF. AGUA DIA 11/"
type input "0,00"
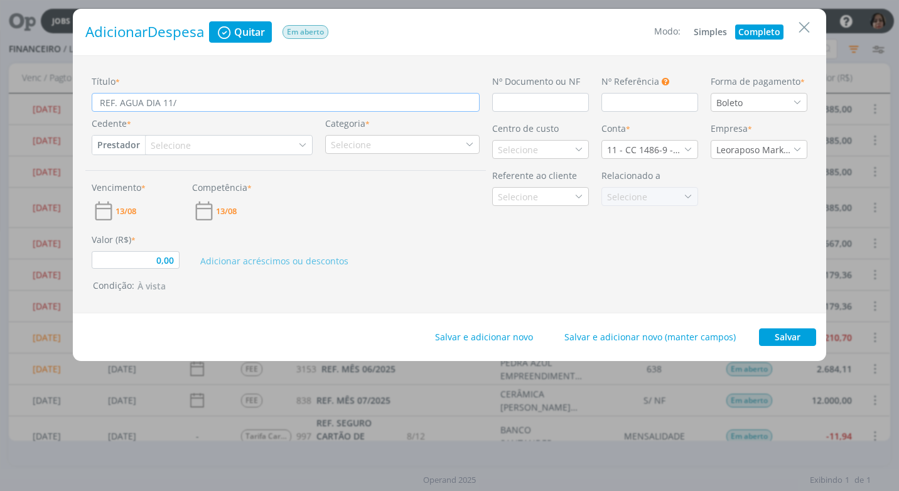
type input "REF. AGUA DIA 11/0"
type input "0,00"
type input "REF. AGUA DIA 11/08"
type input "0,00"
type input "REF. AGUA DIA 11/08/"
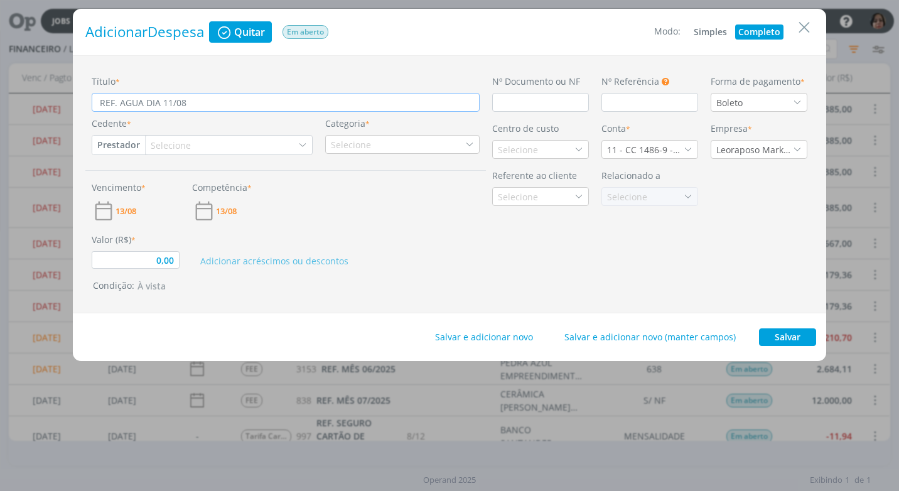
type input "0,00"
type input "REF. AGUA DIA [DATE]"
type input "0,00"
type input "REF. AGUA DIA [DATE]"
type input "0,00"
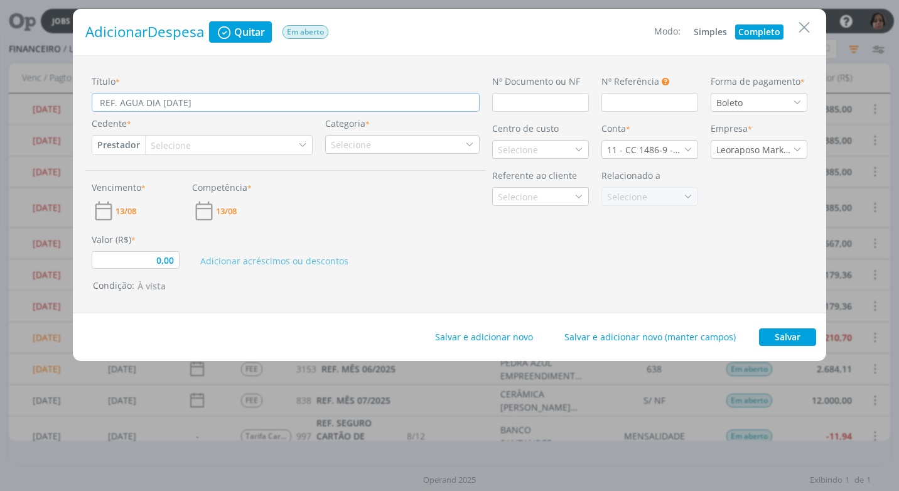
type input "REF. AGUA DIA [DATE]"
click at [523, 100] on input "dialog" at bounding box center [540, 102] width 97 height 19
type input "0,00"
type input "C"
type input "0,00"
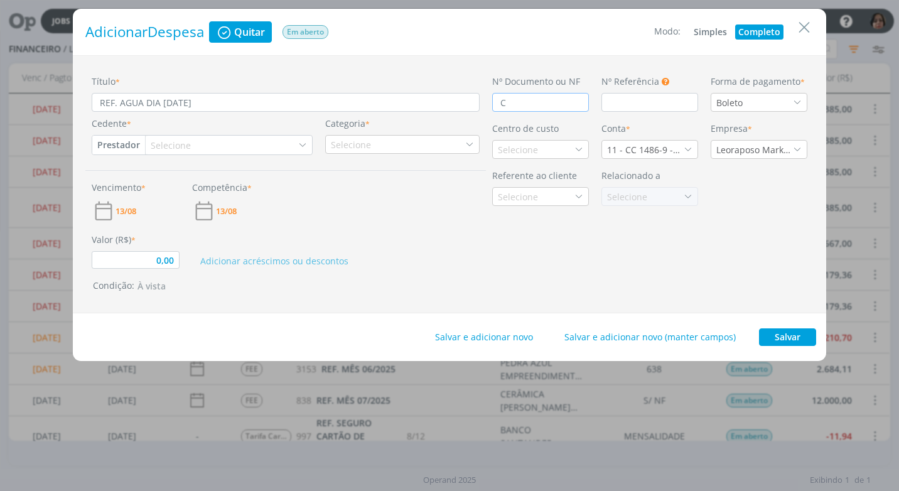
type input "CA"
type input "0,00"
type input "CAR"
type input "0,00"
type input "CART"
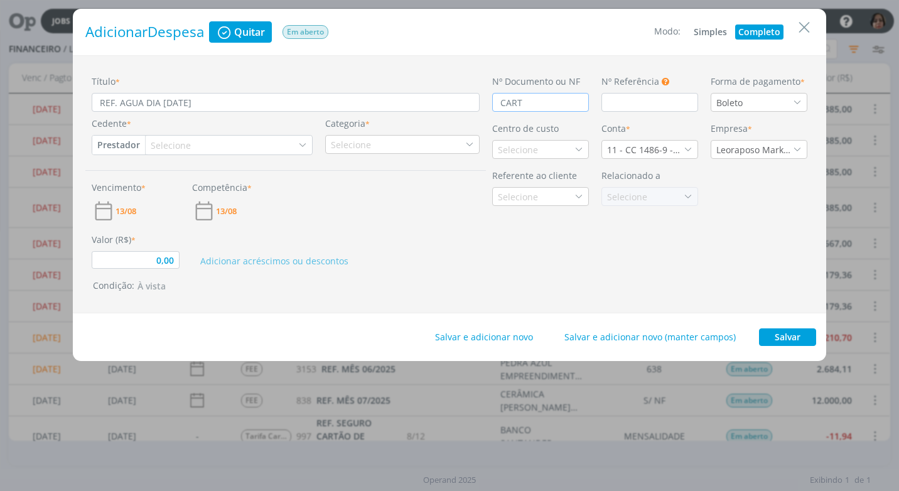
type input "0,00"
type input "CARTÃ"
type input "0,00"
type input "CARTÃO"
type input "0,00"
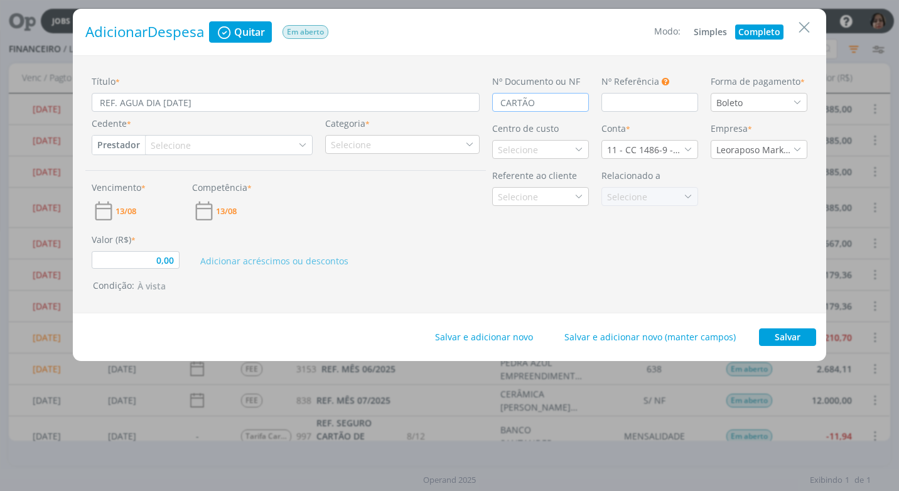
type input "CARTÃO C"
type input "0,00"
type input "CARTÃO CRÉ"
type input "0,00"
type input "CARTÃO CRÉD"
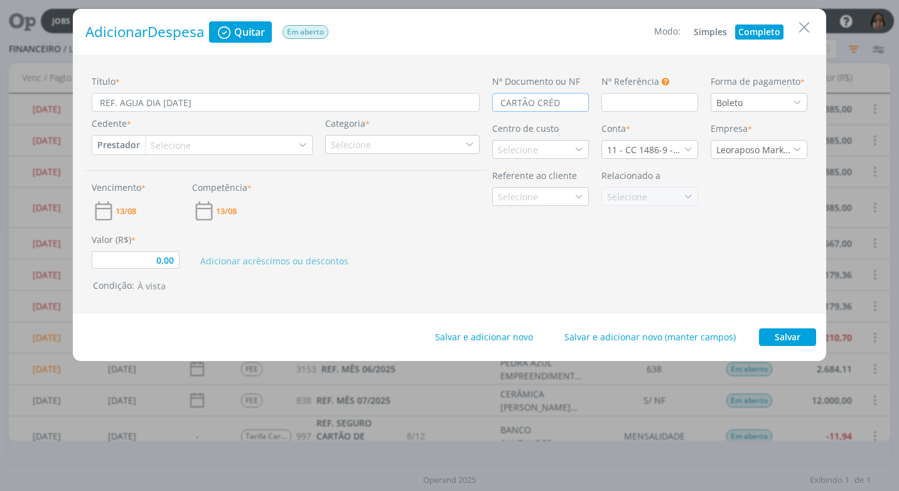
type input "0,00"
type input "CARTÃO CRÉDI"
type input "0,00"
type input "CARTÃO CRÉDITO"
type input "0,00"
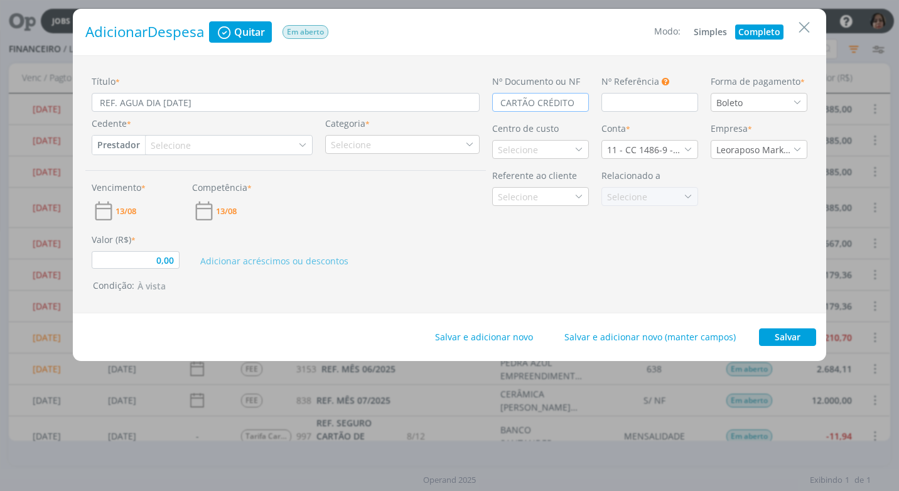
type input "CARTÃO CRÉDITO"
click at [800, 98] on icon "dialog" at bounding box center [797, 102] width 9 height 9
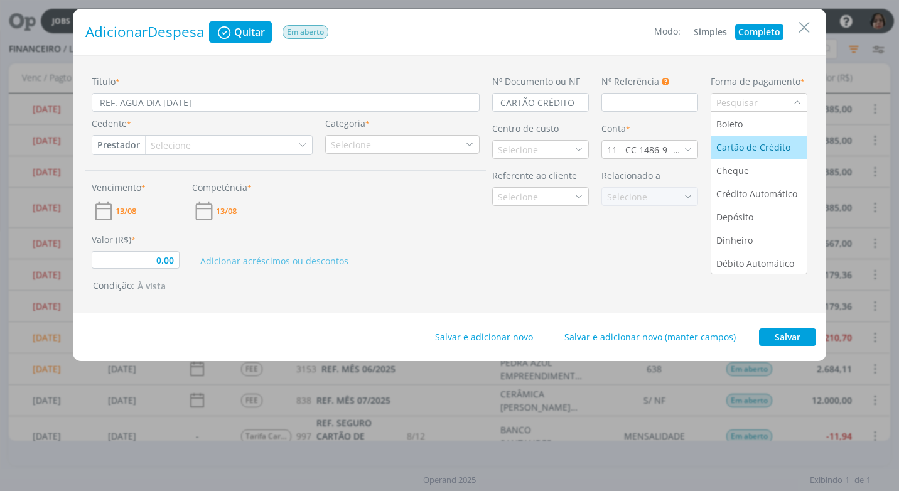
drag, startPoint x: 766, startPoint y: 144, endPoint x: 712, endPoint y: 155, distance: 55.7
click at [766, 144] on div "Cartão de Crédito" at bounding box center [755, 147] width 77 height 13
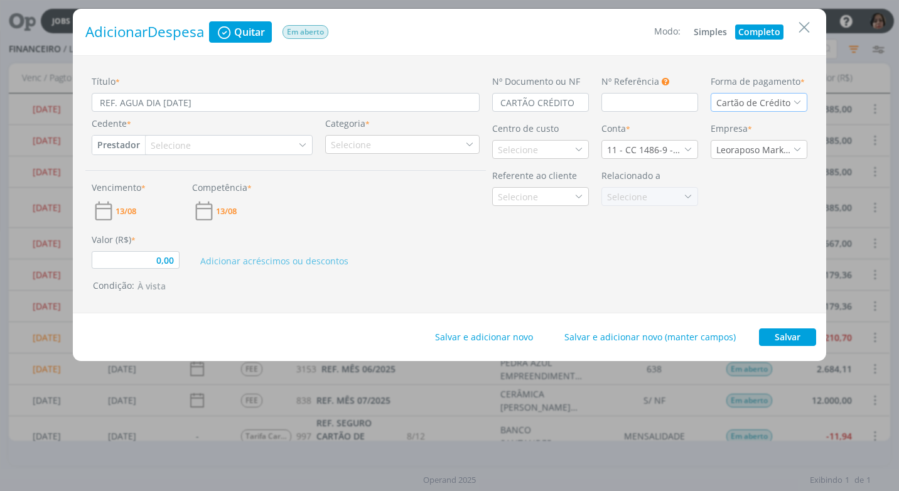
click at [102, 143] on button "Prestador" at bounding box center [118, 145] width 53 height 19
click at [155, 188] on link "Fornecedor" at bounding box center [142, 187] width 99 height 20
type input "0,00"
click at [175, 144] on div "Selecione" at bounding box center [178, 145] width 43 height 13
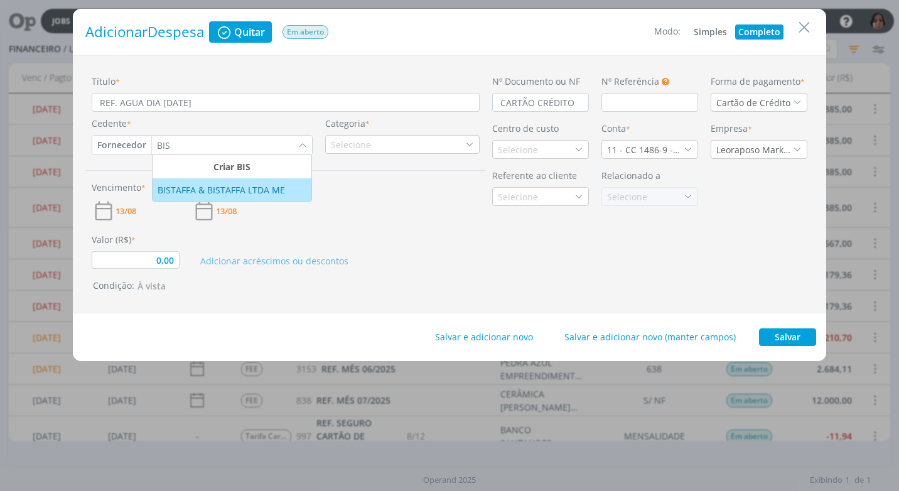
type input "BIS"
click at [175, 192] on div "BISTAFFA & BISTAFFA LTDA ME" at bounding box center [223, 189] width 130 height 13
type input "0,00"
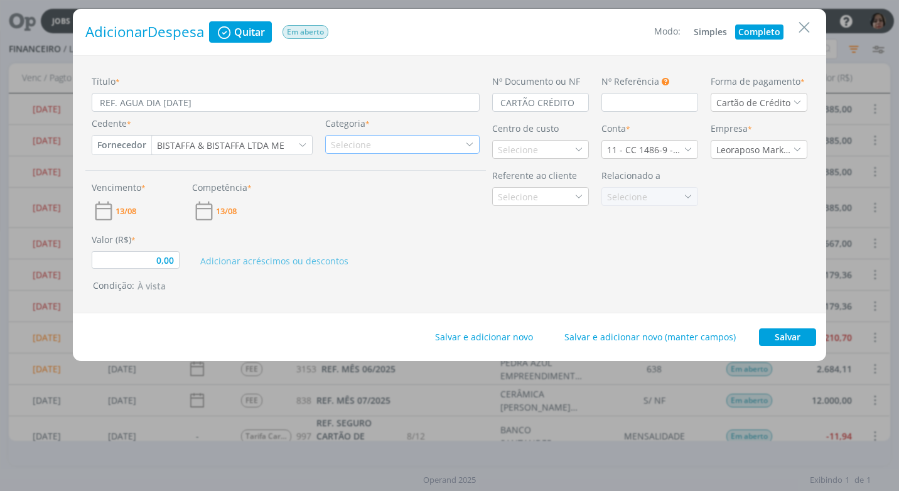
click at [435, 148] on div "Selecione" at bounding box center [402, 144] width 155 height 19
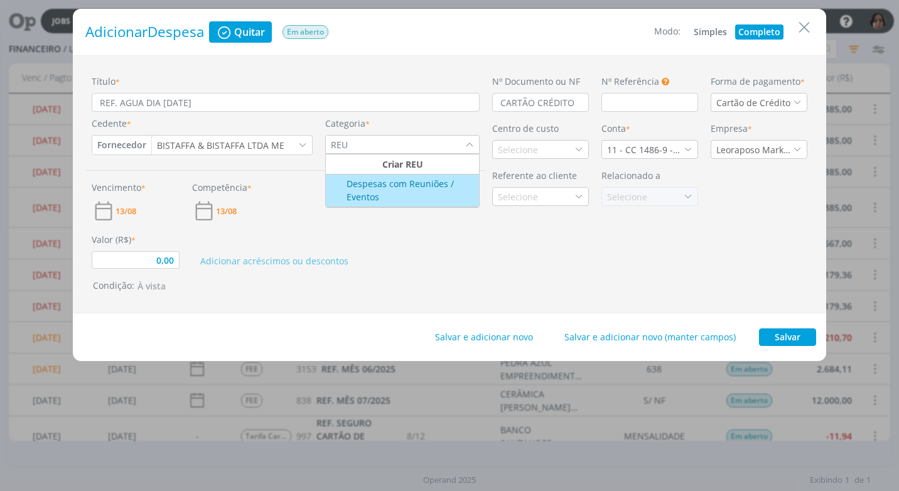
type input "REU"
click at [411, 177] on li "Despesas com Reuniões / Eventos" at bounding box center [402, 191] width 153 height 33
type input "0,00"
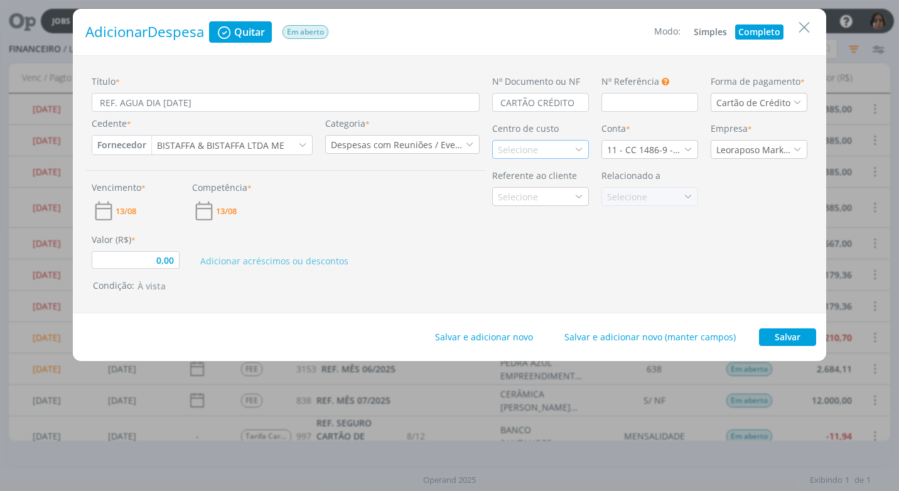
click at [504, 153] on div "Selecione" at bounding box center [519, 149] width 43 height 13
type input "PROM"
click at [543, 191] on div "Promax / Bardahl" at bounding box center [535, 194] width 75 height 13
click at [691, 146] on icon "dialog" at bounding box center [688, 149] width 9 height 9
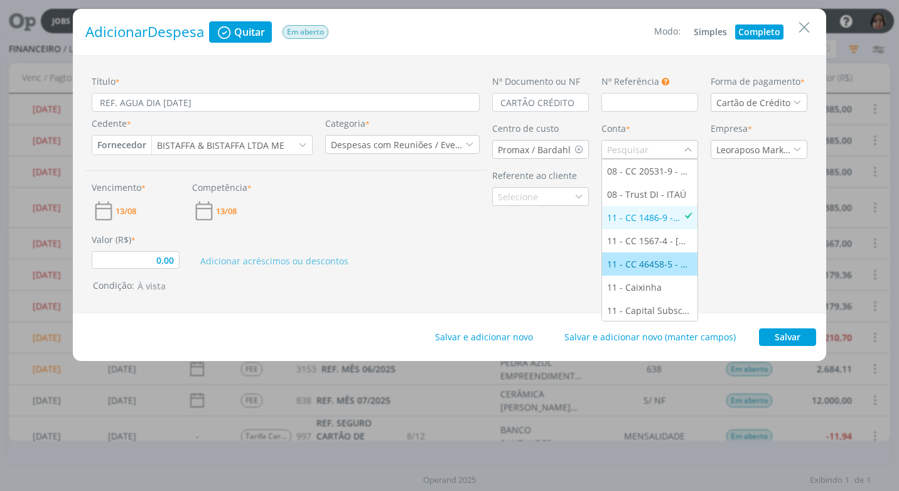
click at [663, 263] on div "11 - CC 46458-5 - ITAÚ" at bounding box center [649, 264] width 85 height 13
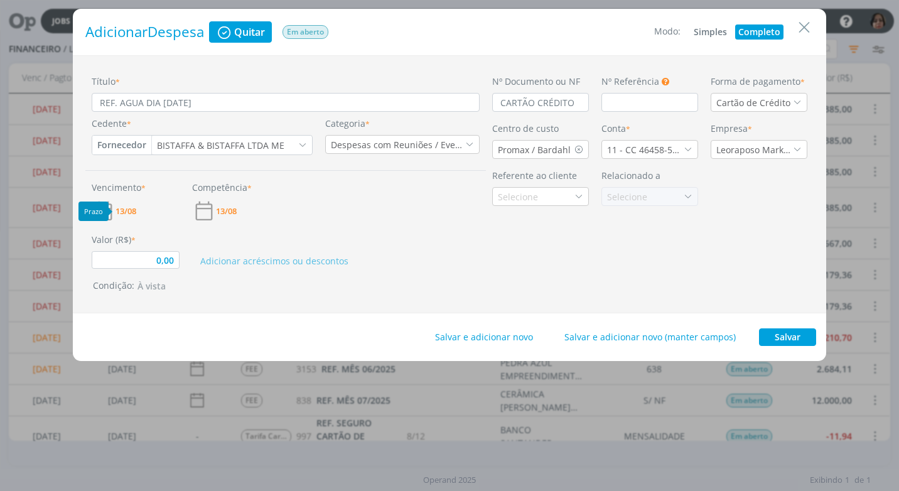
click at [131, 209] on span "13/08" at bounding box center [126, 211] width 21 height 8
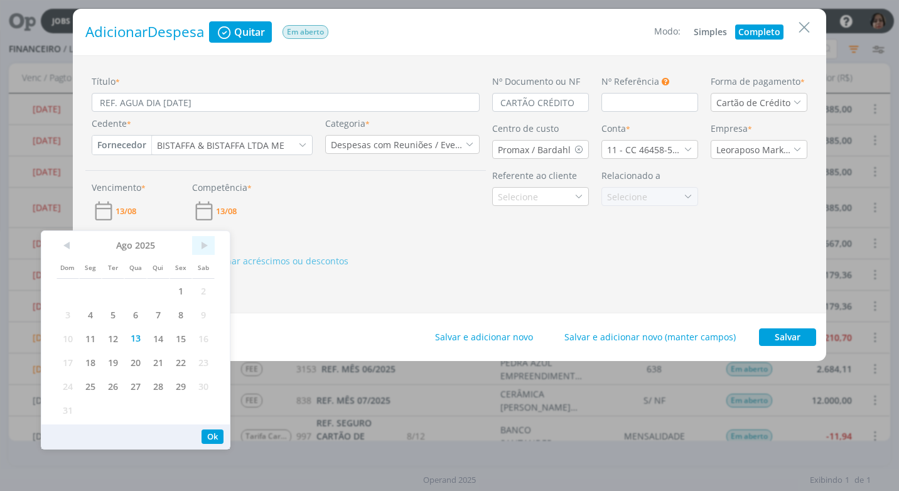
click at [207, 249] on span ">" at bounding box center [203, 245] width 23 height 19
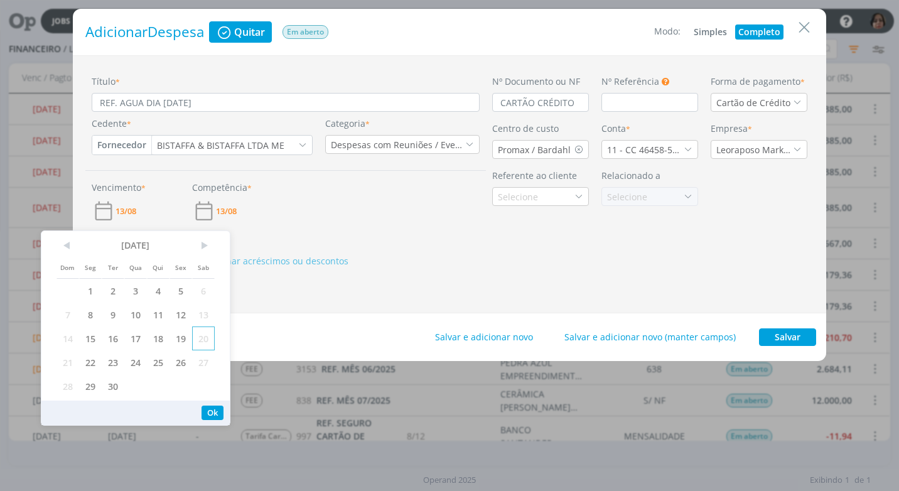
click at [198, 334] on span "20" at bounding box center [203, 339] width 23 height 24
click at [212, 411] on button "Ok" at bounding box center [213, 413] width 22 height 14
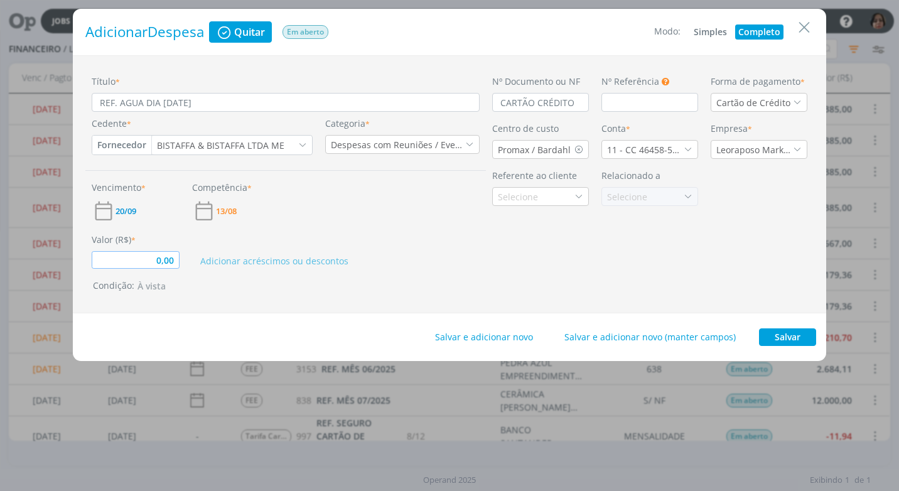
click at [152, 261] on input "0,00" at bounding box center [136, 260] width 88 height 18
click at [393, 276] on div "Título * REF. AGUA DIA 11/08/25 Cedente * Fornecedor Cliente Fornecedor Veículo…" at bounding box center [285, 184] width 401 height 219
click at [798, 335] on button "Salvar" at bounding box center [787, 338] width 57 height 18
type input "28,00"
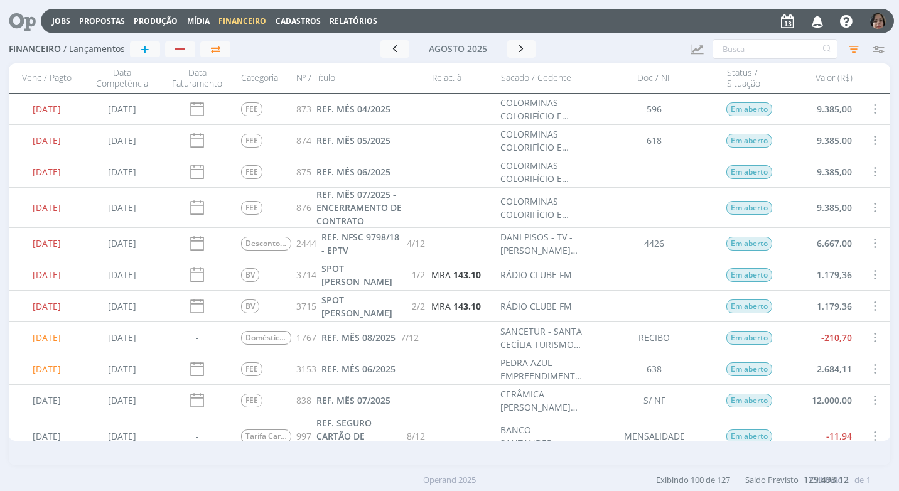
click at [281, 23] on span "Cadastros" at bounding box center [298, 21] width 45 height 11
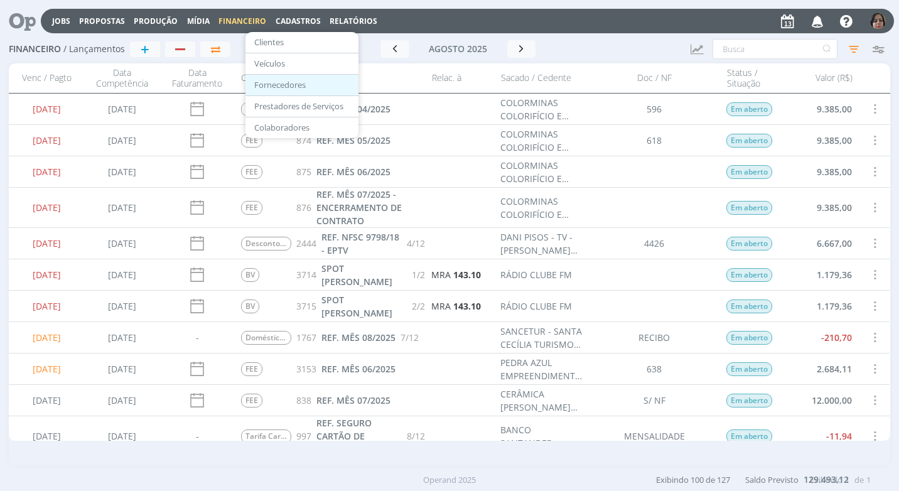
click at [298, 85] on link "Fornecedores" at bounding box center [302, 84] width 106 height 19
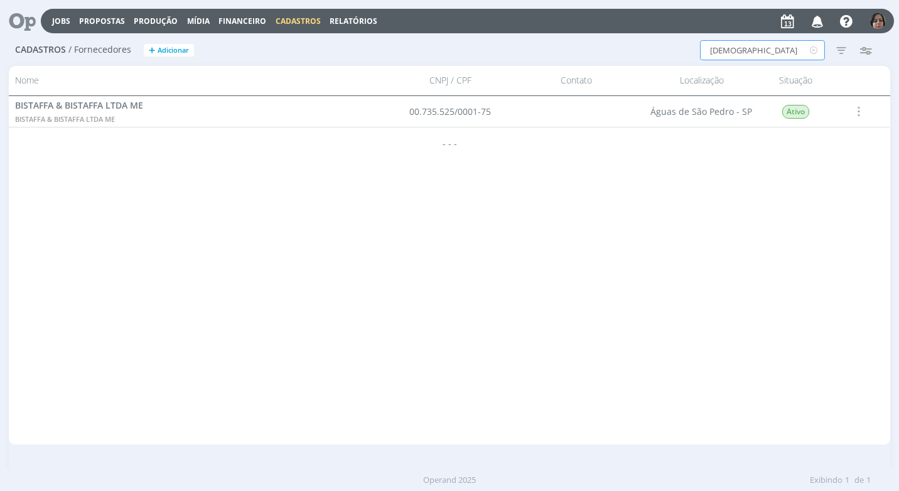
click at [759, 45] on input "BISTA" at bounding box center [762, 50] width 125 height 20
type input "B"
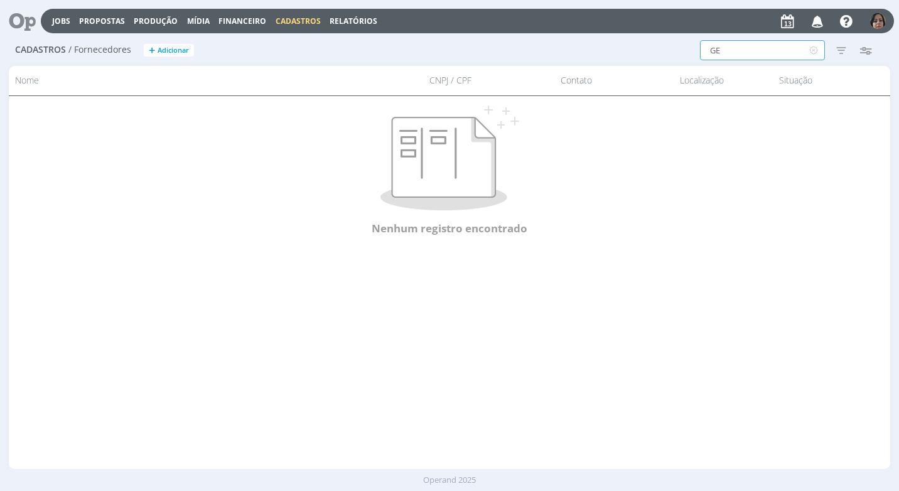
type input "G"
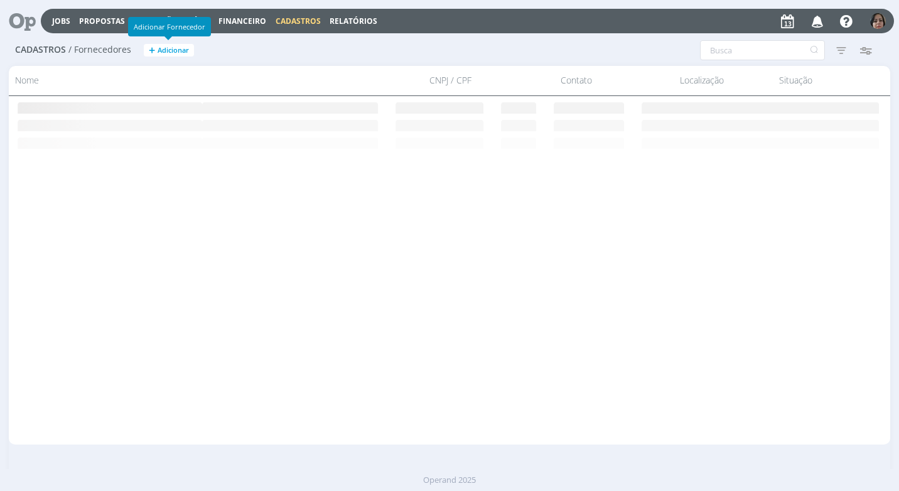
click at [153, 51] on span "+" at bounding box center [152, 50] width 6 height 13
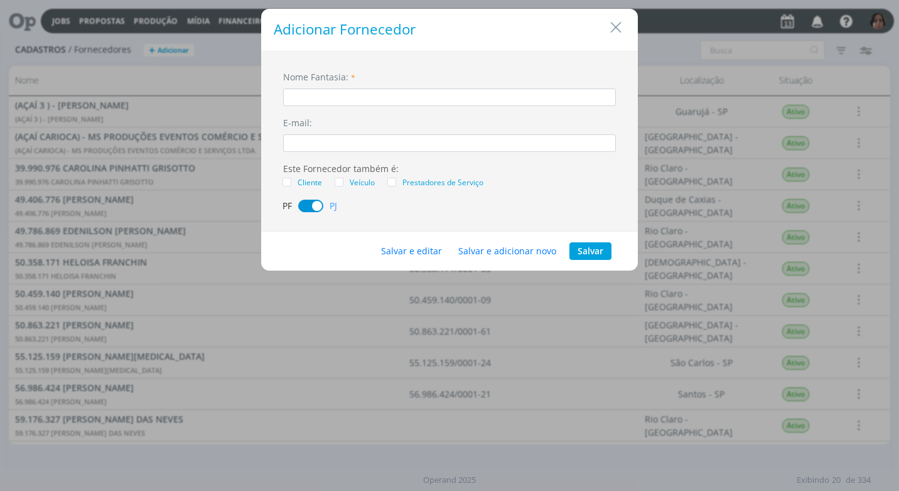
click at [349, 101] on input "dialog" at bounding box center [449, 98] width 333 height 18
type input "GEMAXI ADMINISTRAÇÃO"
click at [423, 251] on button "Salvar e editar" at bounding box center [411, 251] width 77 height 18
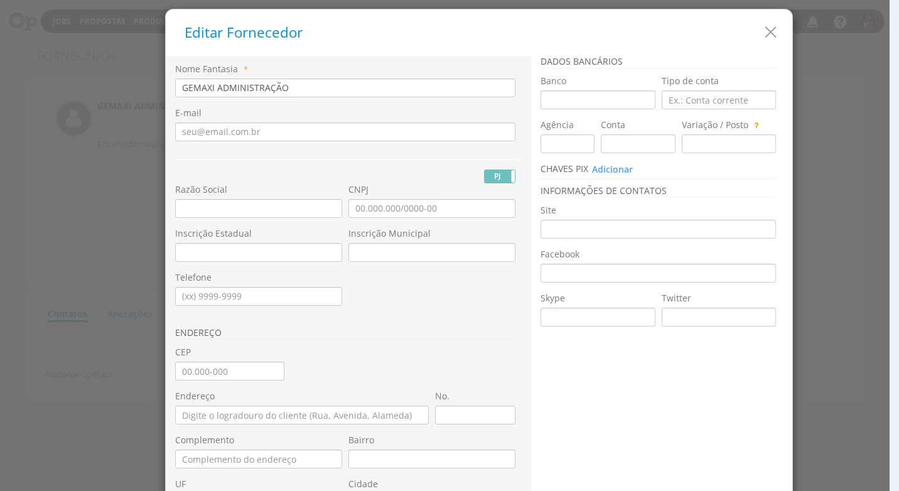
click at [312, 75] on div "Nome Fantasia * GEMAXI ADMINISTRAÇÃO" at bounding box center [345, 80] width 340 height 35
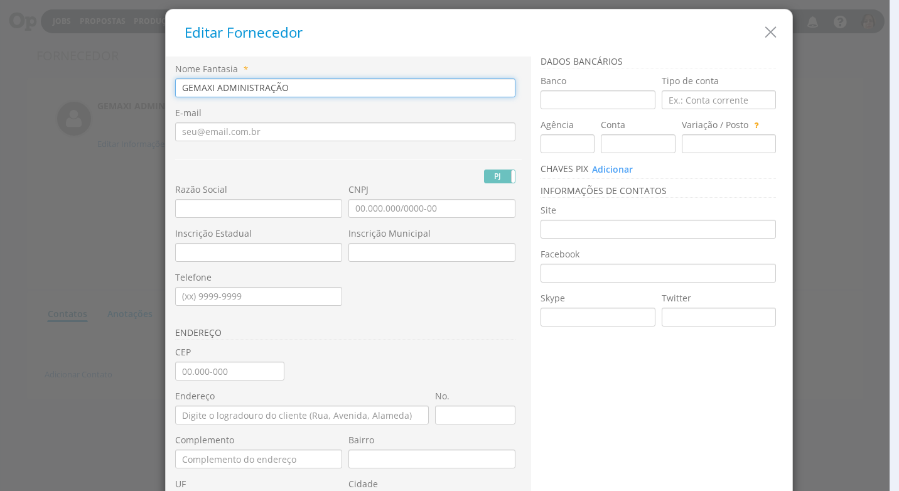
click at [308, 92] on input "GEMAXI ADMINISTRAÇÃO" at bounding box center [345, 88] width 340 height 19
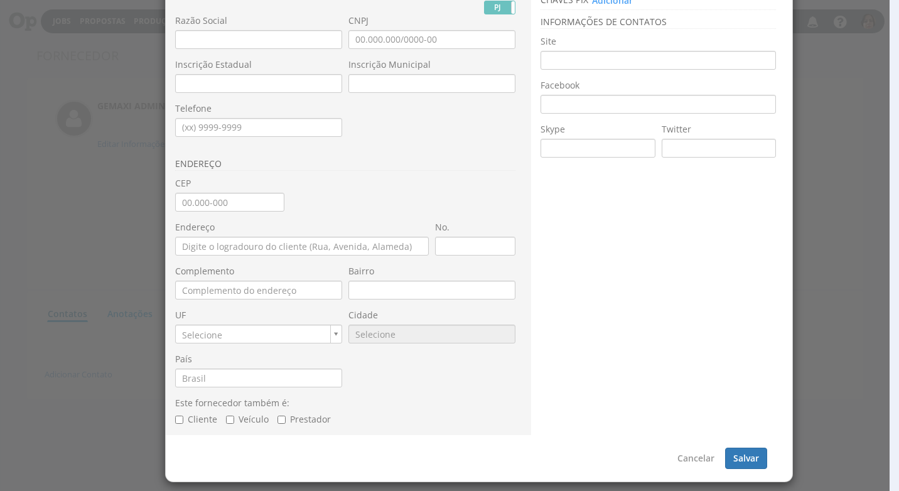
type input "GEMAXI ADMINISTRAÇÃO"
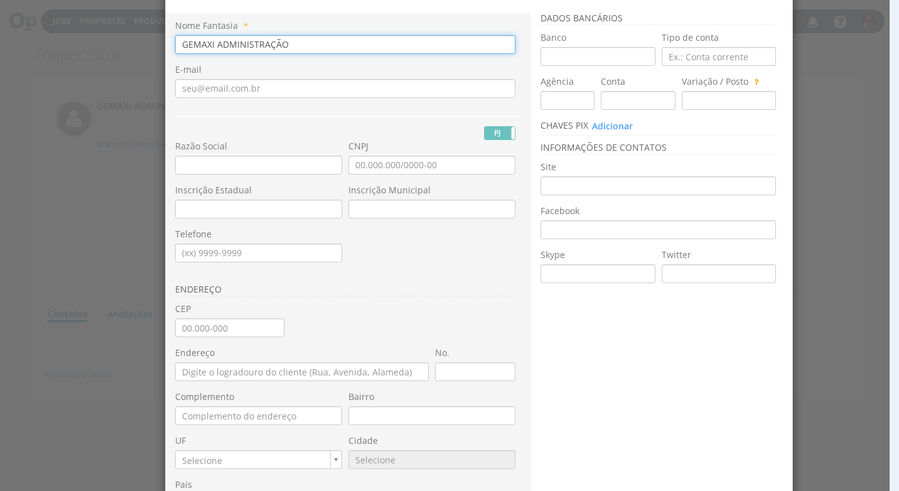
scroll to position [0, 0]
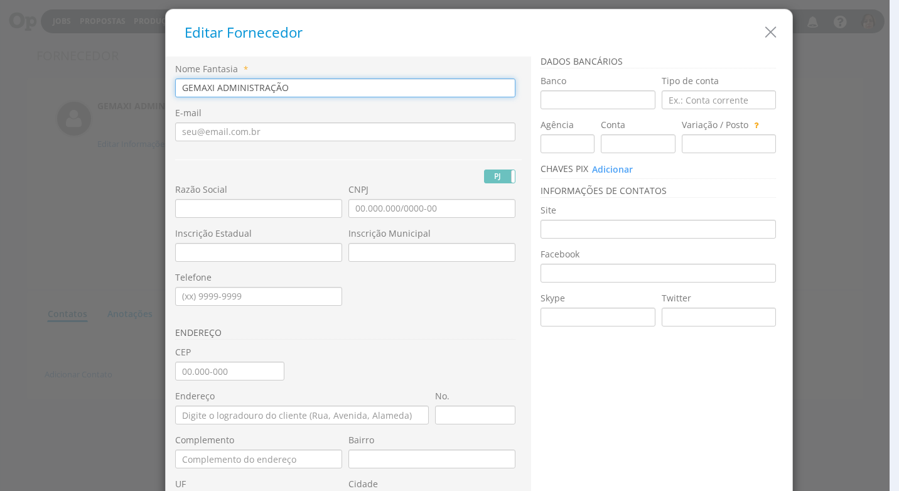
drag, startPoint x: 288, startPoint y: 82, endPoint x: 100, endPoint y: 86, distance: 187.2
click at [103, 86] on div "Editar Fornecedor Nome Fantasia * GEMAXI ADMINISTRAÇÃO E-mail PJ PF" at bounding box center [449, 245] width 899 height 491
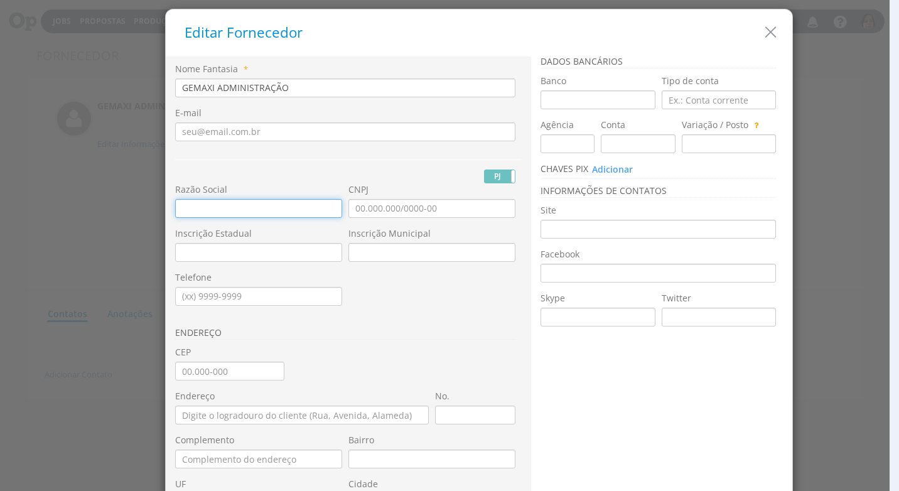
click at [178, 209] on input "text" at bounding box center [258, 208] width 167 height 19
paste input "GEMAXI ADMINISTRAÇÃO"
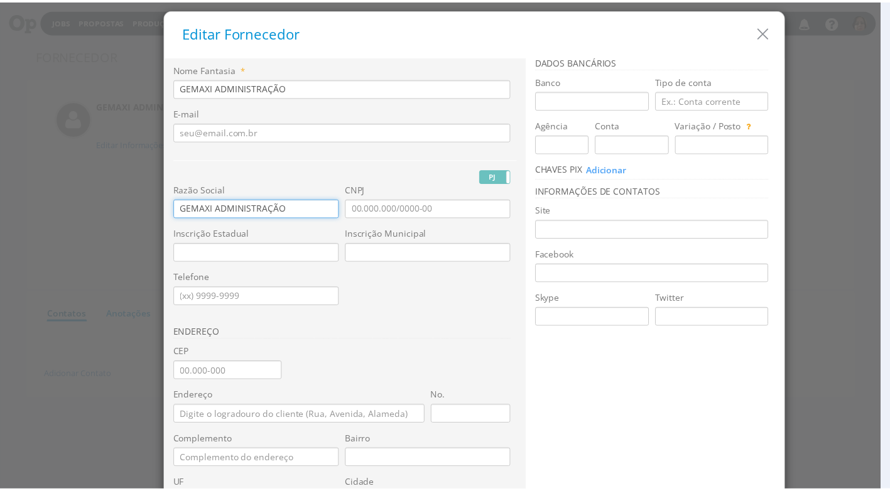
scroll to position [169, 0]
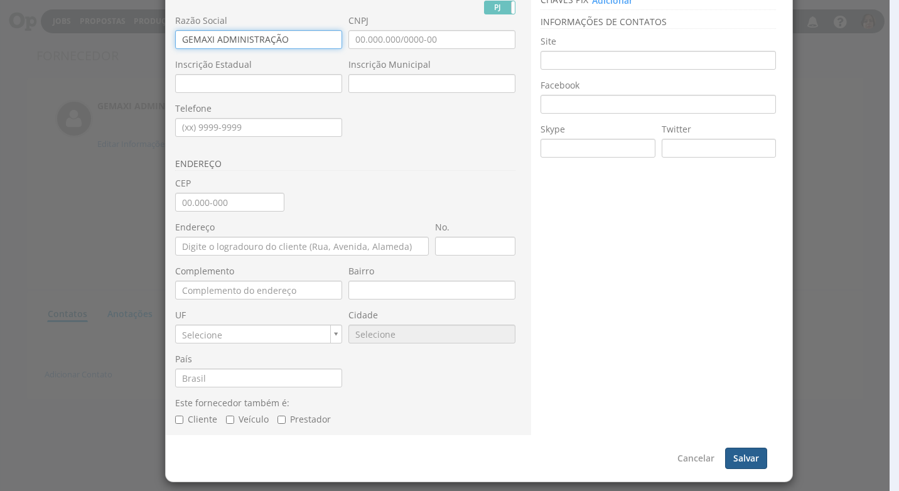
type input "GEMAXI ADMINISTRAÇÃO"
click at [736, 462] on button "Salvar" at bounding box center [746, 458] width 42 height 21
type input "GEMAXI ADMINISTRAÇÃO"
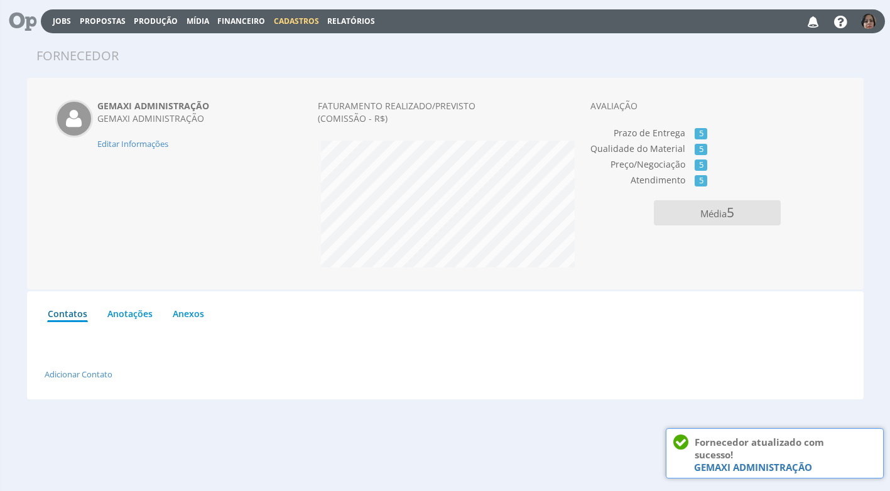
click at [242, 19] on span "Financeiro" at bounding box center [241, 21] width 48 height 11
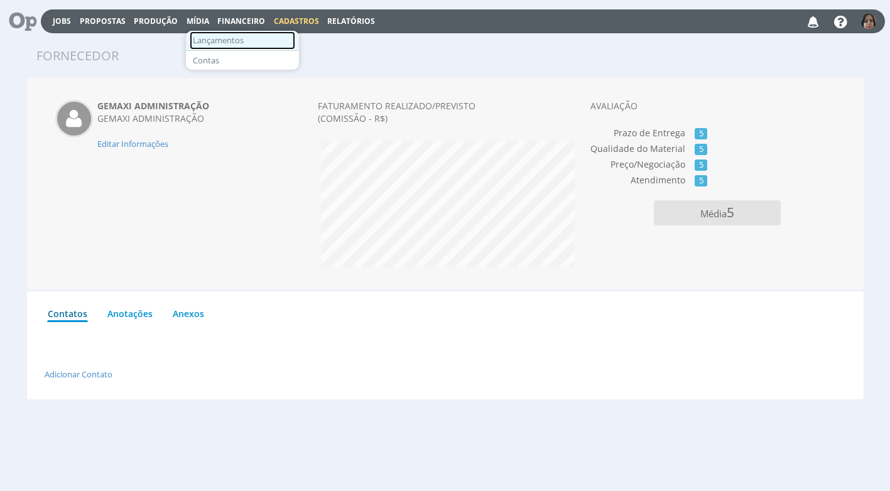
click at [223, 43] on link "Lançamentos" at bounding box center [243, 40] width 106 height 18
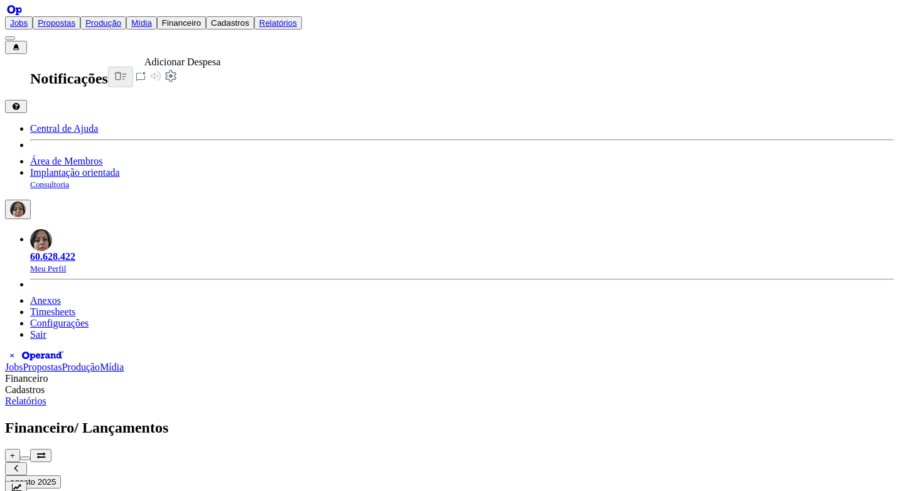
click at [25, 459] on div "button" at bounding box center [25, 459] width 0 height 0
type input "0,00"
type input "r"
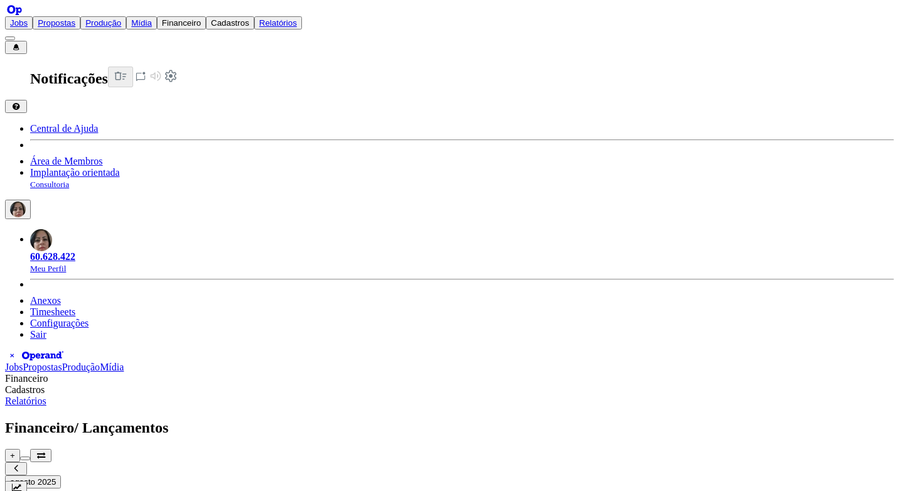
type input "0,00"
type input "re"
type input "0,00"
type input "ref"
type input "0,00"
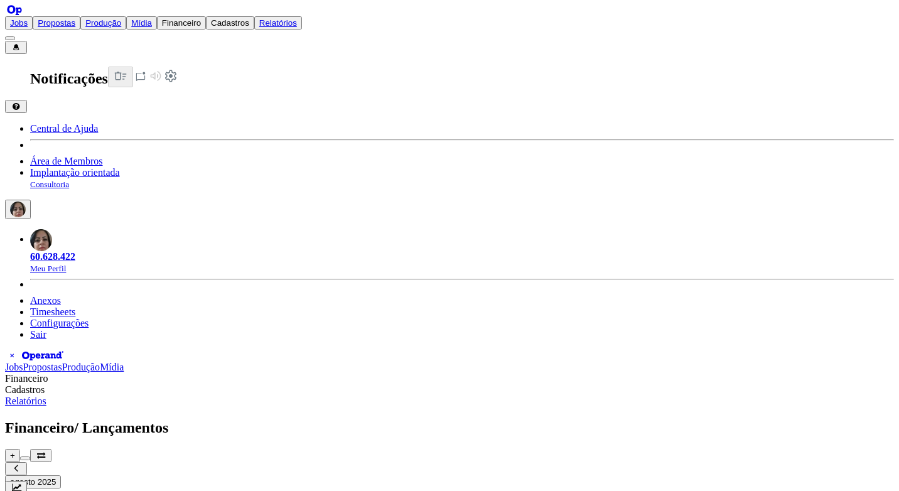
type input "re"
type input "0,00"
type input "r"
type input "0,00"
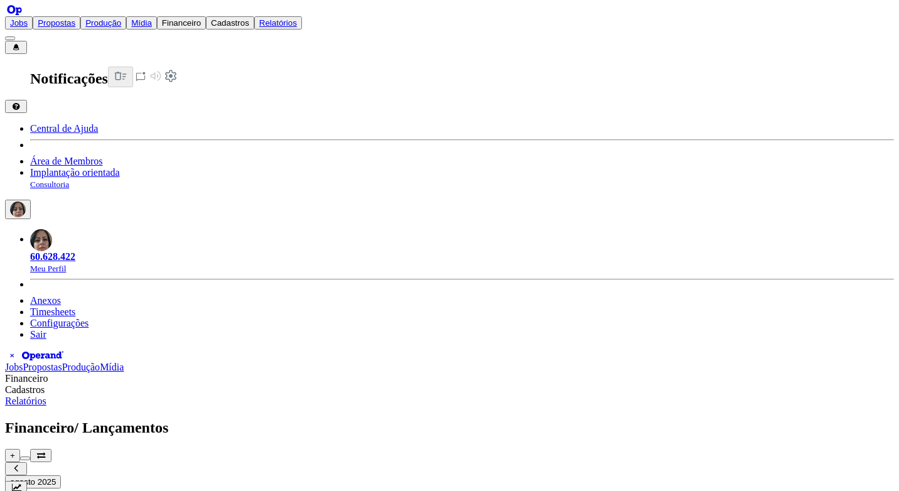
type input "R"
type input "0,00"
type input "RE"
type input "0,00"
type input "REF"
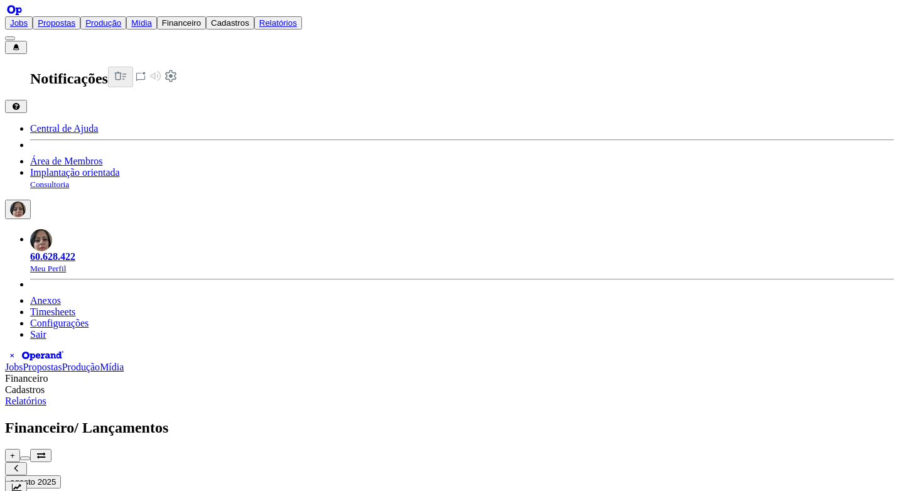
type input "0,00"
type input "REF."
type input "0,00"
type input "REF."
type input "0,00"
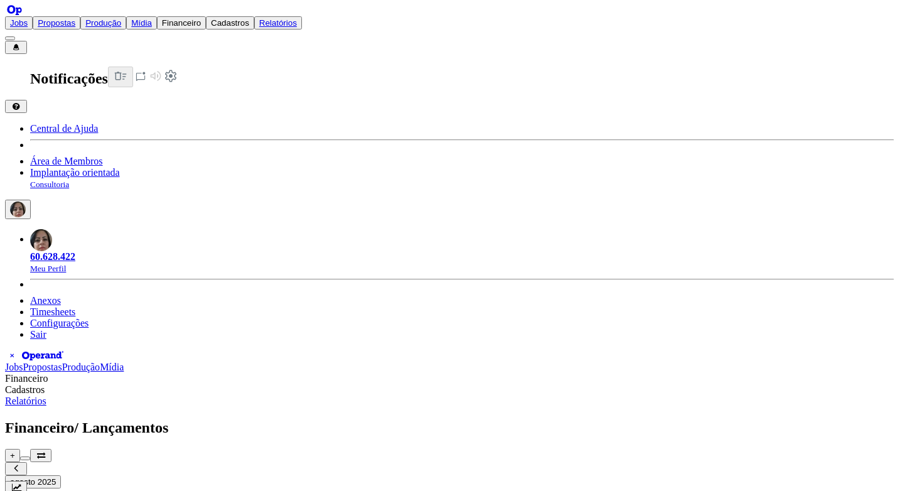
type input "REF. X"
type input "0,00"
type input "REF. XX"
type input "0,00"
type input "REF. XXX"
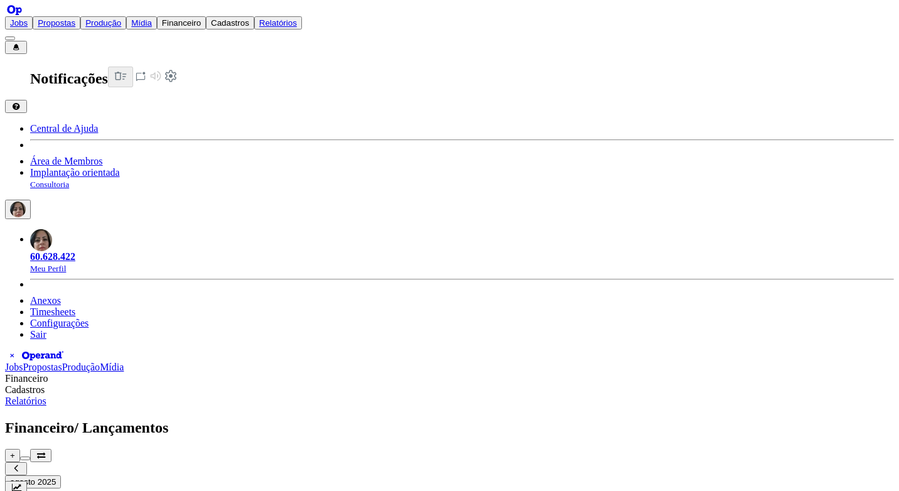
type input "0,00"
type input "REF. XXXX"
type input "0,00"
type input "REF. XXXXX"
type input "0,00"
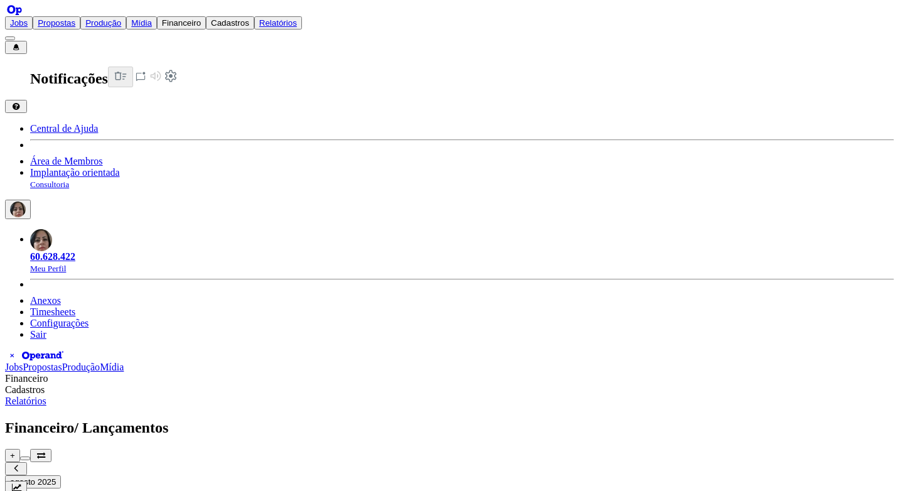
type input "REF. XXXXXX"
type input "0,00"
type input "REF. XXXXXX"
type input "0,00"
type input "REF. XXXXXX D"
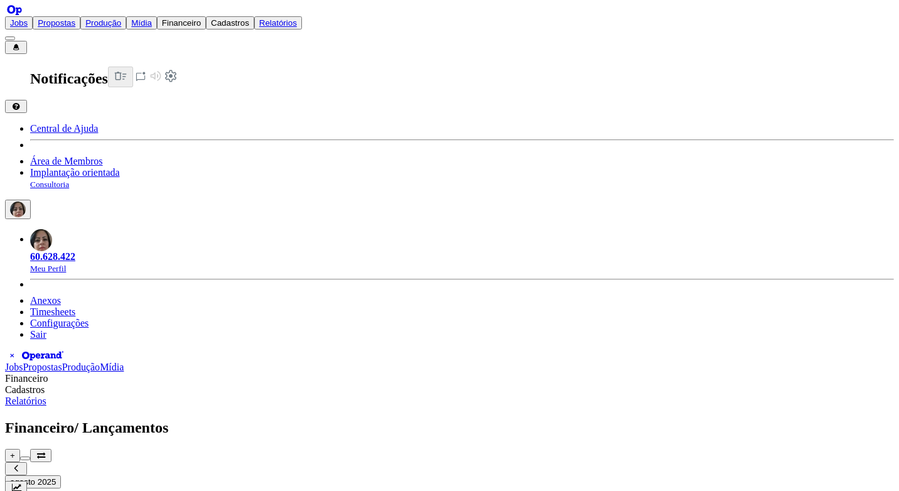
type input "0,00"
type input "REF. XXXXXX DI"
type input "0,00"
type input "REF. XXXXXX DIA"
type input "0,00"
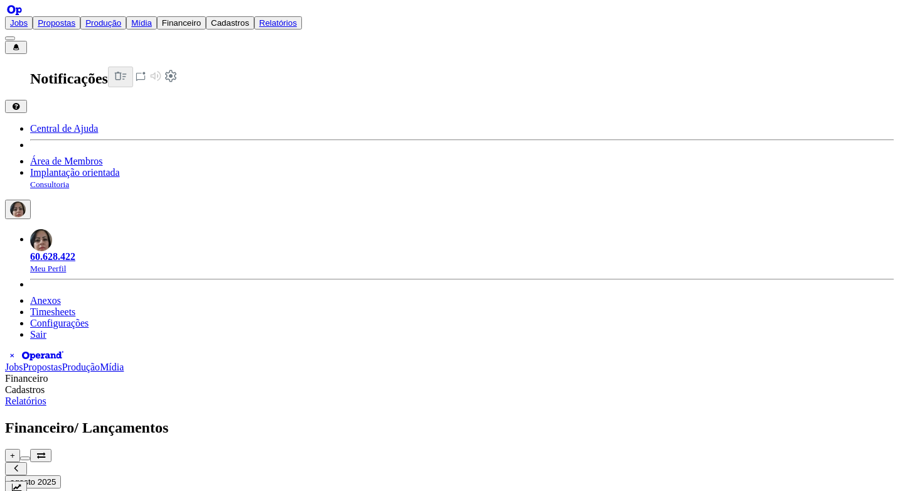
type input "REF. XXXXXX DIA"
type input "0,00"
type input "REF. XXXXXX DIA 0"
type input "0,00"
type input "REF. XXXXXX DIA 07"
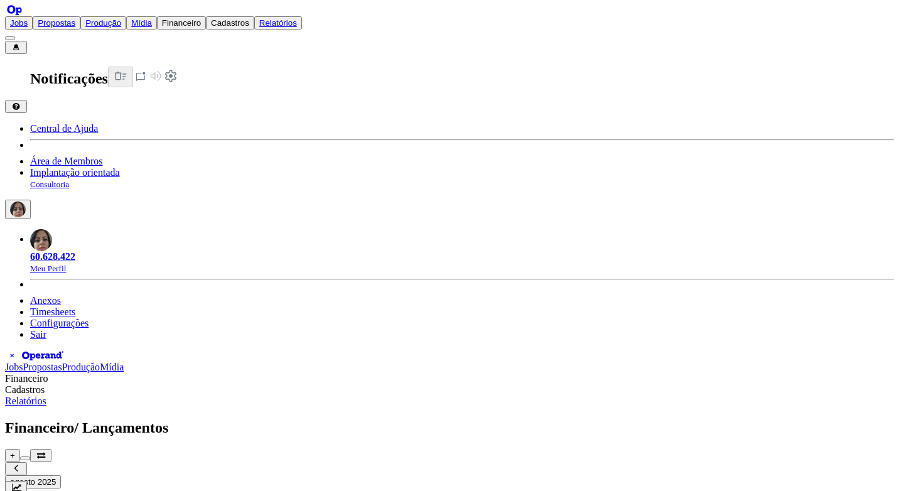
type input "0,00"
type input "REF. XXXXXX DIA 07/"
type input "0,00"
type input "REF. XXXXXX DIA 07/0"
type input "0,00"
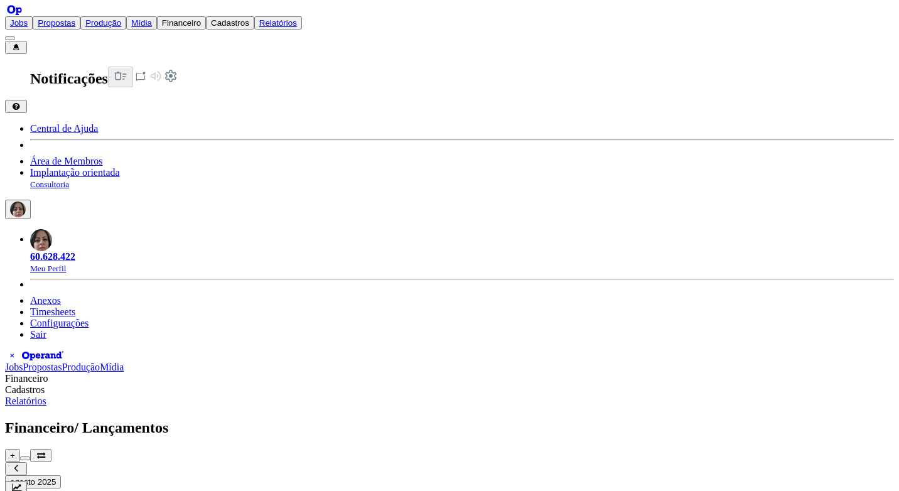
type input "REF. XXXXXX DIA 07/08"
type input "0,00"
type input "REF. XXXXXX DIA 07/08/"
type input "0,00"
type input "REF. XXXXXX DIA [DATE]"
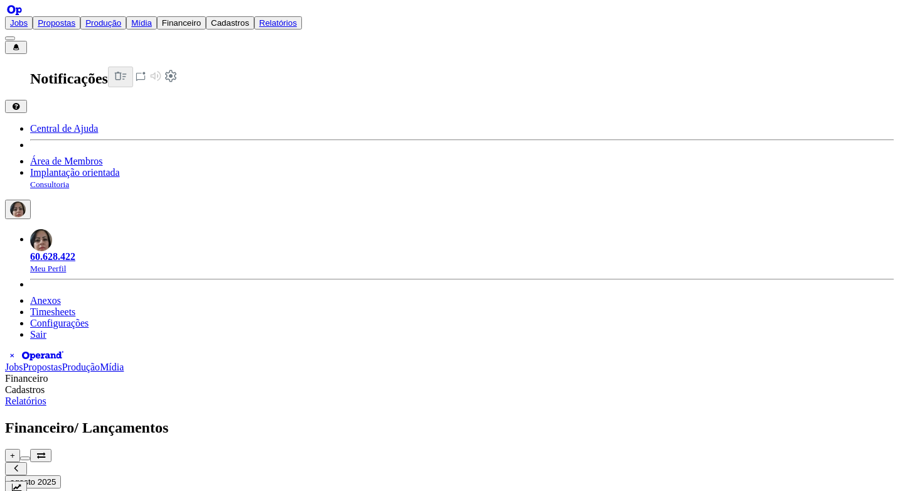
type input "0,00"
type input "REF. XXXXXX DIA [DATE]"
type input "0,00"
type input "REF. XXXXXX DIA [DATE]"
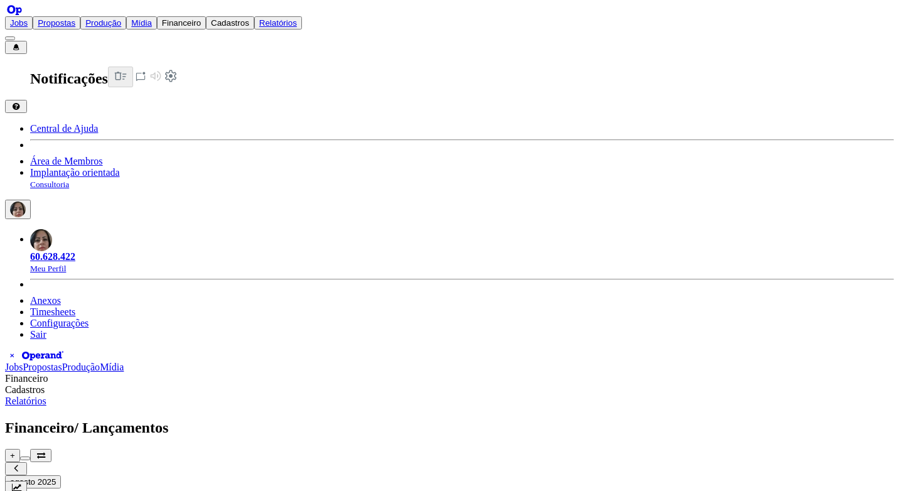
type input "0,00"
type input "C"
type input "0,00"
type input "CA"
type input "0,00"
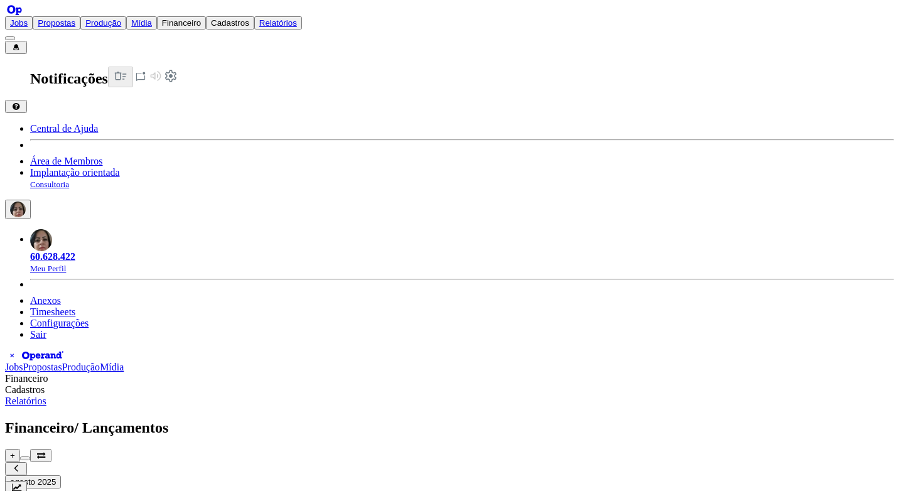
type input "CAR"
type input "0,00"
type input "CART"
type input "0,00"
type input "CARTÃ"
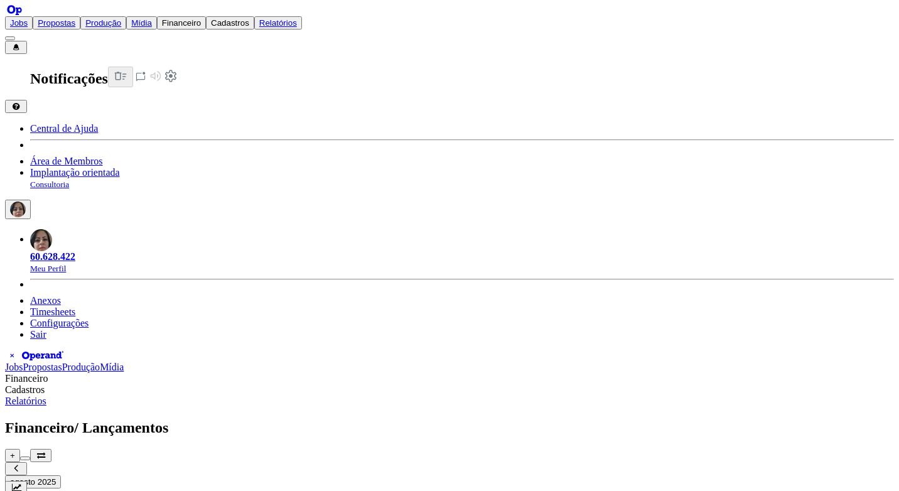
type input "0,00"
type input "CARTÃO"
type input "0,00"
type input "CARTÃO"
type input "0,00"
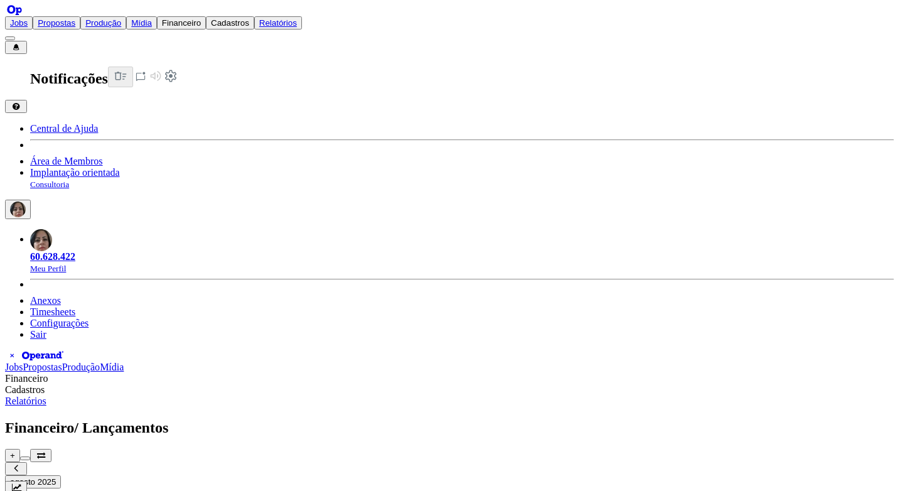
type input "CARTÃO C"
type input "0,00"
type input "CARTÃO CR"
type input "0,00"
type input "CARTÃO CRÉ"
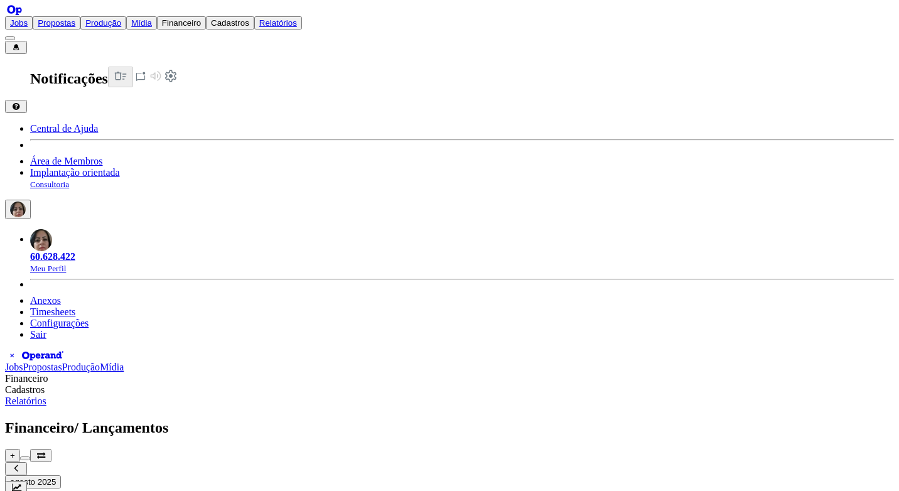
type input "0,00"
type input "CARTÃO CRÉD"
type input "0,00"
type input "CARTÃO CRÉDI"
type input "0,00"
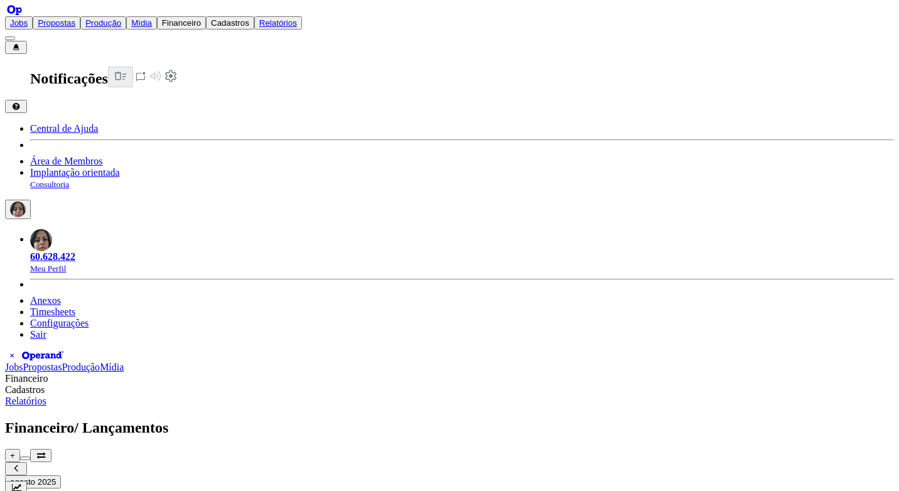
type input "CARTÃO CRÉDIT"
type input "0,00"
type input "CARTÃO CRÉDITO"
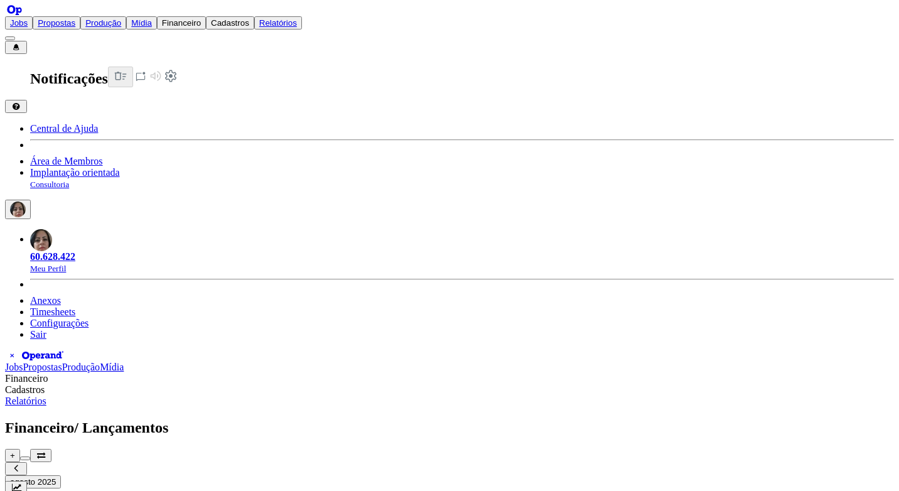
click at [71, 51] on link "Fornecedor" at bounding box center [48, 45] width 46 height 11
type input "0,00"
type input "GEM"
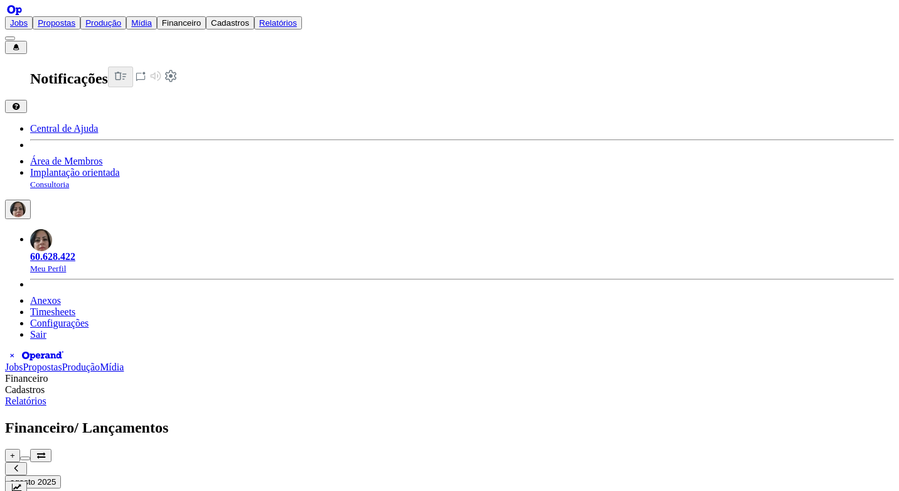
type input "0,00"
type input "REUN"
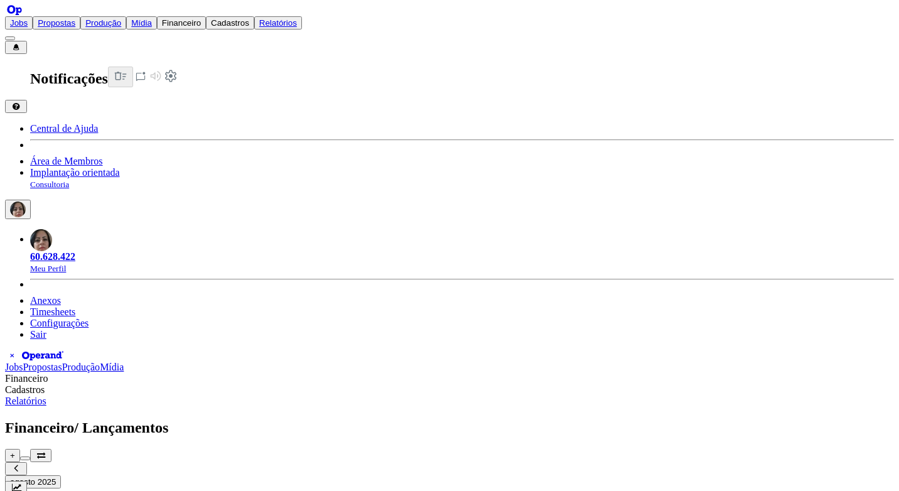
type input "0,00"
type input "PROMA"
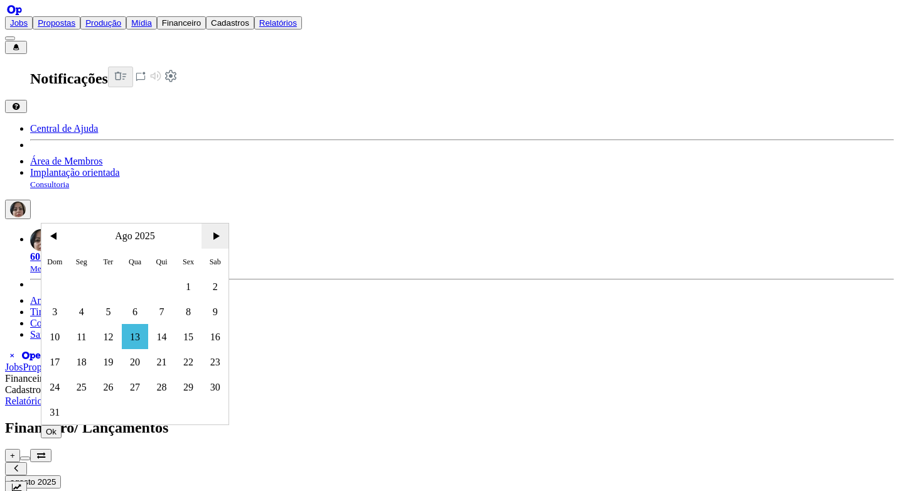
drag, startPoint x: 202, startPoint y: 242, endPoint x: 193, endPoint y: 260, distance: 20.2
click at [202, 241] on span ">" at bounding box center [215, 236] width 27 height 25
click at [202, 340] on span "20" at bounding box center [215, 336] width 27 height 25
click at [62, 406] on button "Ok" at bounding box center [51, 406] width 21 height 13
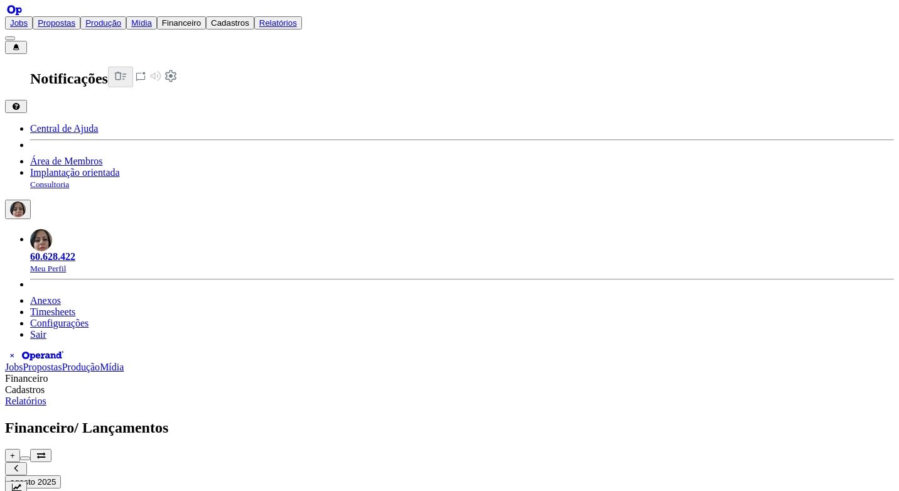
type input "16,00"
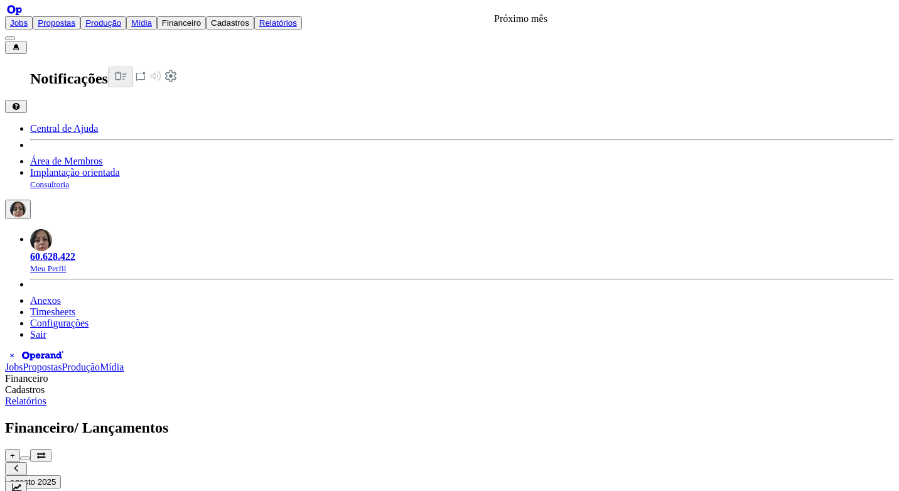
drag, startPoint x: 519, startPoint y: 51, endPoint x: 505, endPoint y: 89, distance: 40.4
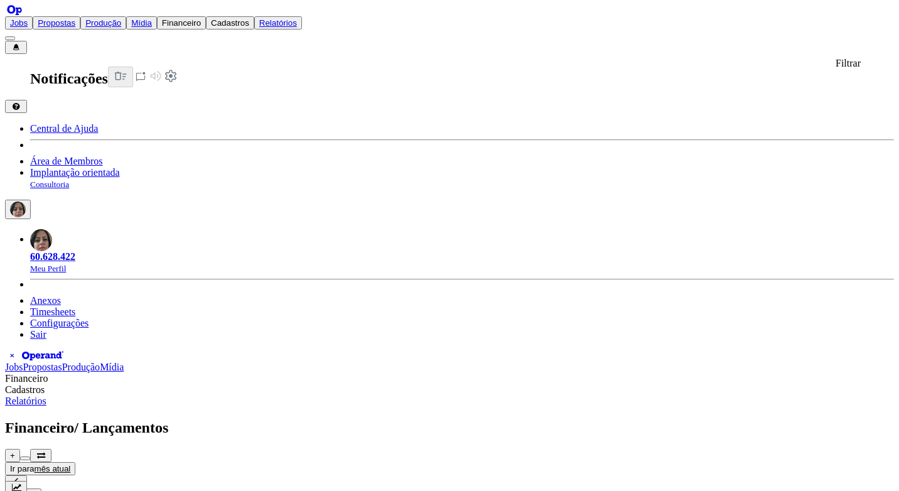
type input "[GEOGRAPHIC_DATA]"
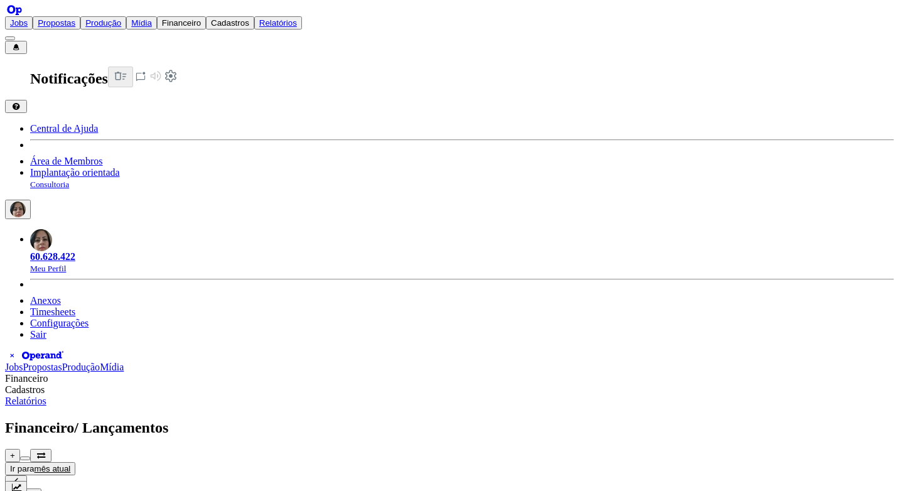
type input "2.783,10"
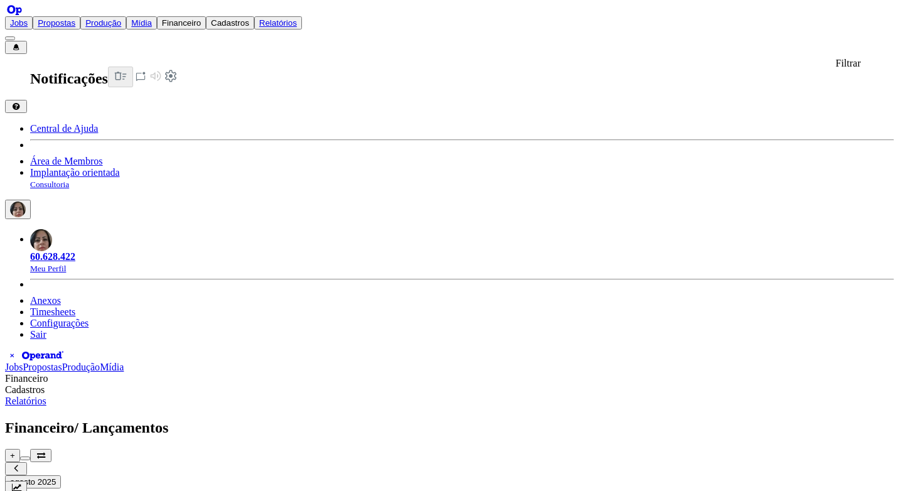
type input "keni"
type input "k"
